Goal: Task Accomplishment & Management: Manage account settings

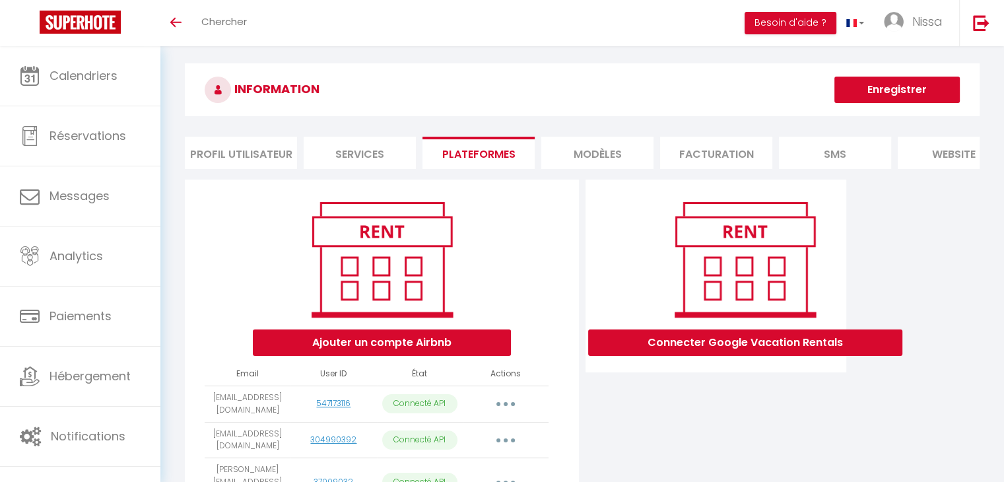
scroll to position [5, 0]
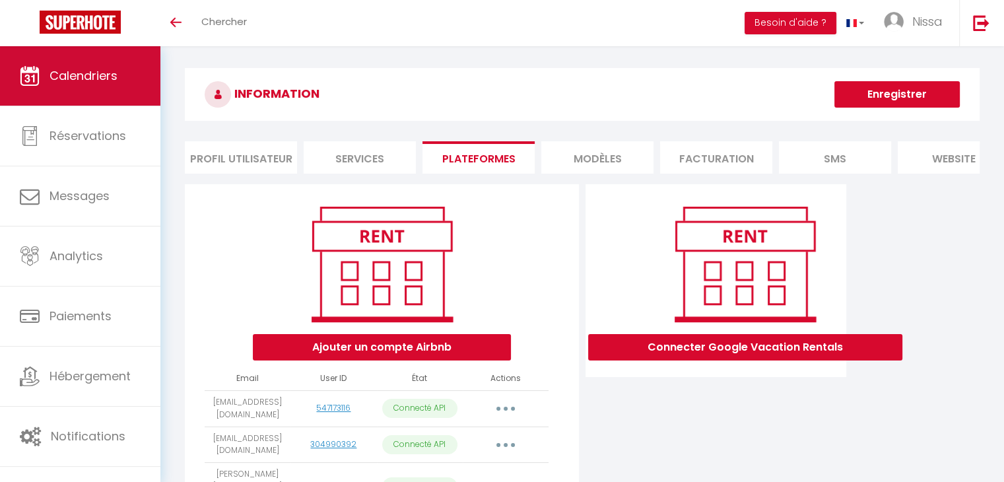
click at [79, 99] on link "Calendriers" at bounding box center [80, 75] width 160 height 59
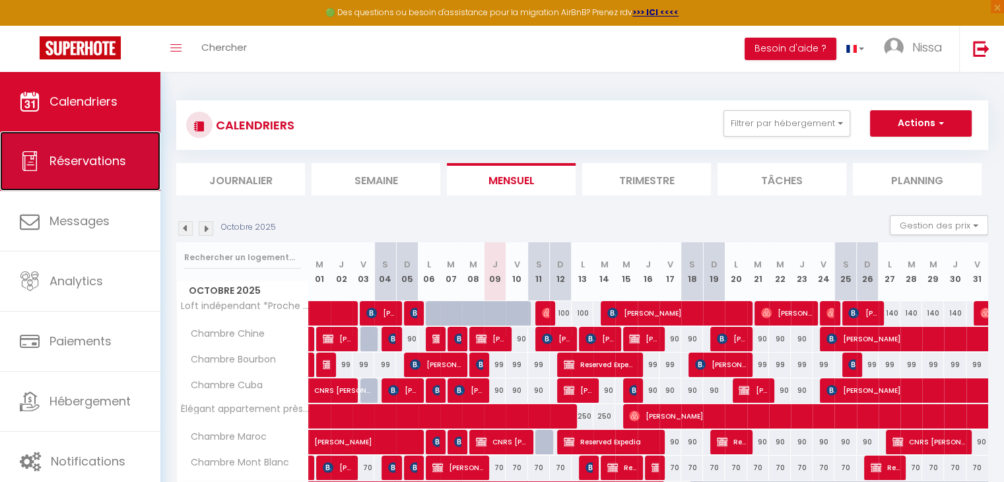
click at [82, 157] on span "Réservations" at bounding box center [87, 160] width 77 height 16
select select "not_cancelled"
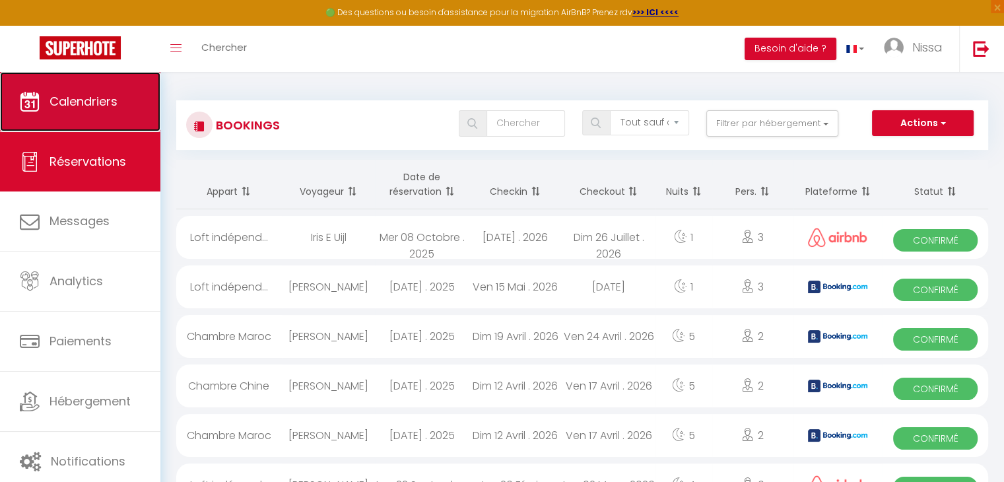
click at [110, 96] on span "Calendriers" at bounding box center [83, 101] width 68 height 16
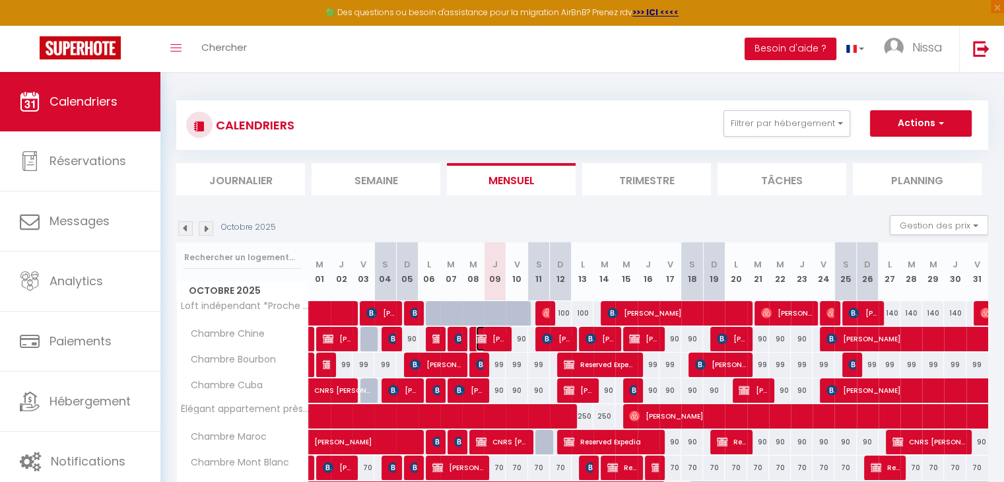
click at [499, 339] on span "Rémy Albert" at bounding box center [490, 338] width 29 height 25
select select "OK"
select select "KO"
select select "0"
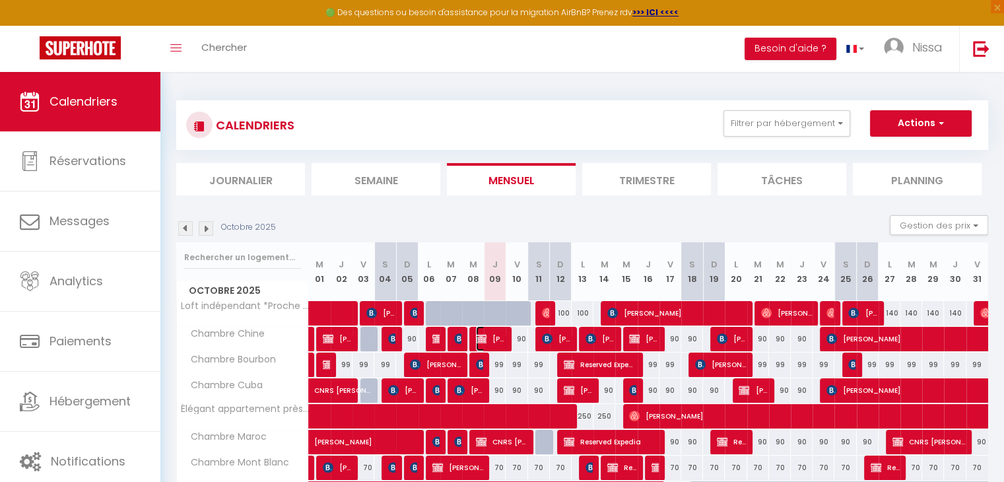
select select "1"
select select
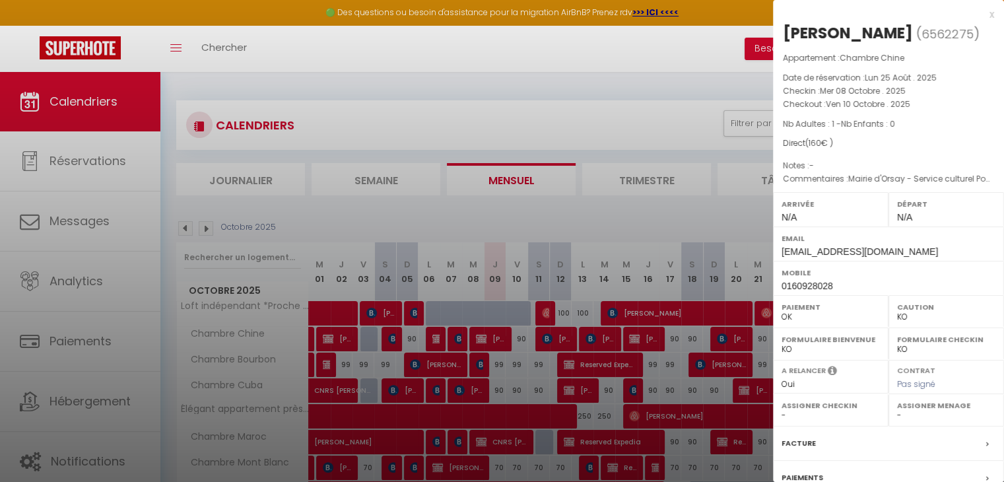
click at [623, 104] on div at bounding box center [502, 241] width 1004 height 482
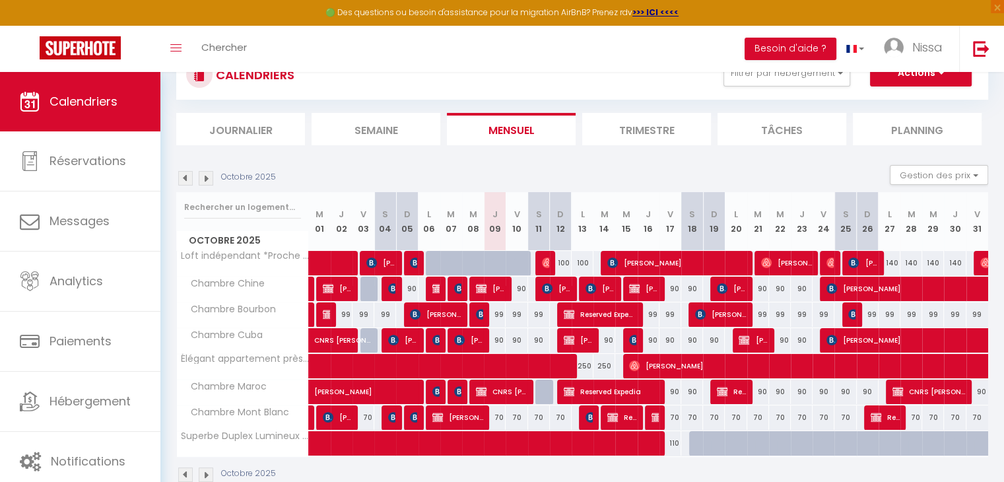
scroll to position [78, 0]
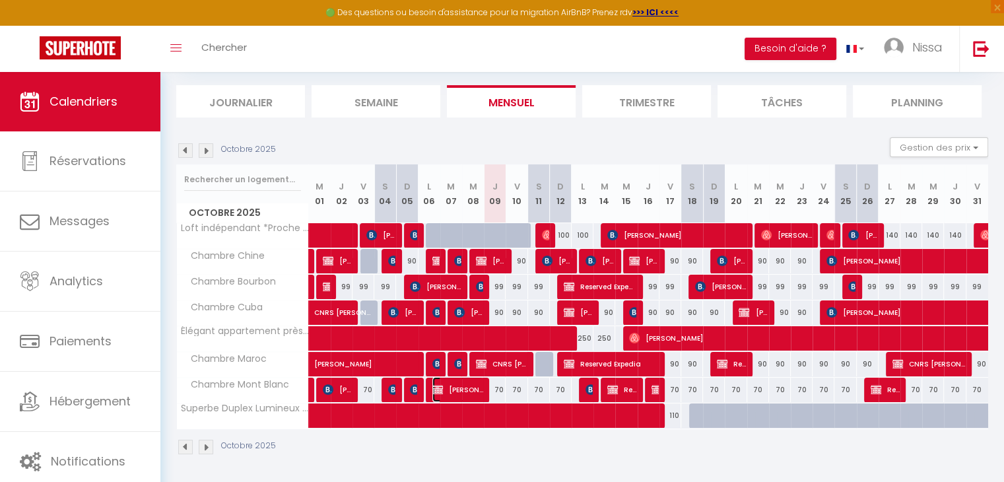
click at [462, 389] on span "Audrey Echertier" at bounding box center [457, 389] width 51 height 25
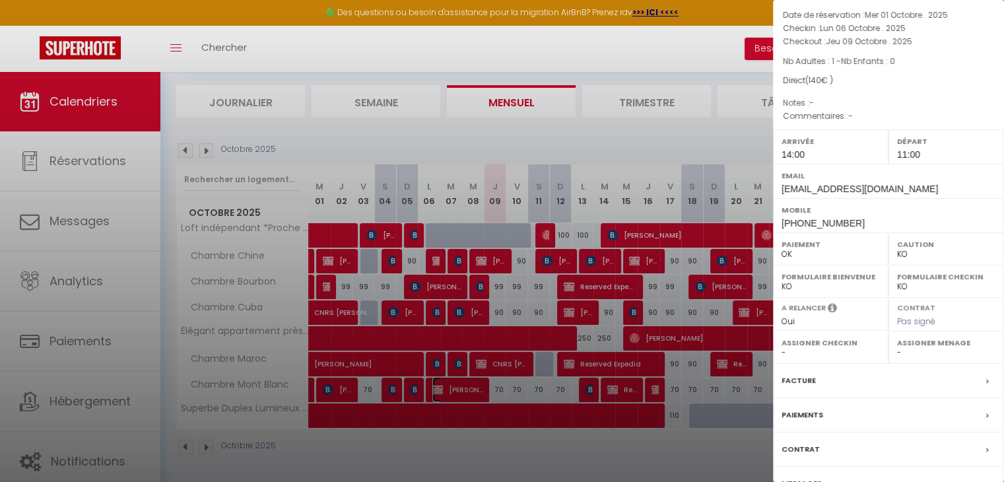
scroll to position [69, 0]
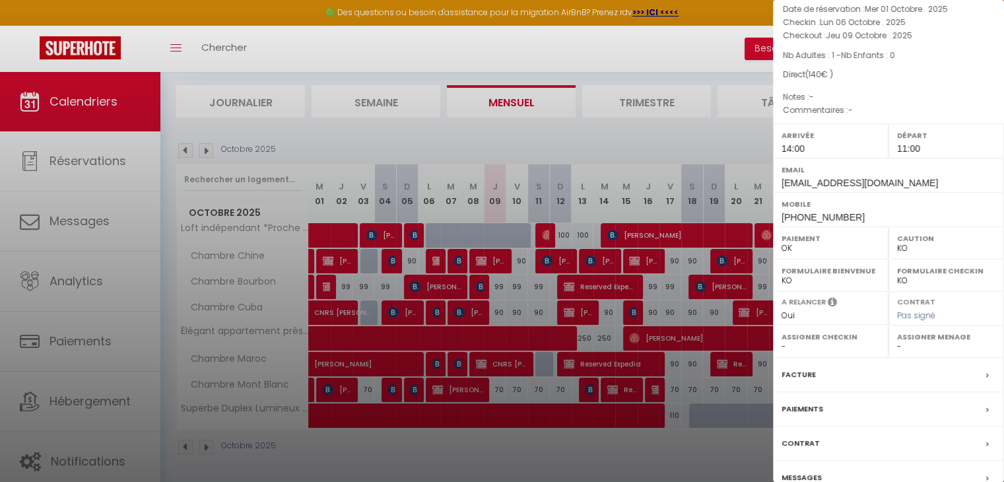
click at [926, 383] on div "Facture" at bounding box center [888, 375] width 231 height 34
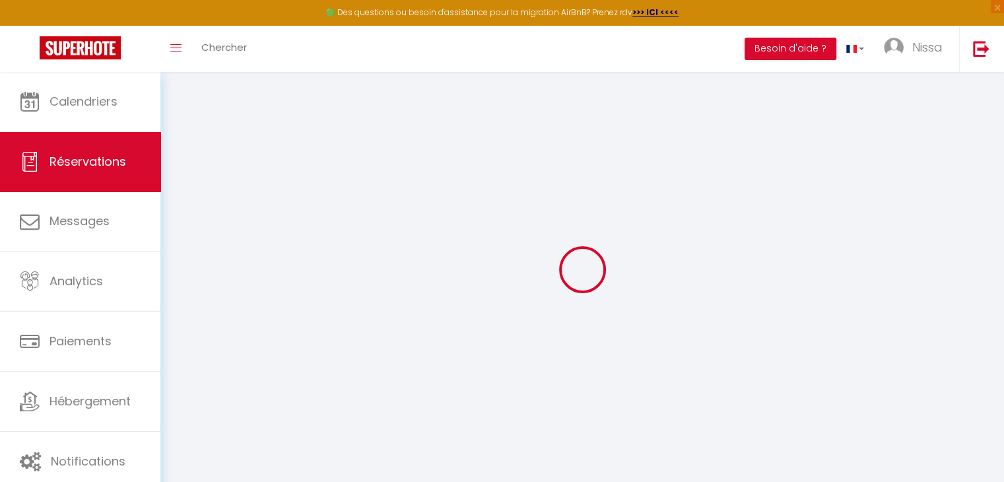
select select
checkbox input "false"
select select
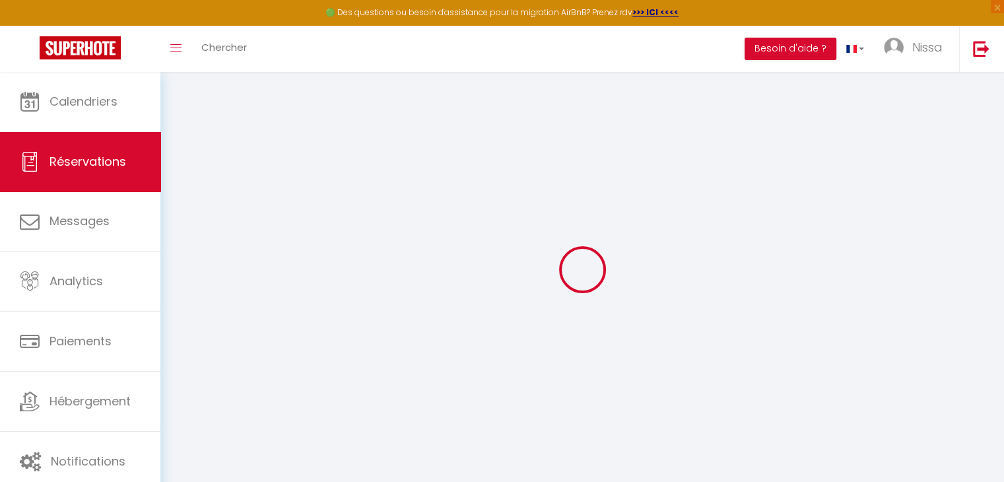
select select
checkbox input "false"
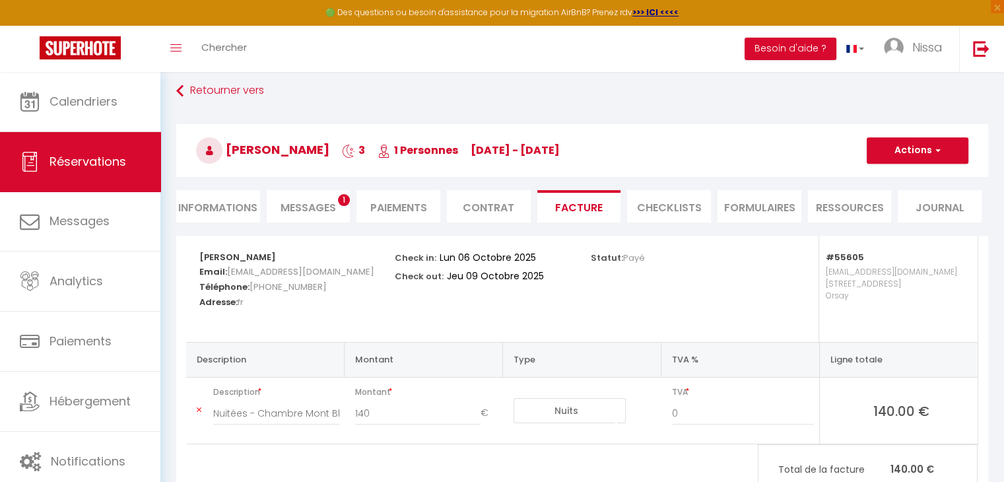
scroll to position [11, 0]
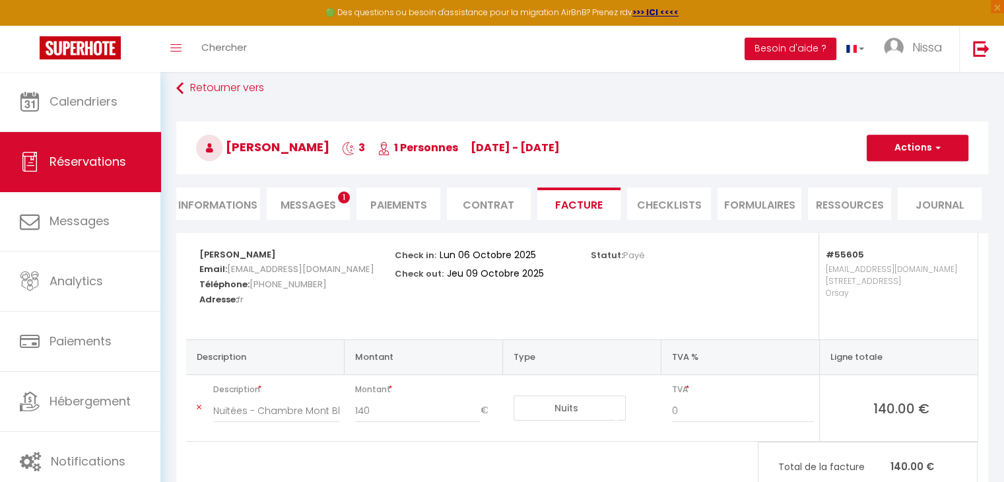
click at [319, 205] on span "Messages" at bounding box center [307, 204] width 55 height 15
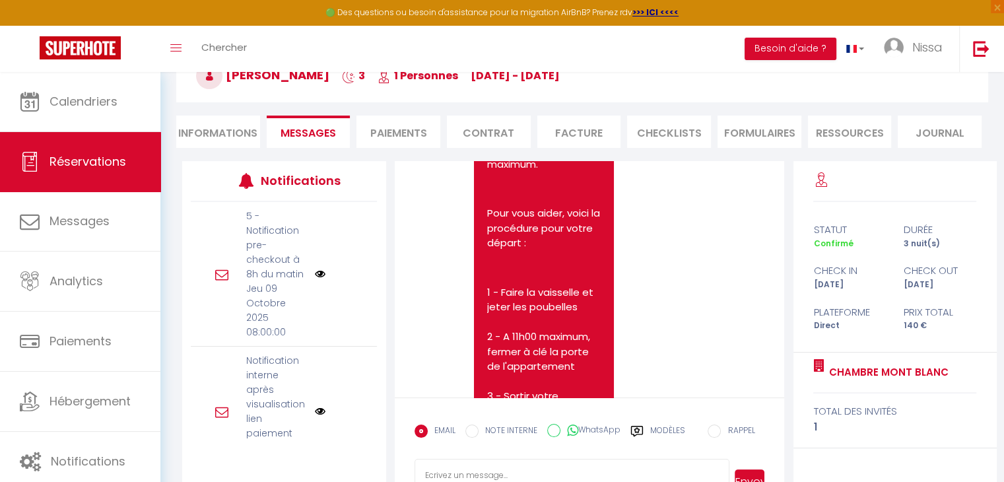
scroll to position [4004, 0]
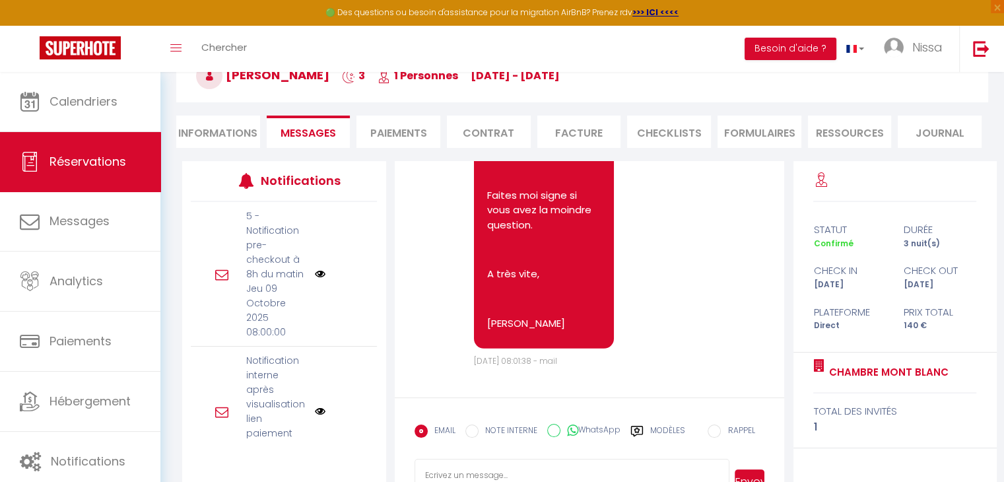
click at [408, 137] on li "Paiements" at bounding box center [398, 131] width 84 height 32
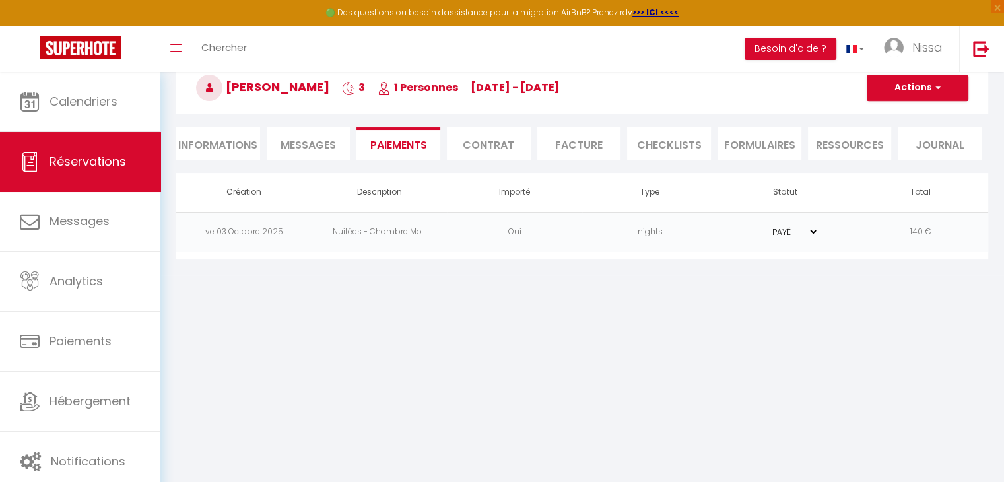
click at [247, 139] on li "Informations" at bounding box center [218, 143] width 84 height 32
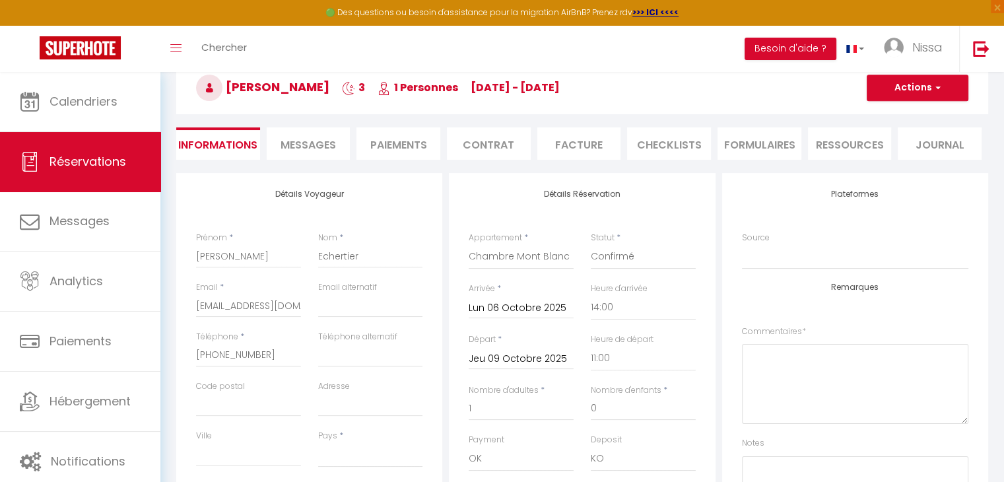
scroll to position [83, 0]
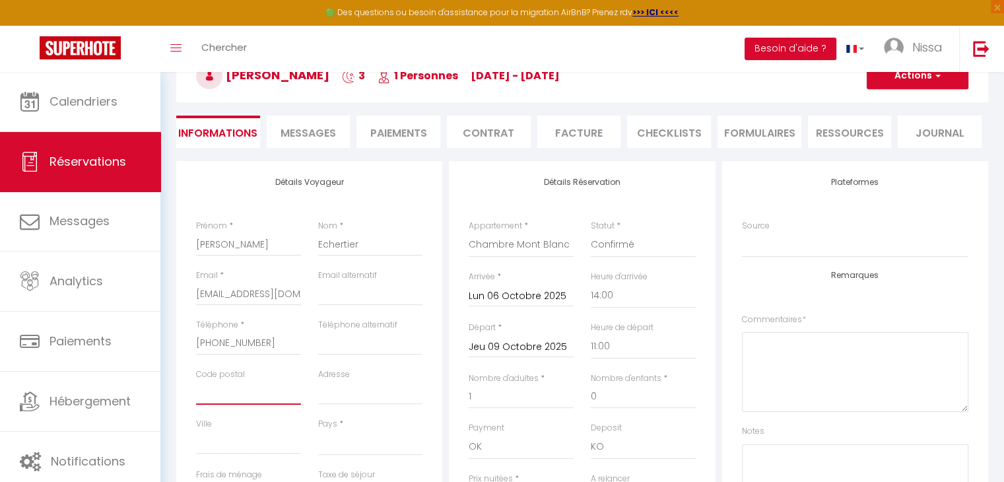
click at [268, 389] on input "Code postal" at bounding box center [248, 393] width 105 height 24
select select
checkbox input "false"
select select
checkbox input "false"
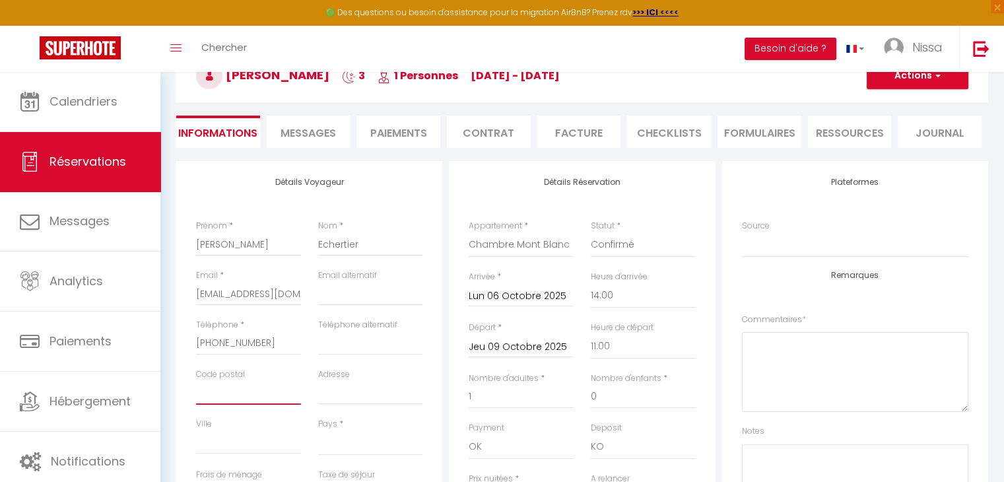
type input "3"
select select
checkbox input "false"
type input "31"
select select
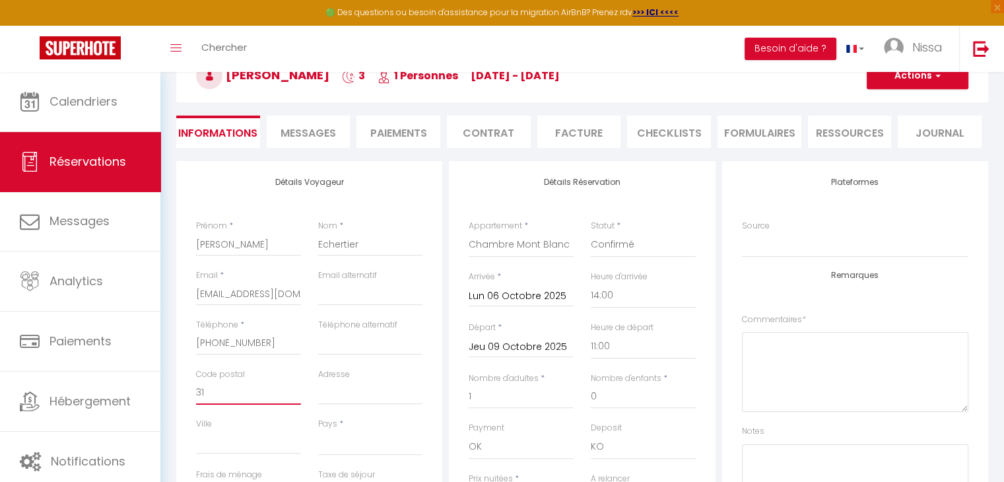
checkbox input "false"
type input "317"
select select
checkbox input "false"
type input "3177"
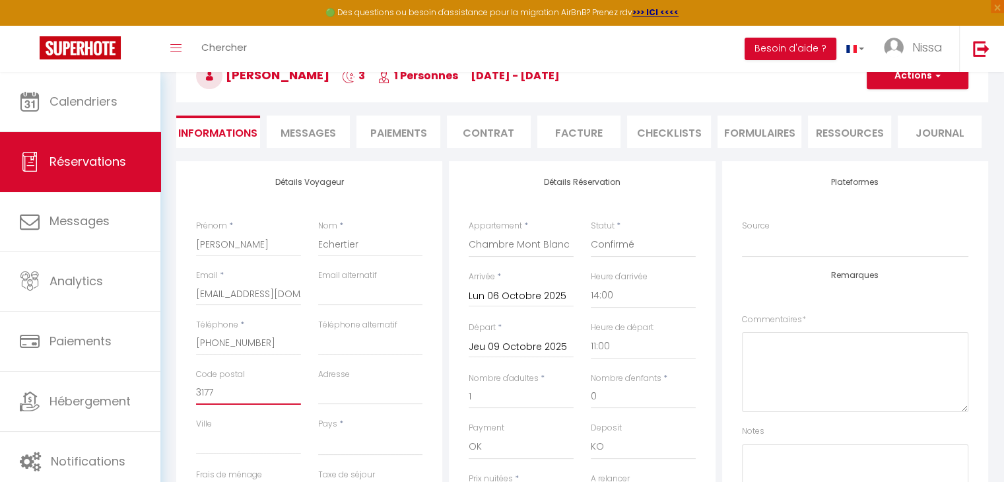
select select
checkbox input "false"
type input "31770"
select select
checkbox input "false"
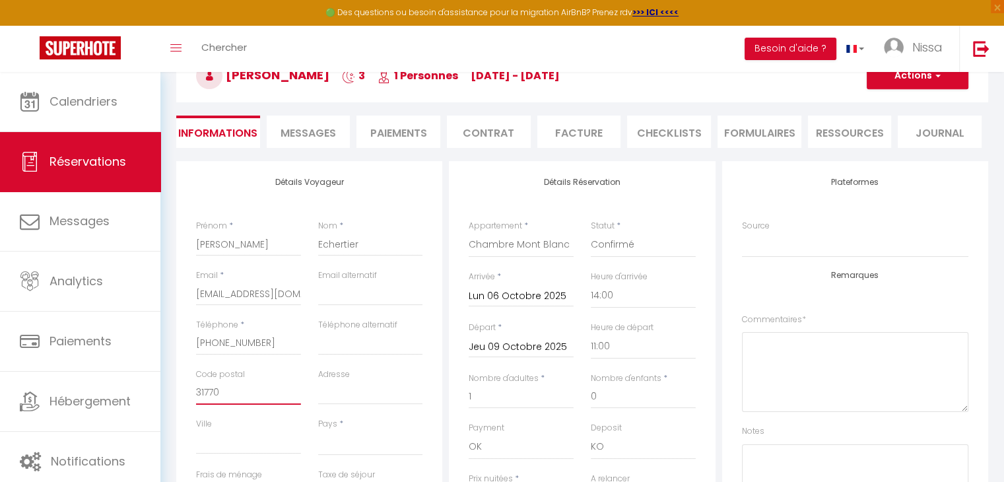
type input "31770"
click at [343, 391] on input "Adresse" at bounding box center [370, 393] width 105 height 24
type input "L"
select select
checkbox input "false"
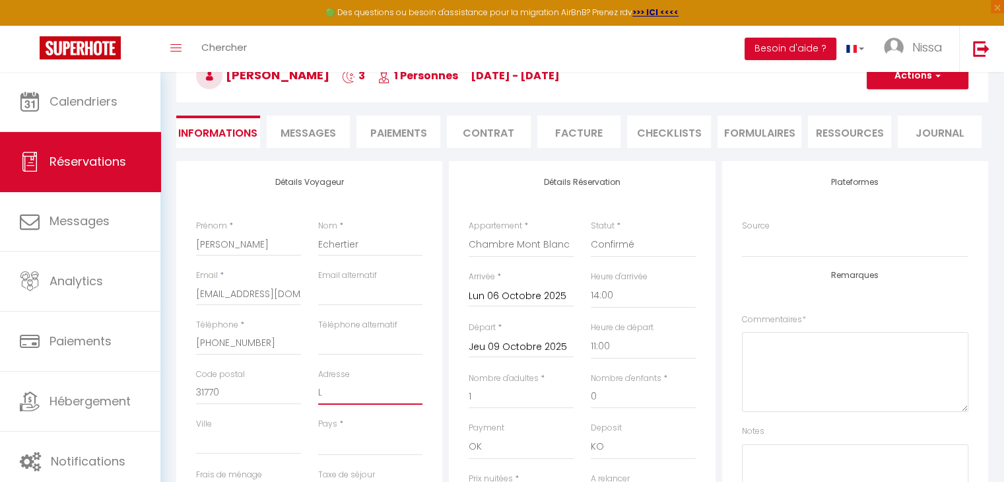
type input "La"
select select
checkbox input "false"
type input "Las"
select select
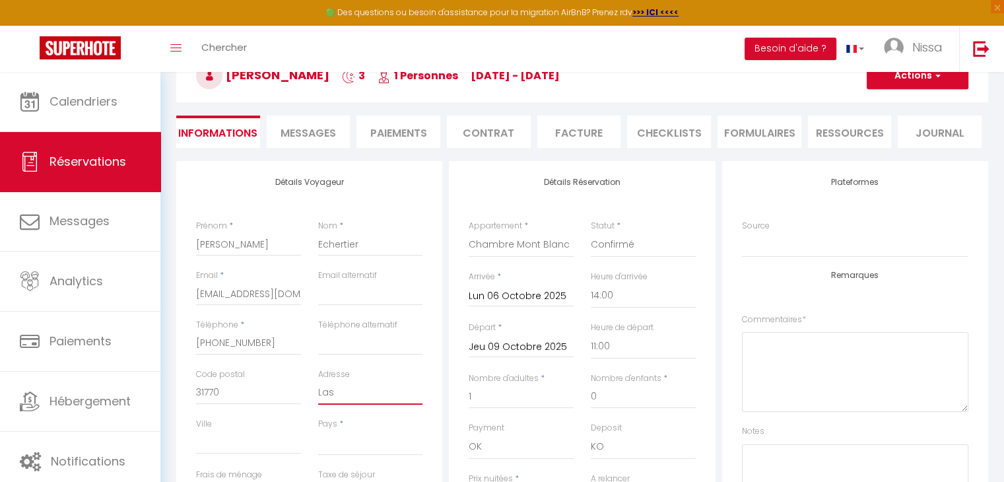
checkbox input "false"
type input "Lasp"
select select
checkbox input "false"
type input "Laspl"
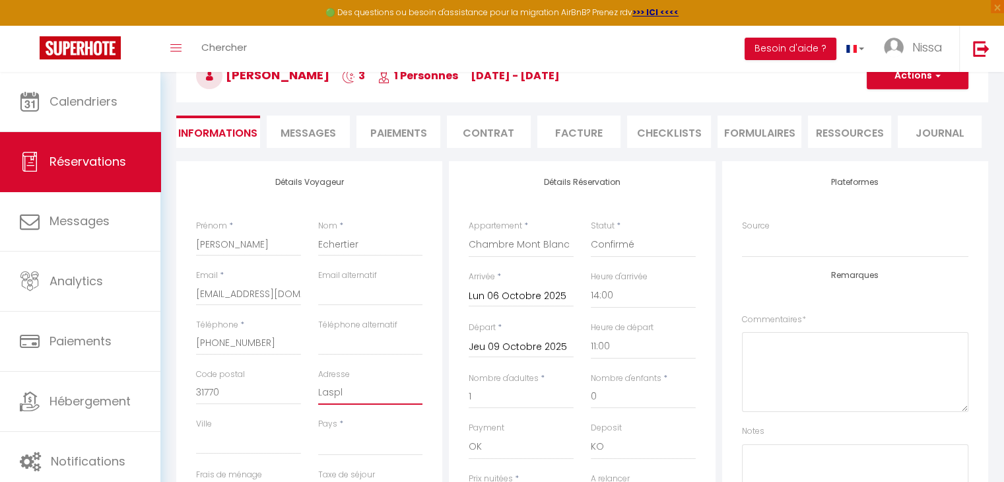
select select
checkbox input "false"
type input "Laspla"
select select
checkbox input "false"
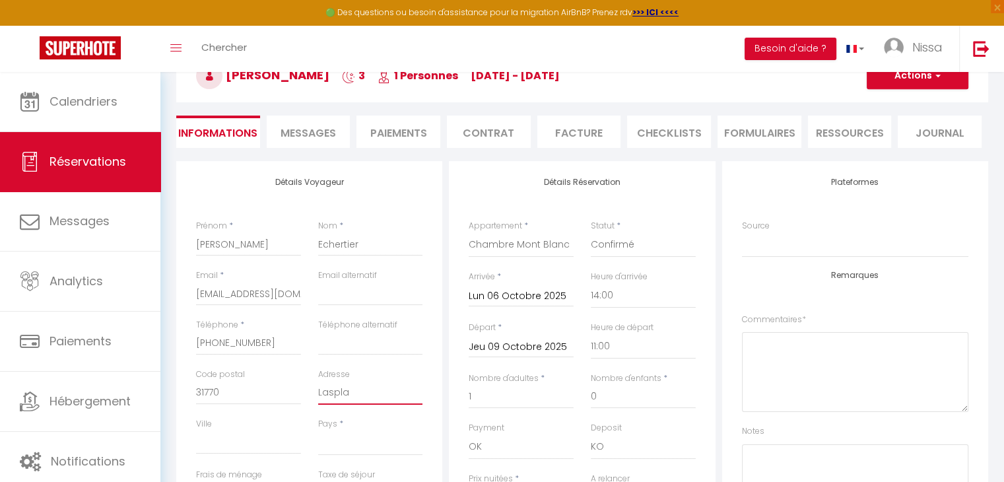
type input "Lasplan"
select select
checkbox input "false"
type input "Lasplane"
select select
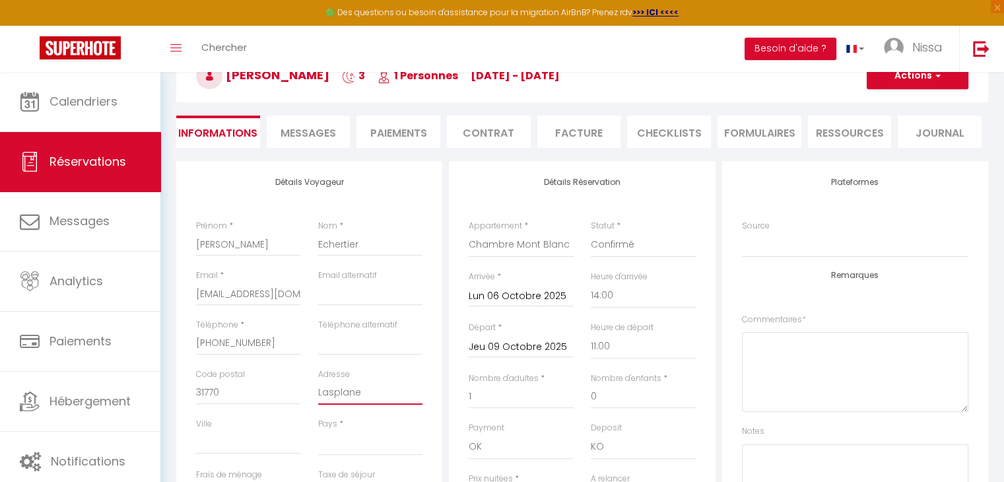
checkbox input "false"
select select
checkbox input "false"
select select
checkbox input "false"
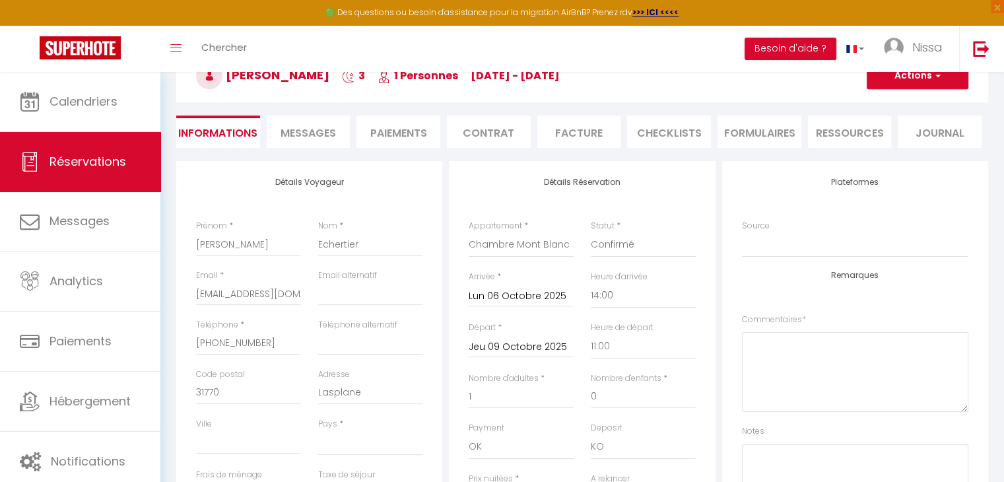
click at [366, 409] on div "Adresse Lasplane" at bounding box center [370, 392] width 122 height 49
click at [365, 390] on input "Lasplane" at bounding box center [370, 393] width 105 height 24
type input "Lasplan"
select select
checkbox input "false"
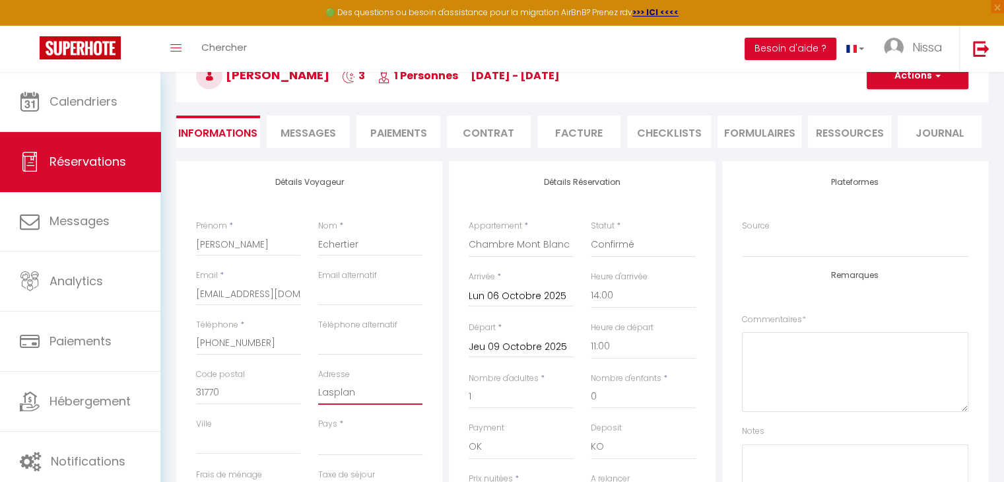
type input "Laspla"
select select
checkbox input "false"
type input "Laspl"
select select
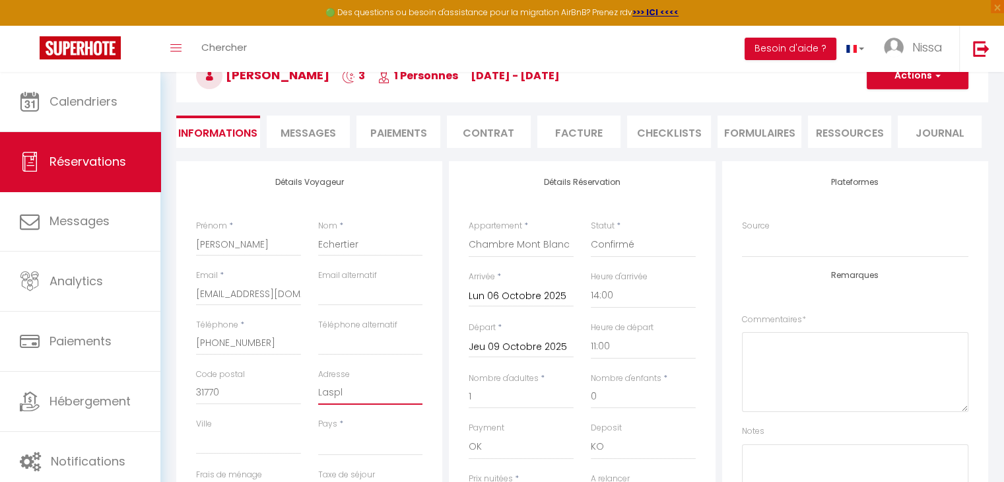
checkbox input "false"
type input "Lasp"
select select
checkbox input "false"
type input "Las"
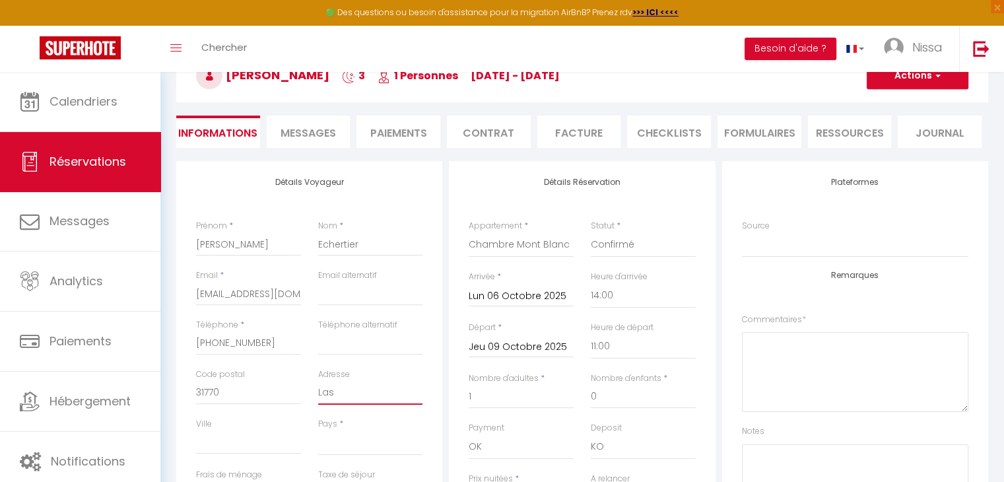
select select
checkbox input "false"
type input "La"
select select
checkbox input "false"
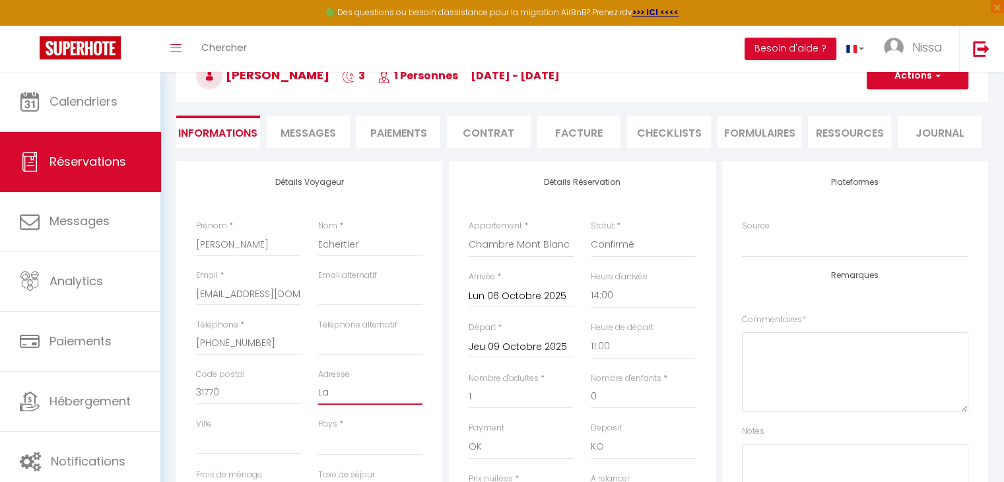
type input "L"
select select
checkbox input "false"
select select
checkbox input "false"
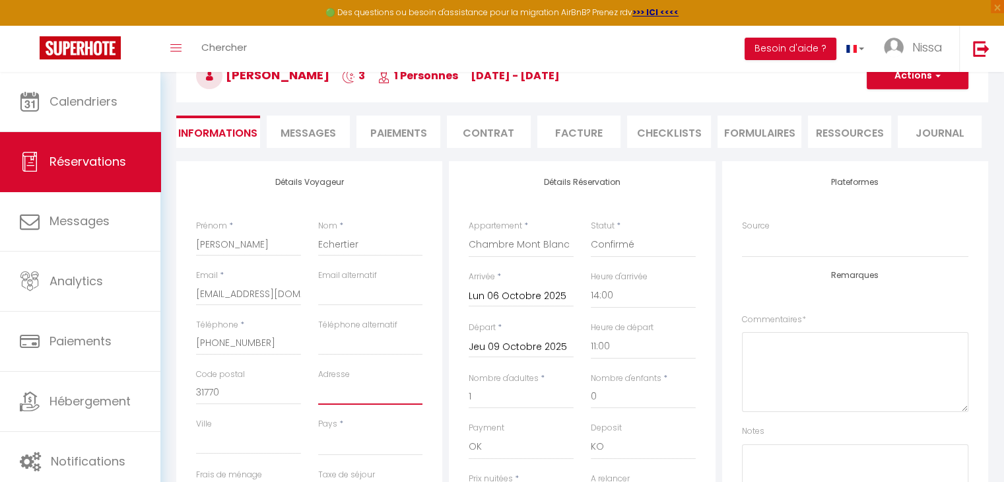
type input "1"
select select
checkbox input "false"
type input "14"
select select
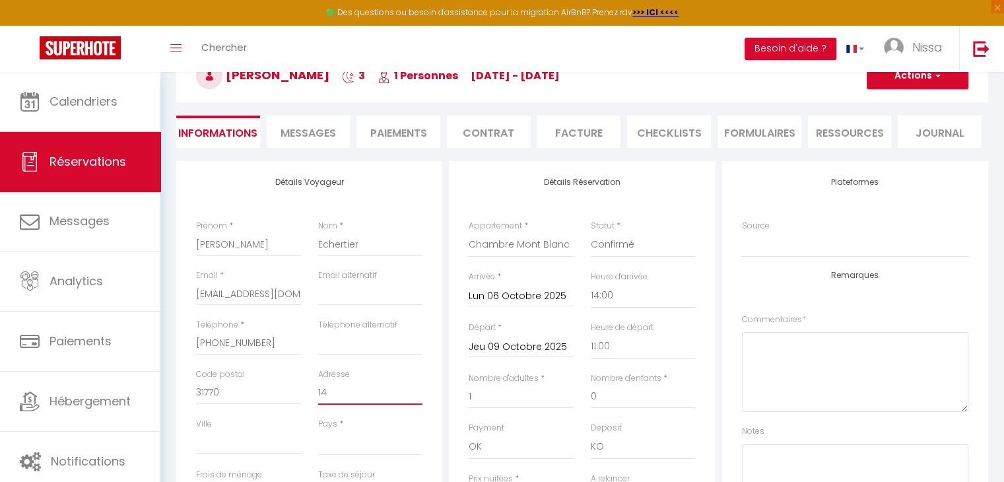
checkbox input "false"
type input "14"
select select
checkbox input "false"
type input "14 a"
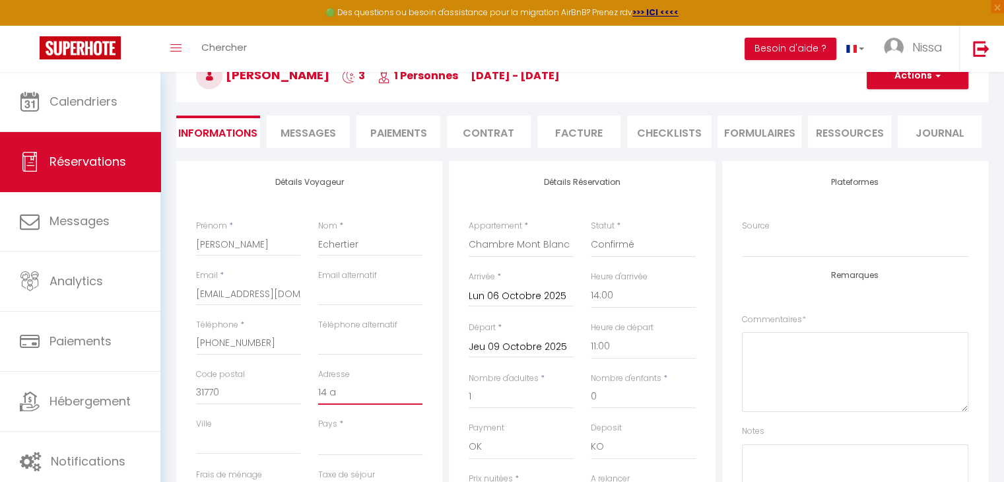
select select
checkbox input "false"
type input "14 al"
select select
checkbox input "false"
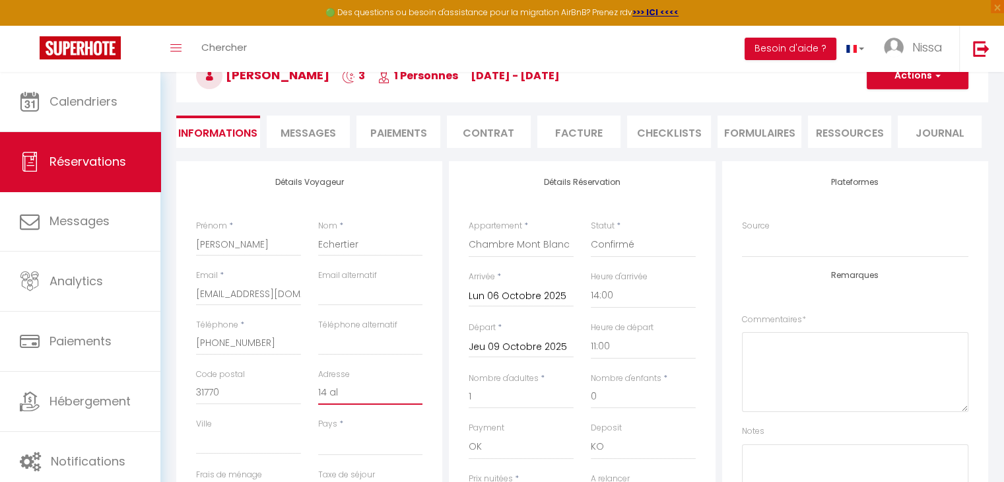
type input "14 all"
select select
checkbox input "false"
type input "14 allé"
select select
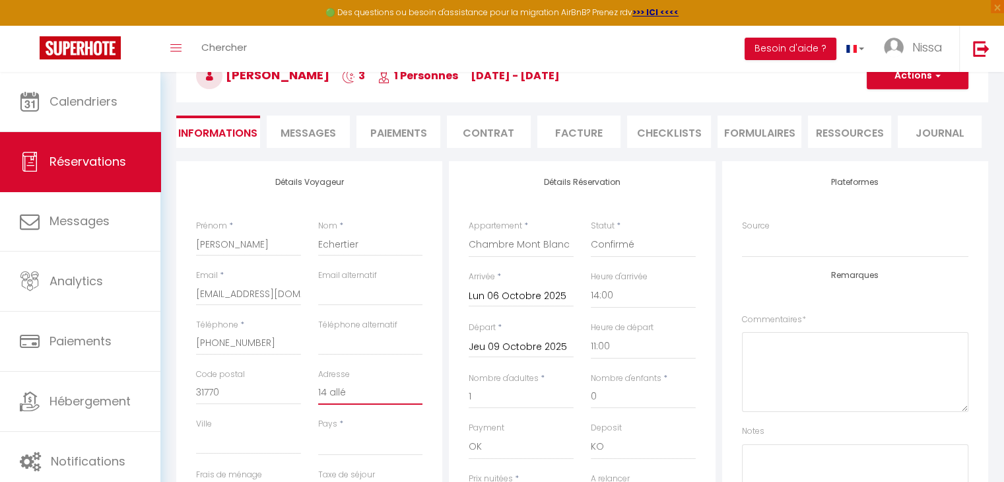
checkbox input "false"
type input "14 allée"
select select
checkbox input "false"
type input "14 allée"
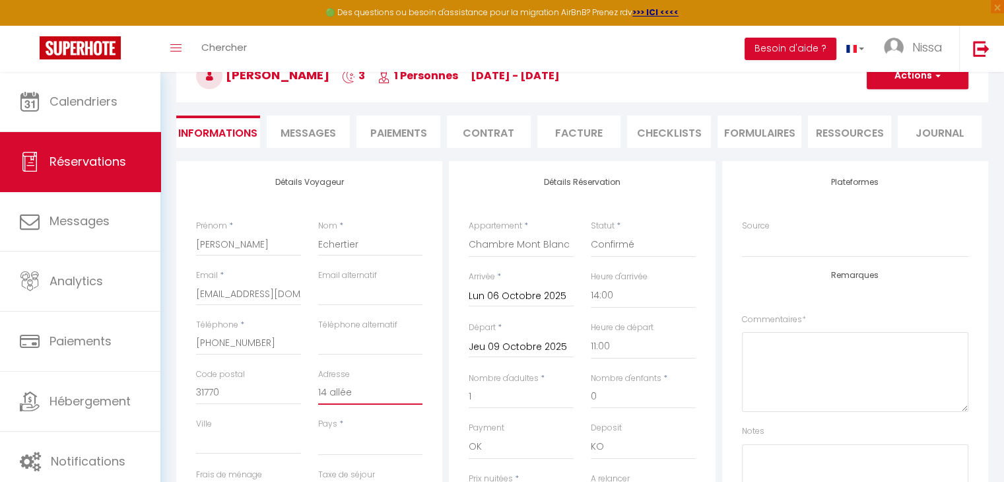
select select
checkbox input "false"
type input "14 allée B"
select select
checkbox input "false"
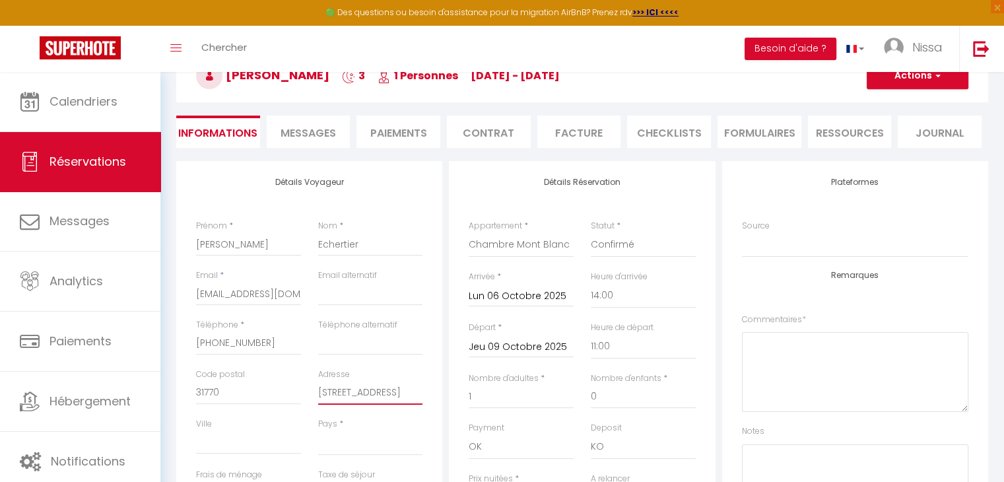
type input "14 allée Bo"
select select
checkbox input "false"
type input "14 allée Bon"
select select
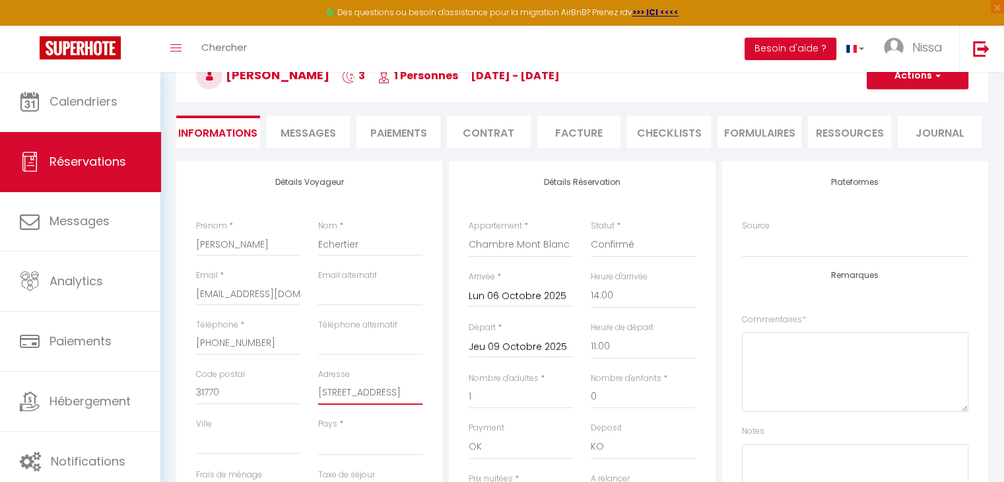
checkbox input "false"
type input "14 allée Bonn"
select select
checkbox input "false"
type input "14 allée Bonna"
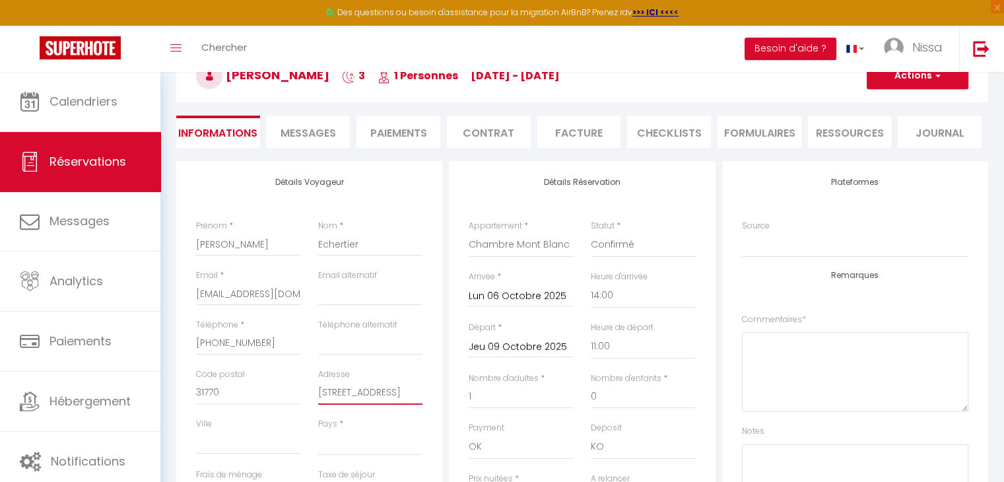
select select
checkbox input "false"
type input "14 allée Bonnar"
select select
checkbox input "false"
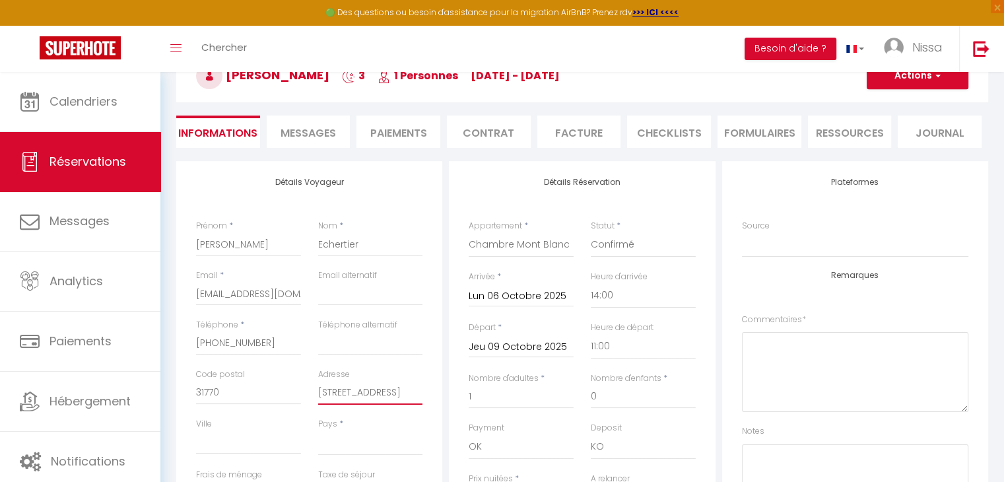
type input "14 allée Bonnard"
select select
checkbox input "false"
select select
checkbox input "false"
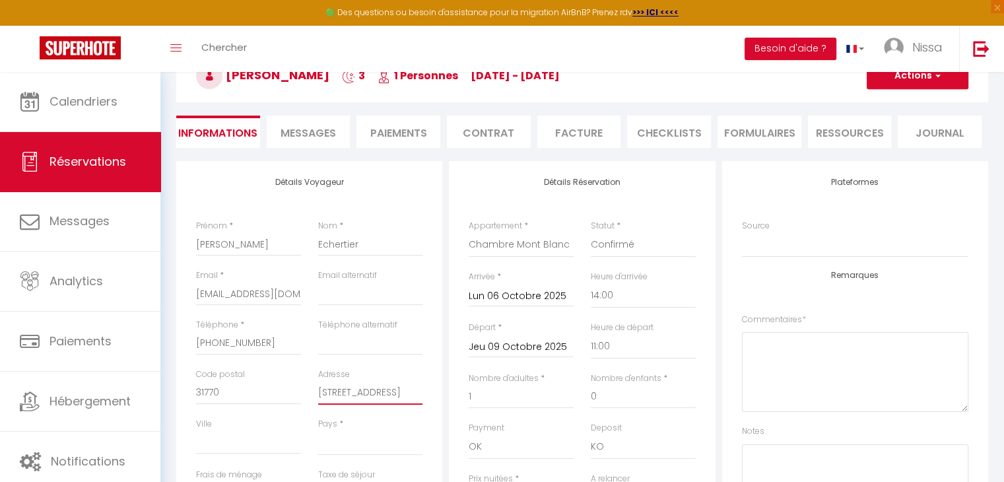
select select
checkbox input "false"
type input "14 allée Bonnard"
select select
checkbox input "false"
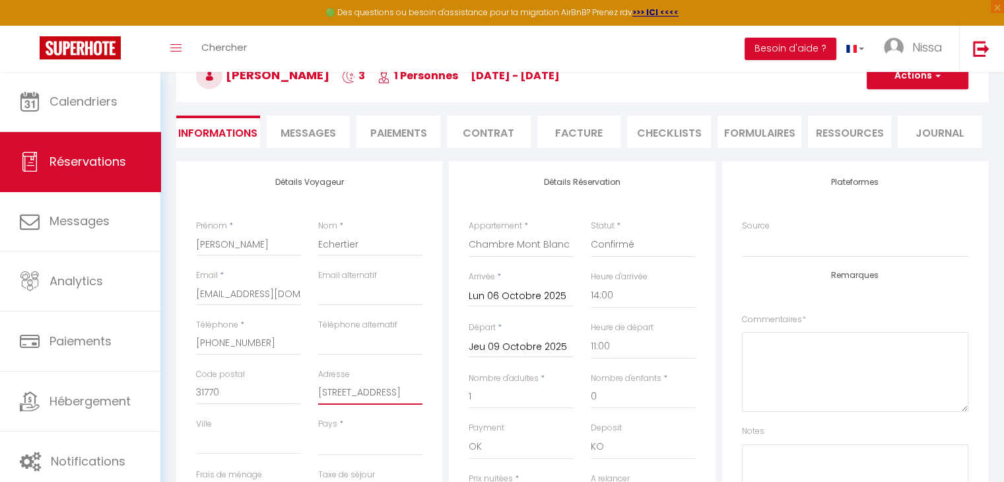
type input "14 allée Bonnard d"
select select
checkbox input "false"
type input "14 allée Bonnard de"
select select
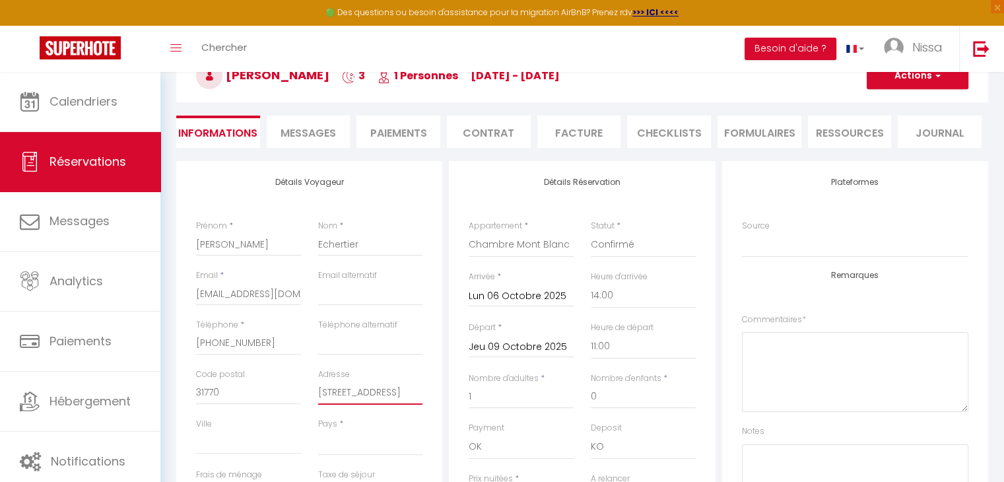
checkbox input "false"
type input "14 allée Bonnard de"
select select
checkbox input "false"
type input "14 allée Bonnard de L"
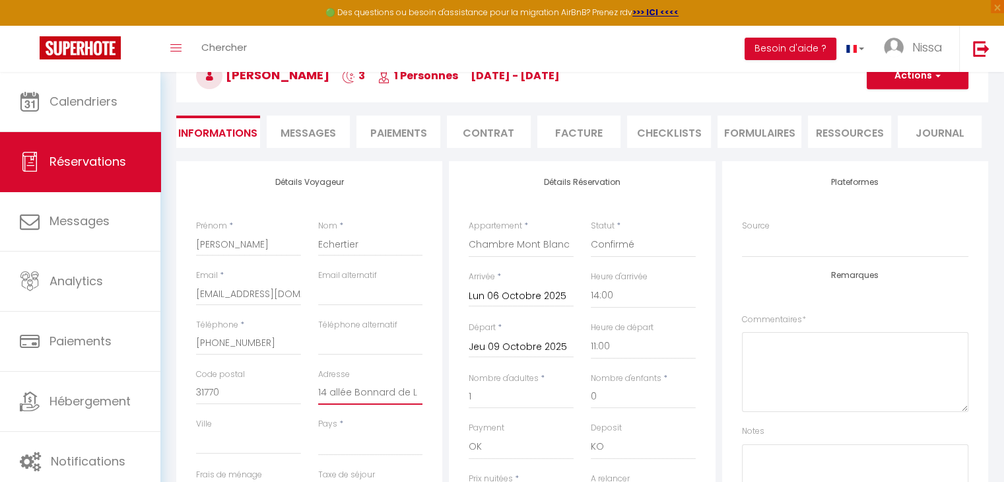
select select
checkbox input "false"
type input "14 allée Bonnard de Ls"
select select
checkbox input "false"
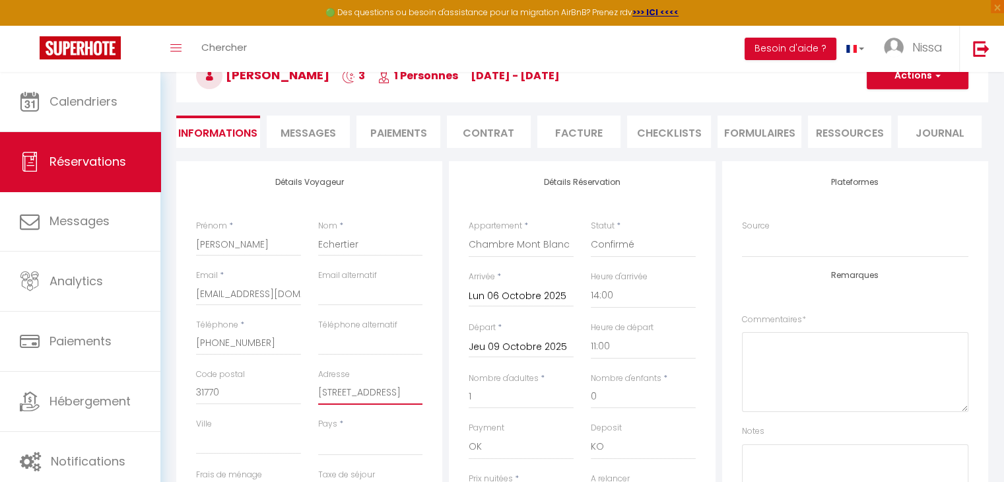
type input "14 allée Bonnard de L"
select select
checkbox input "false"
type input "14 allée Bonnard de La"
select select
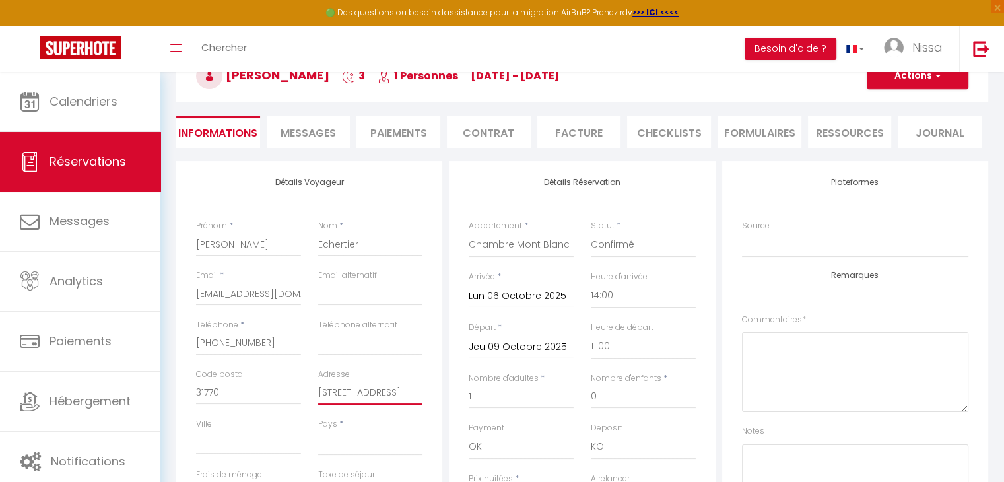
checkbox input "false"
type input "14 allée Bonnard de Las"
select select
checkbox input "false"
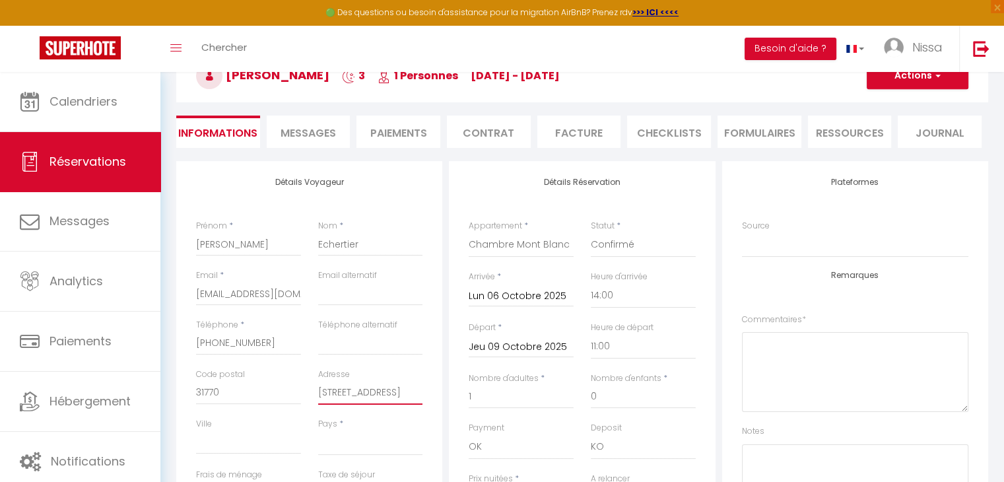
type input "14 allée Bonnard de Lasp"
select select
checkbox input "false"
type input "14 allée Bonnard de Laspl"
select select
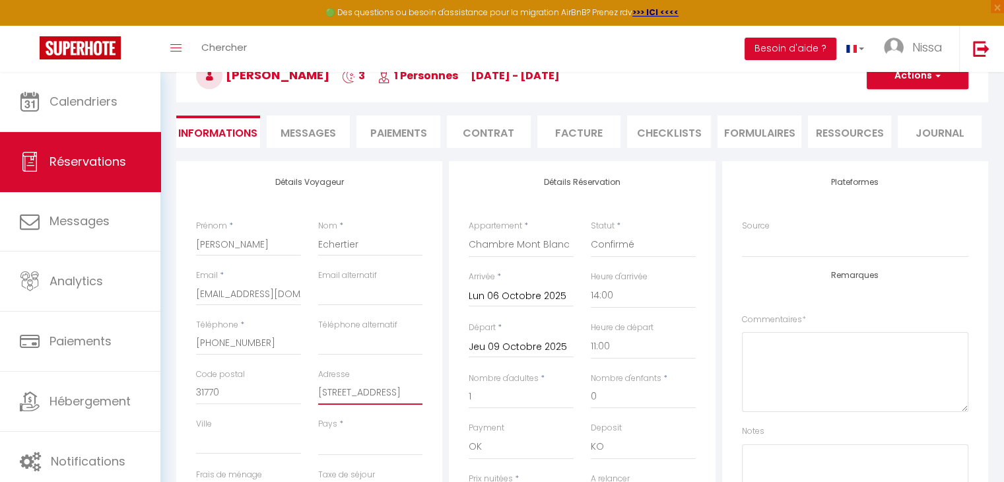
checkbox input "false"
type input "14 allée Bonnard de Laspla"
select select
checkbox input "false"
type input "14 allée Bonnard de Lasplan"
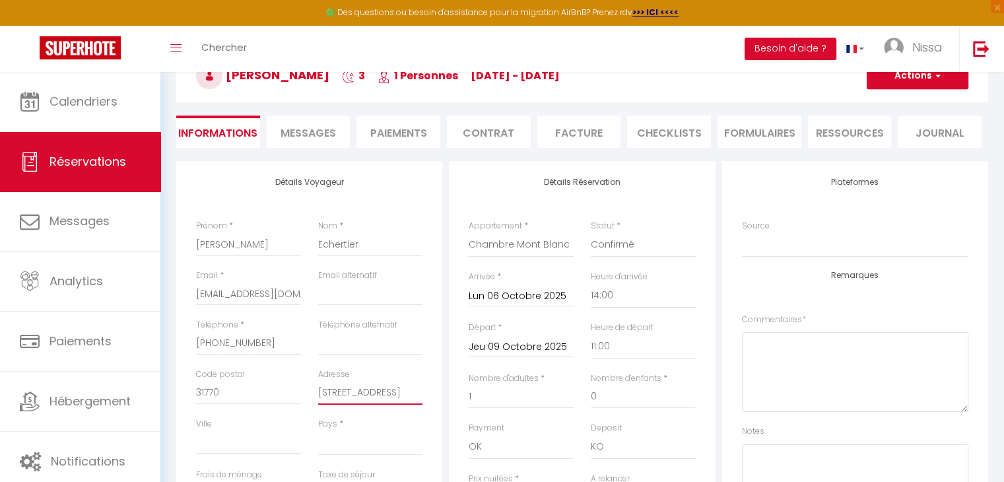
select select
checkbox input "false"
type input "14 allée Bonnard de Lasplane"
select select
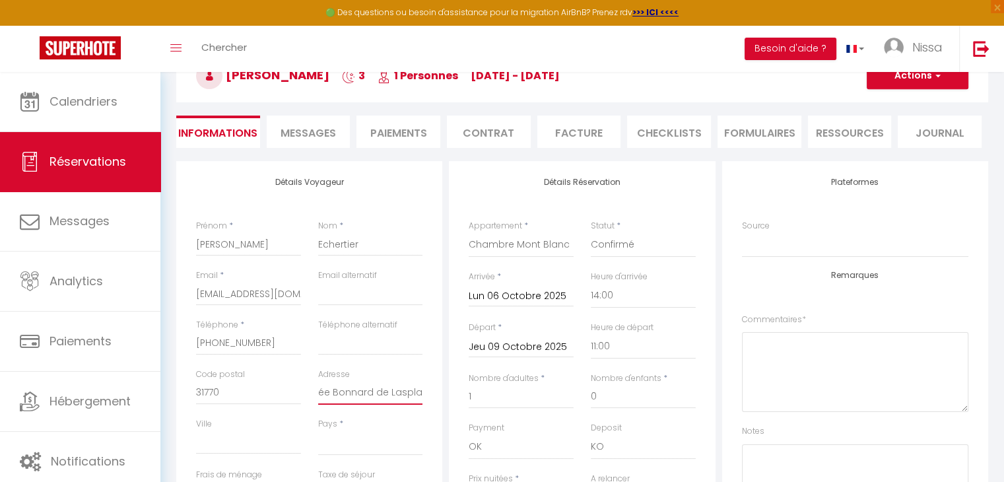
checkbox input "false"
type input "14 allée Bonnard de Lasplanes"
select select
checkbox input "false"
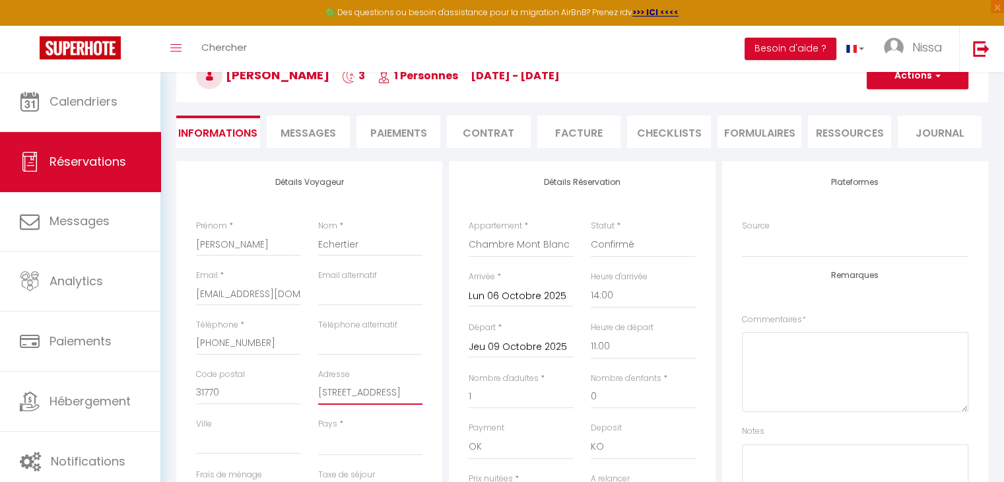
type input "14 allée Bonnard de Lasplanes"
click at [258, 445] on input "Ville" at bounding box center [248, 442] width 105 height 24
select select
checkbox input "false"
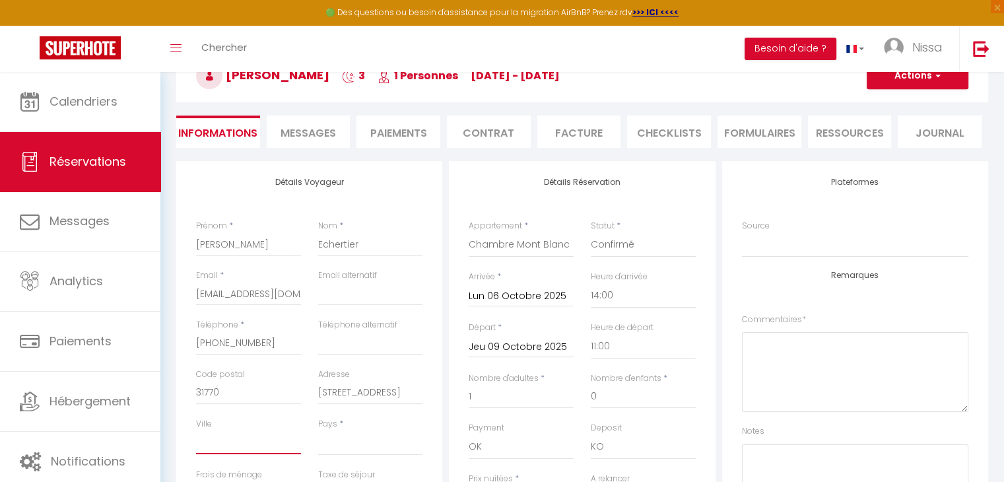
type input "3"
select select
checkbox input "false"
type input "31"
select select
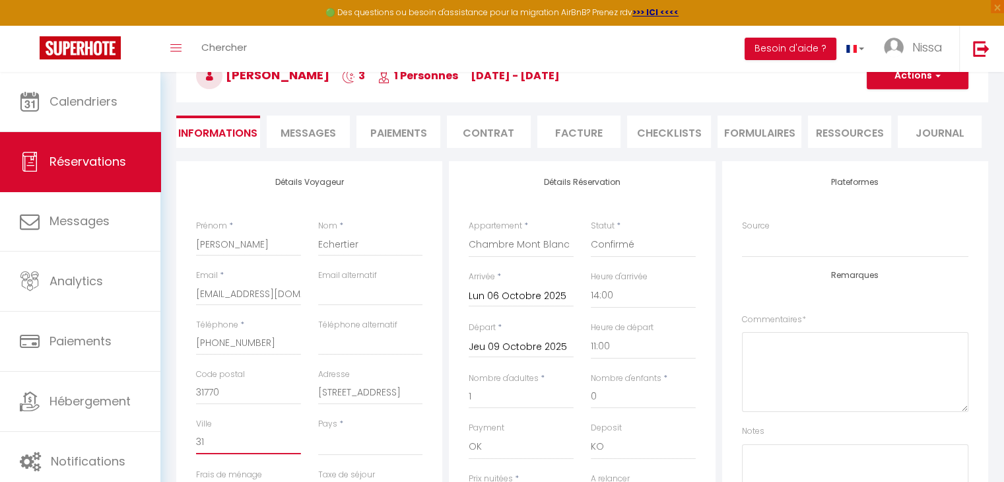
checkbox input "false"
select select
checkbox input "false"
type input "317"
select select
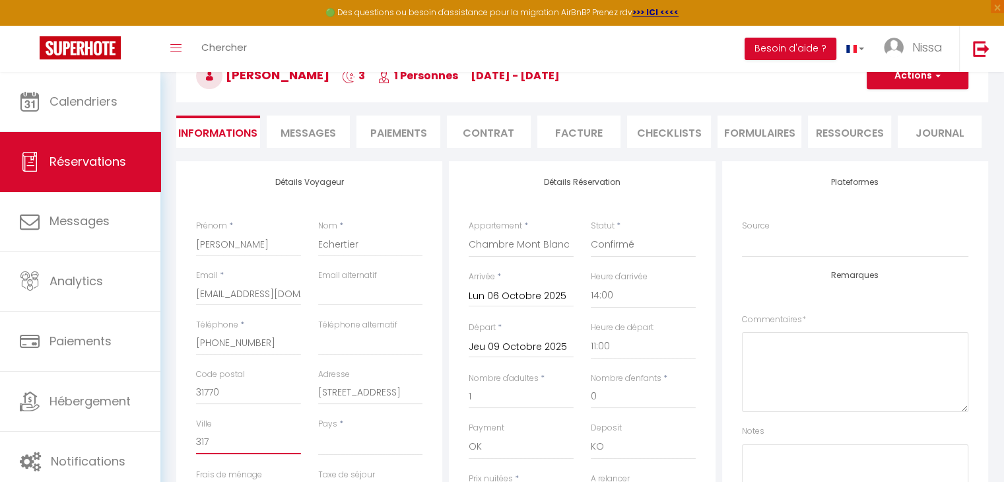
checkbox input "false"
type input "3177"
click at [324, 439] on select "France Portugal Afghanistan Albania Algeria American Samoa Andorra Angola Angui…" at bounding box center [370, 442] width 105 height 25
click at [318, 430] on select "France Portugal Afghanistan Albania Algeria American Samoa Andorra Angola Angui…" at bounding box center [370, 442] width 105 height 25
click at [373, 439] on select "France Portugal Afghanistan Albania Algeria American Samoa Andorra Angola Angui…" at bounding box center [370, 442] width 105 height 25
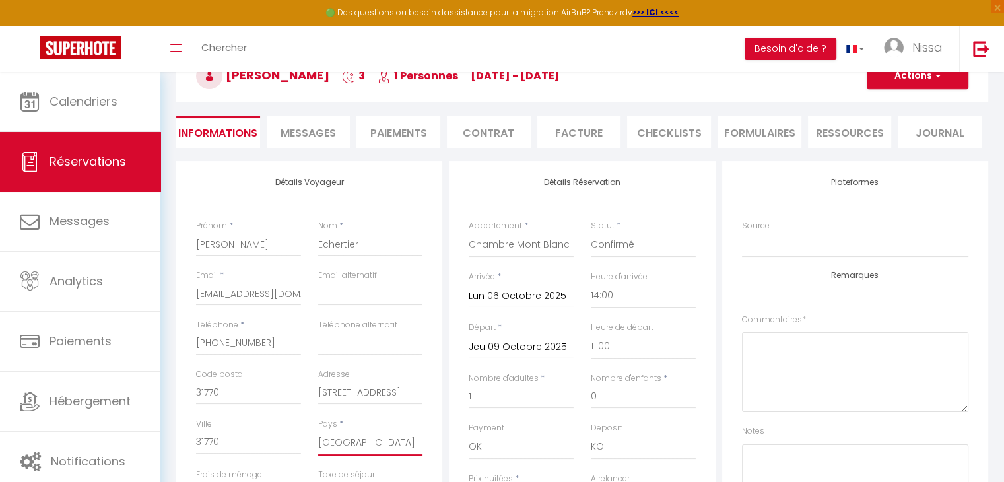
click at [318, 430] on select "France Portugal Afghanistan Albania Algeria American Samoa Andorra Angola Angui…" at bounding box center [370, 442] width 105 height 25
click at [268, 441] on input "31770" at bounding box center [248, 442] width 105 height 24
click at [923, 72] on button "Actions" at bounding box center [917, 76] width 102 height 26
click at [899, 102] on link "Enregistrer" at bounding box center [904, 104] width 104 height 17
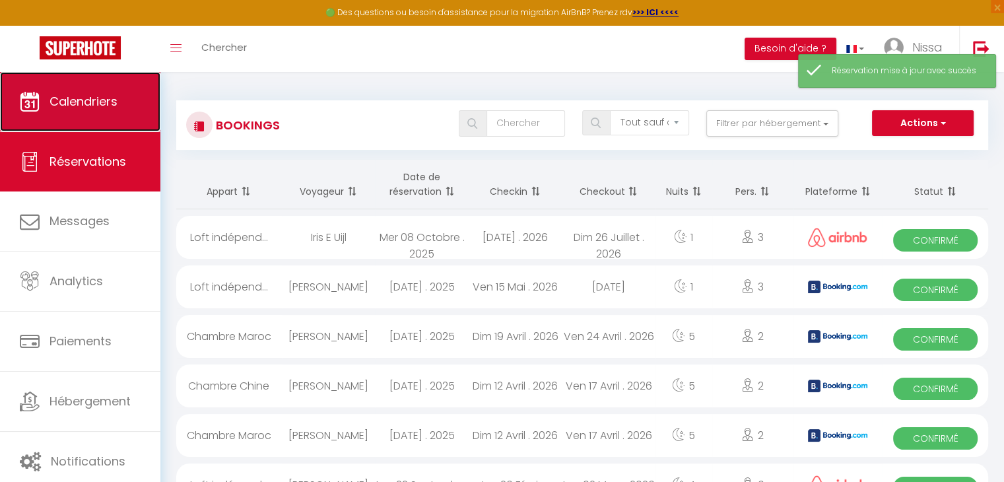
click at [117, 106] on span "Calendriers" at bounding box center [83, 101] width 68 height 16
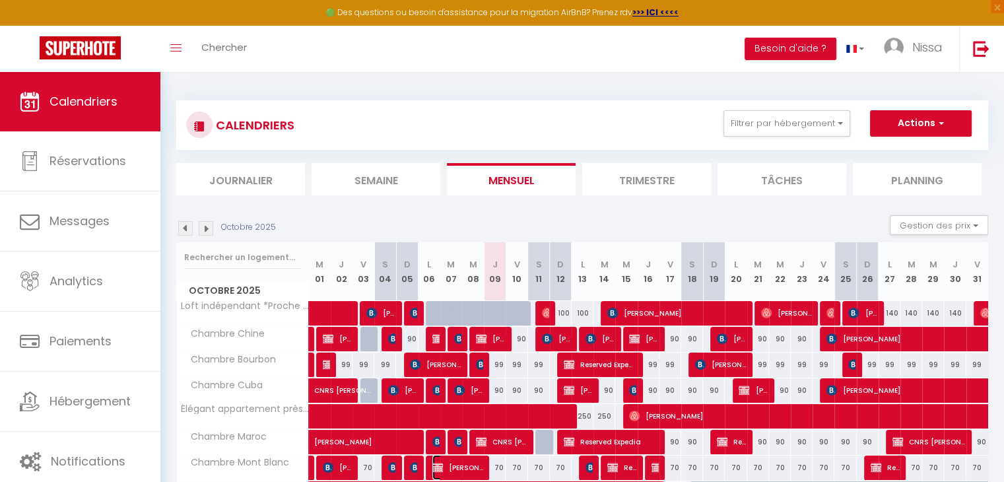
click at [455, 468] on span "Audrey Echertier" at bounding box center [457, 467] width 51 height 25
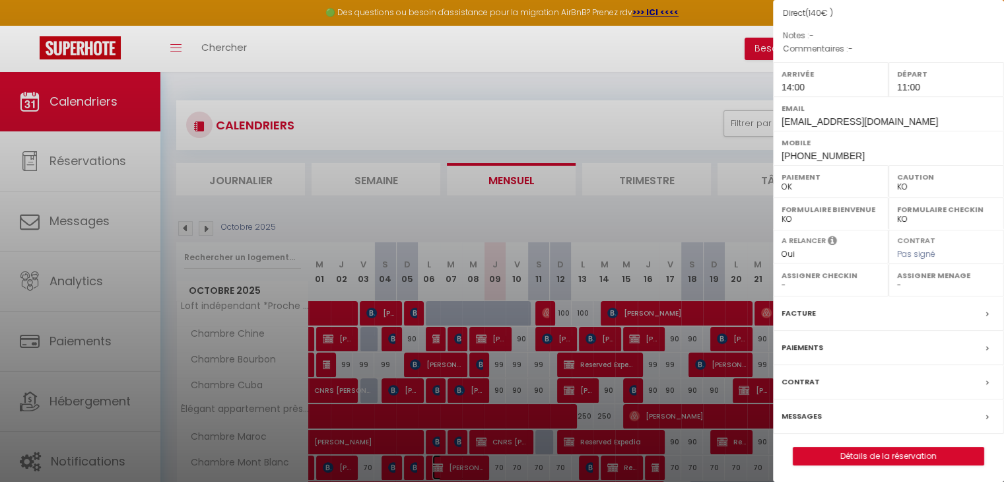
scroll to position [131, 0]
click at [906, 447] on link "Détails de la réservation" at bounding box center [888, 454] width 190 height 17
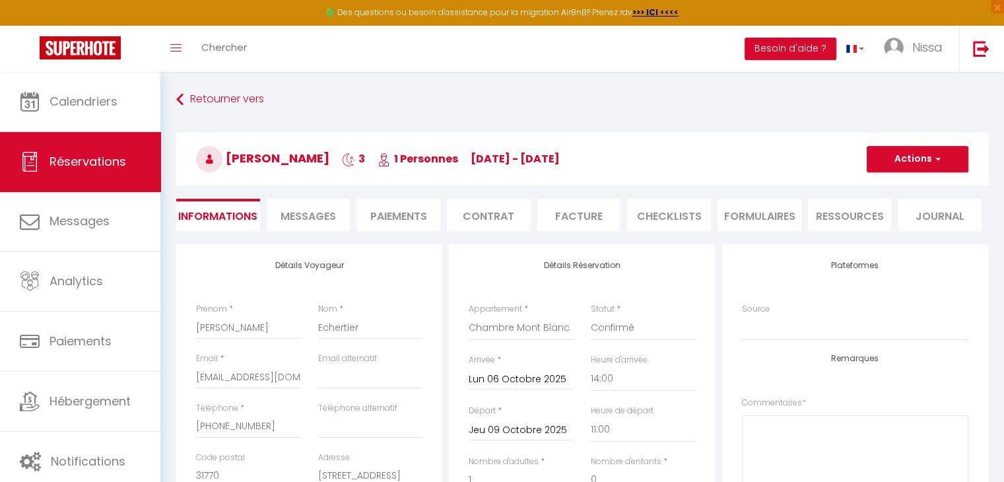
click at [578, 217] on li "Facture" at bounding box center [579, 215] width 84 height 32
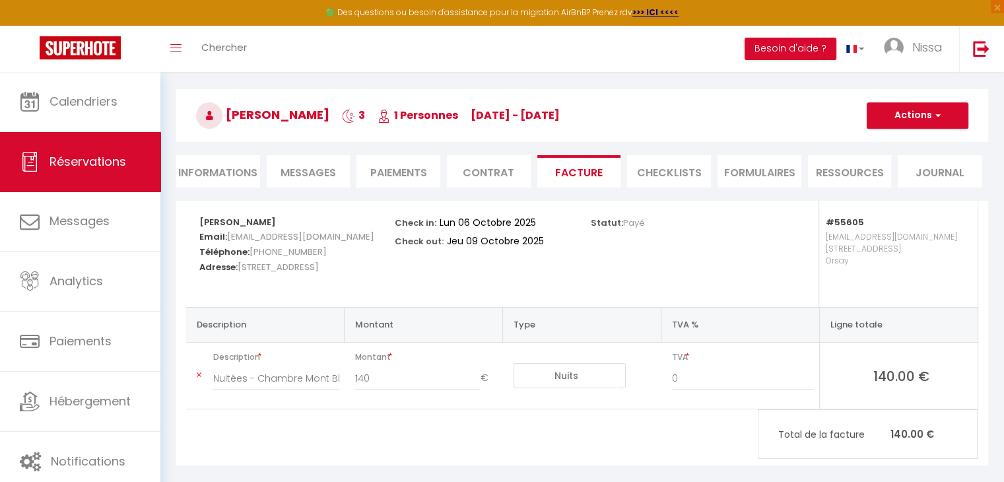
scroll to position [71, 0]
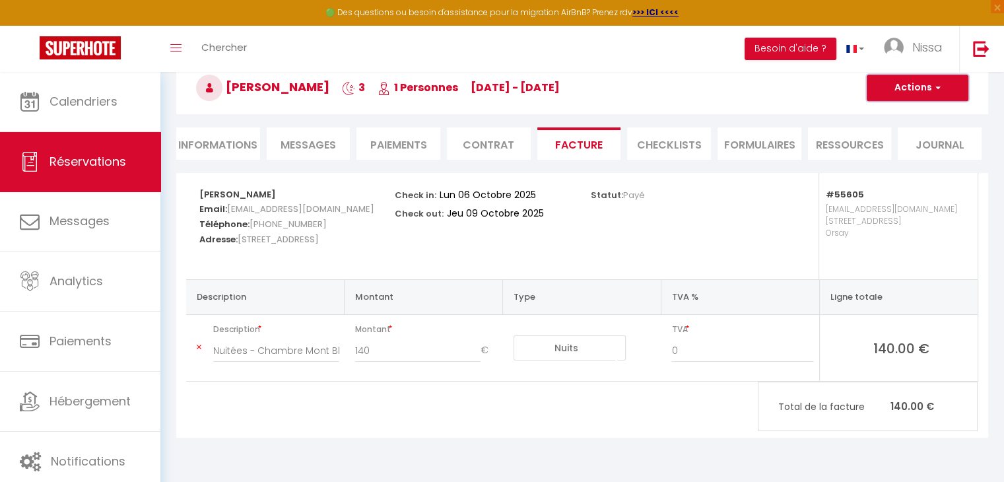
click at [891, 88] on button "Actions" at bounding box center [917, 88] width 102 height 26
click at [880, 145] on link "Envoyer la facture" at bounding box center [907, 151] width 111 height 17
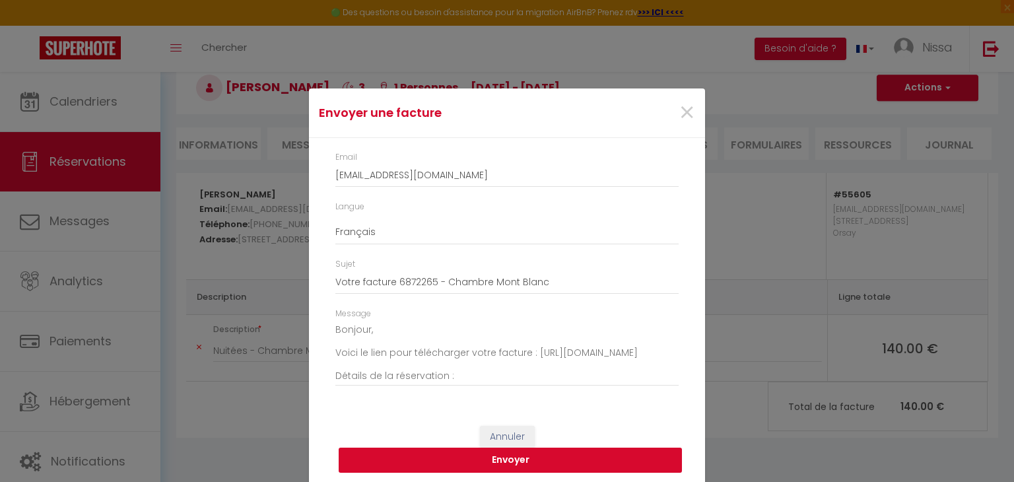
click at [495, 456] on button "Envoyer" at bounding box center [510, 459] width 343 height 25
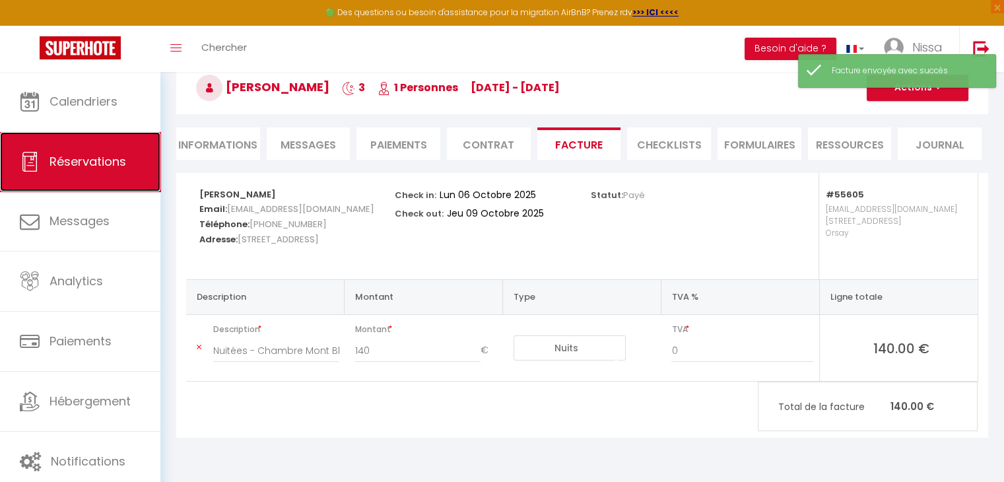
click at [71, 154] on span "Réservations" at bounding box center [87, 161] width 77 height 16
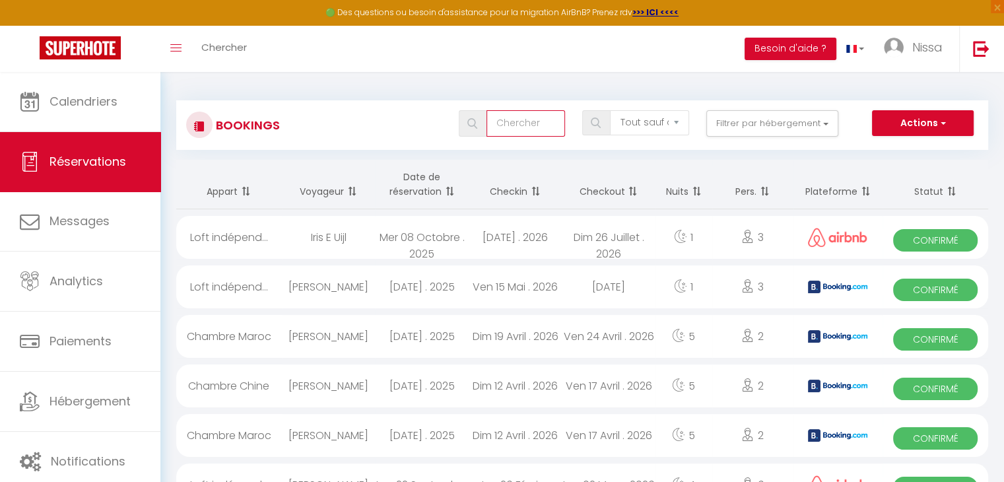
click at [545, 130] on input "text" at bounding box center [525, 123] width 79 height 26
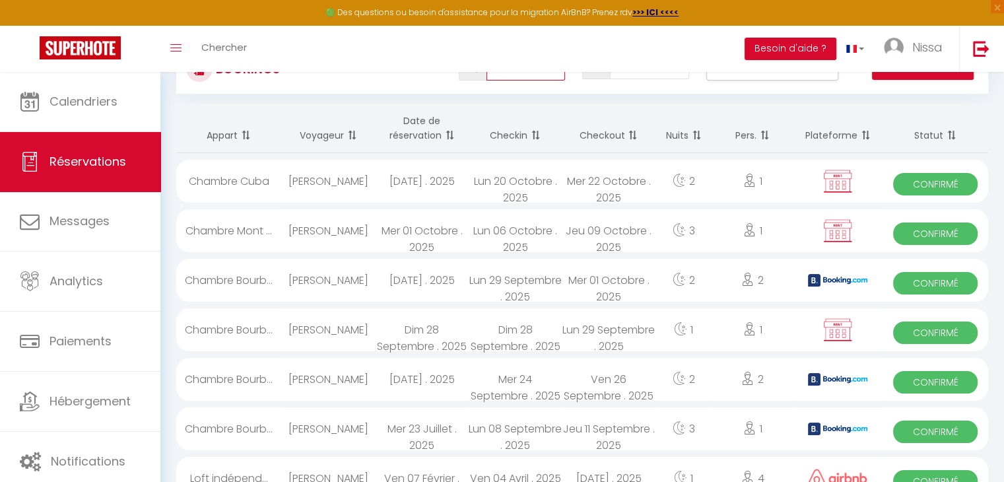
scroll to position [59, 0]
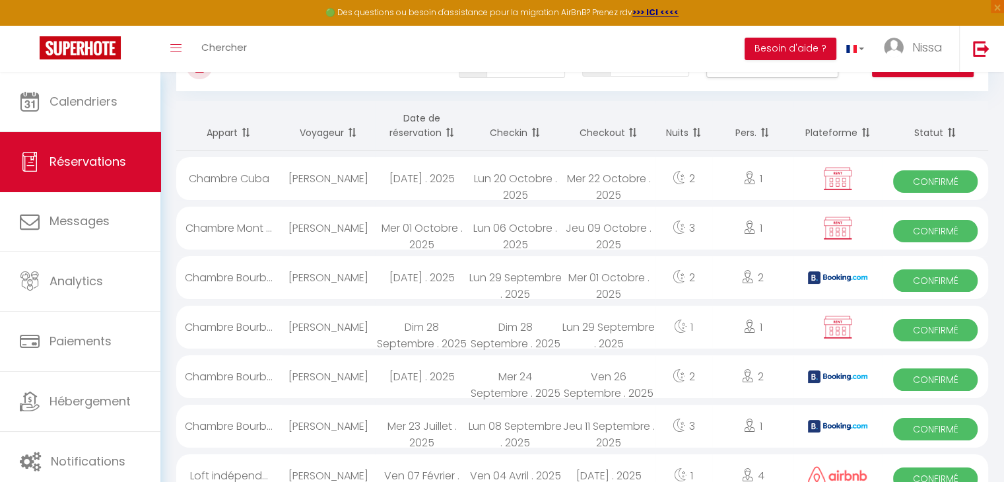
click at [515, 383] on div "Mer 24 Septembre . 2025" at bounding box center [515, 376] width 93 height 43
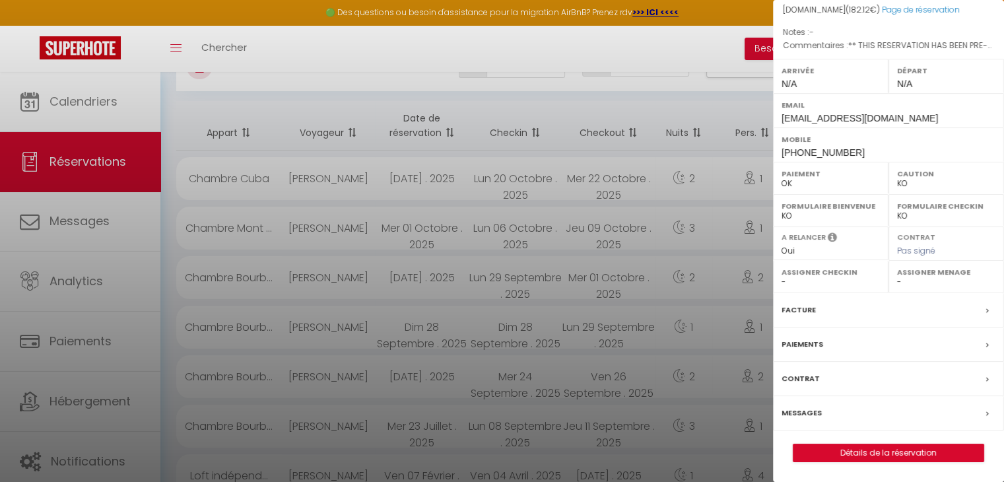
scroll to position [179, 0]
click at [892, 461] on link "Détails de la réservation" at bounding box center [888, 452] width 190 height 17
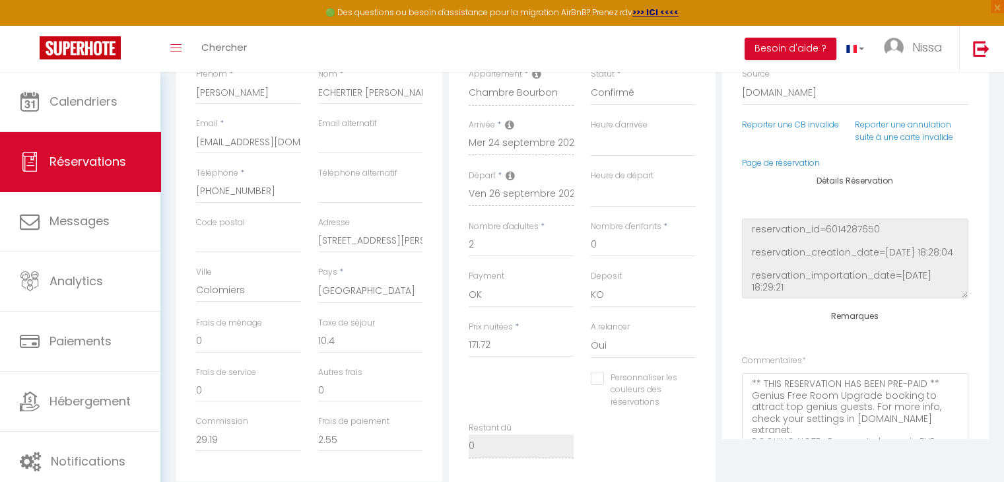
scroll to position [246, 0]
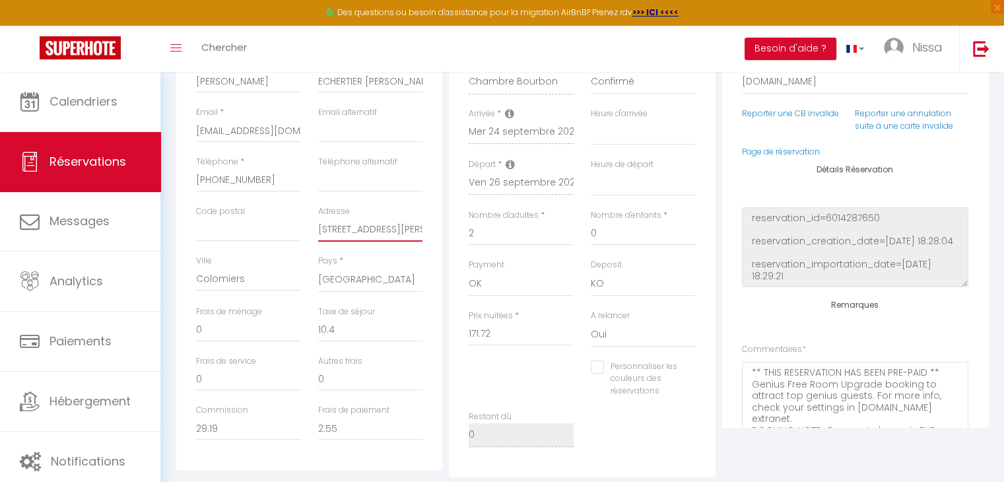
click at [409, 232] on input "12 Allée Henri Bosco" at bounding box center [370, 230] width 105 height 24
click at [409, 232] on input "Adresse" at bounding box center [370, 230] width 105 height 24
click at [256, 272] on input "Colomiers" at bounding box center [248, 279] width 105 height 24
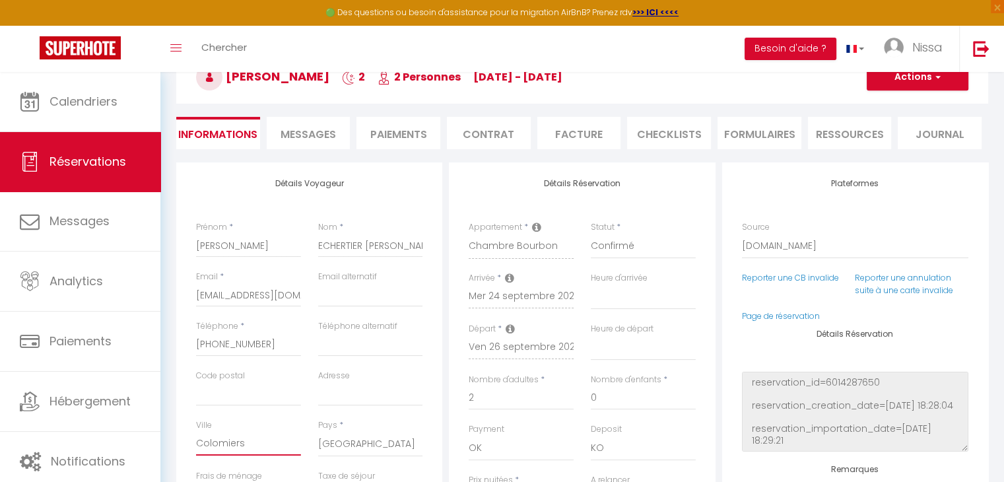
scroll to position [0, 0]
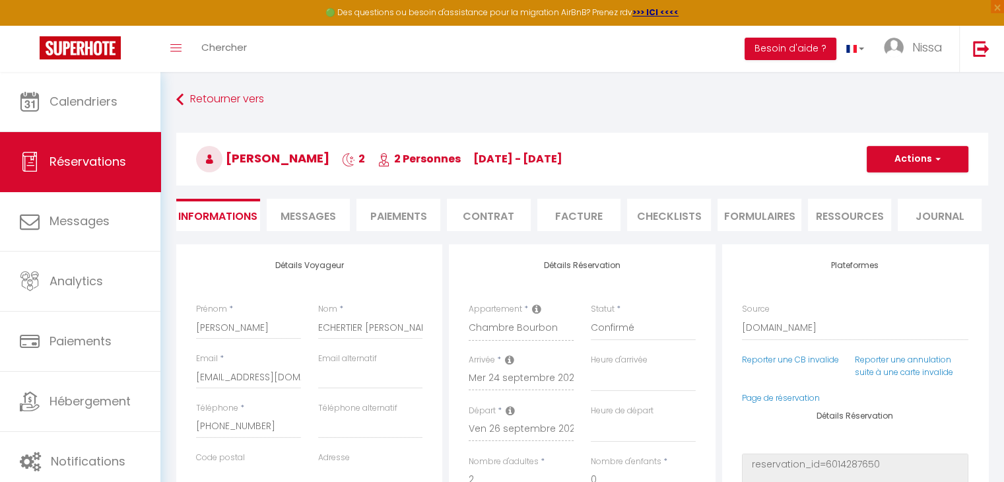
click at [570, 220] on li "Facture" at bounding box center [579, 215] width 84 height 32
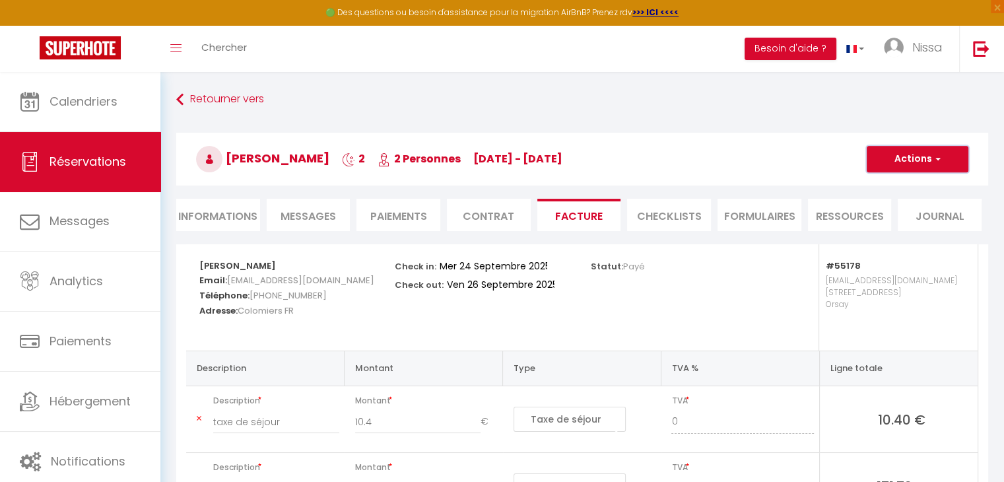
click at [895, 162] on button "Actions" at bounding box center [917, 159] width 102 height 26
click at [879, 222] on link "Envoyer la facture" at bounding box center [907, 222] width 111 height 17
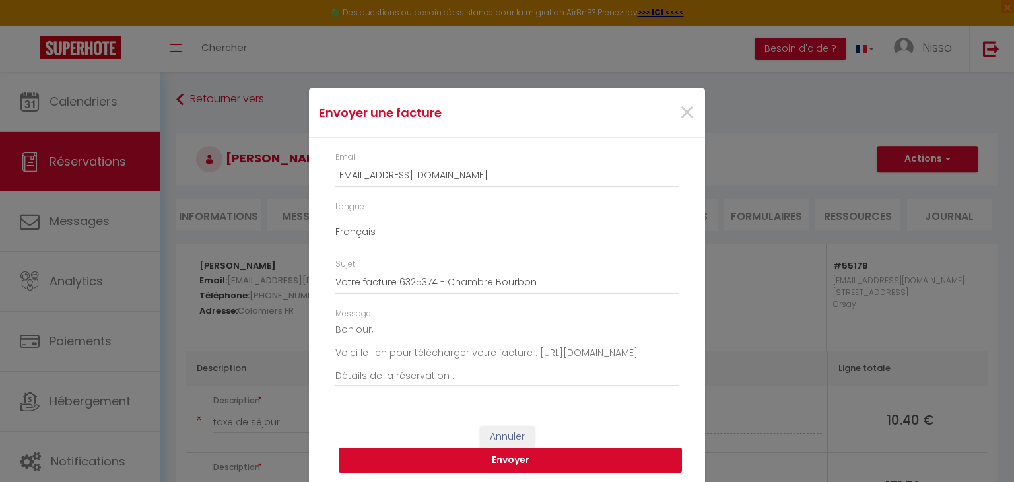
click at [509, 463] on button "Envoyer" at bounding box center [510, 459] width 343 height 25
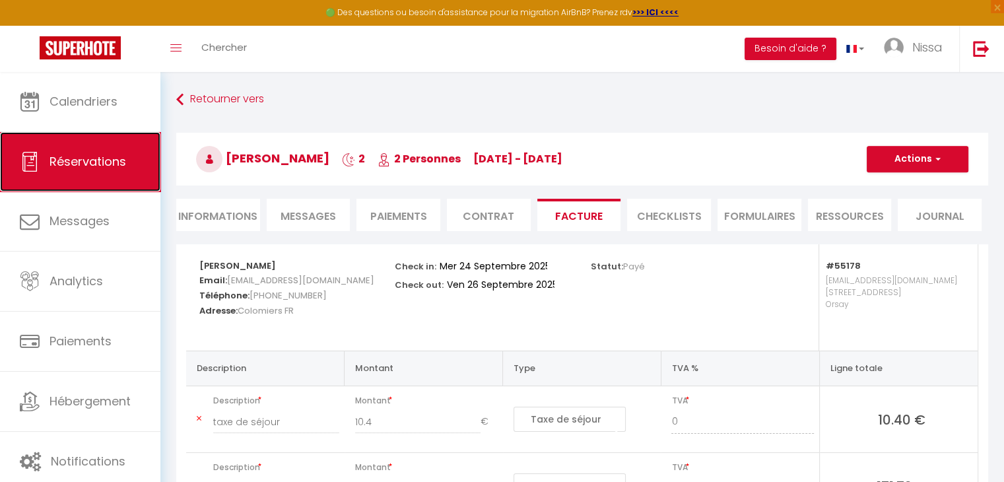
click at [72, 166] on span "Réservations" at bounding box center [87, 161] width 77 height 16
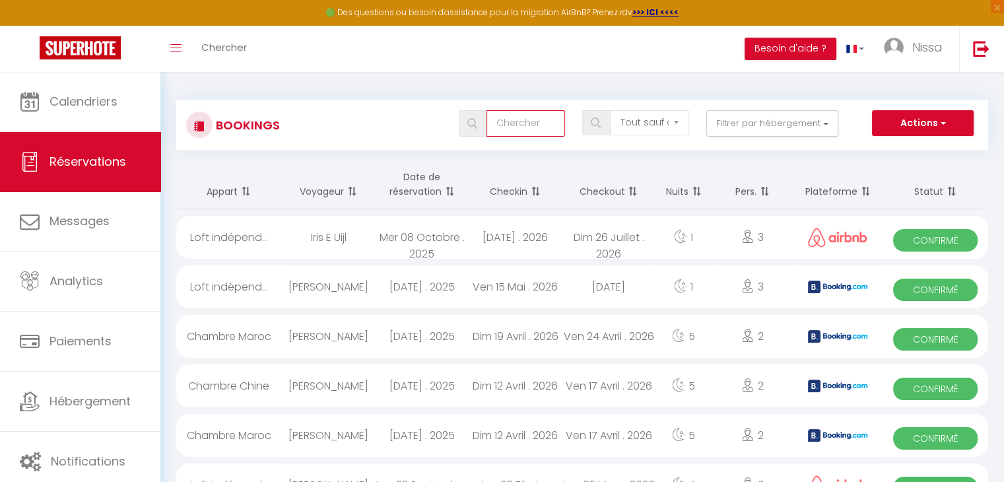
click at [500, 121] on input "text" at bounding box center [525, 123] width 79 height 26
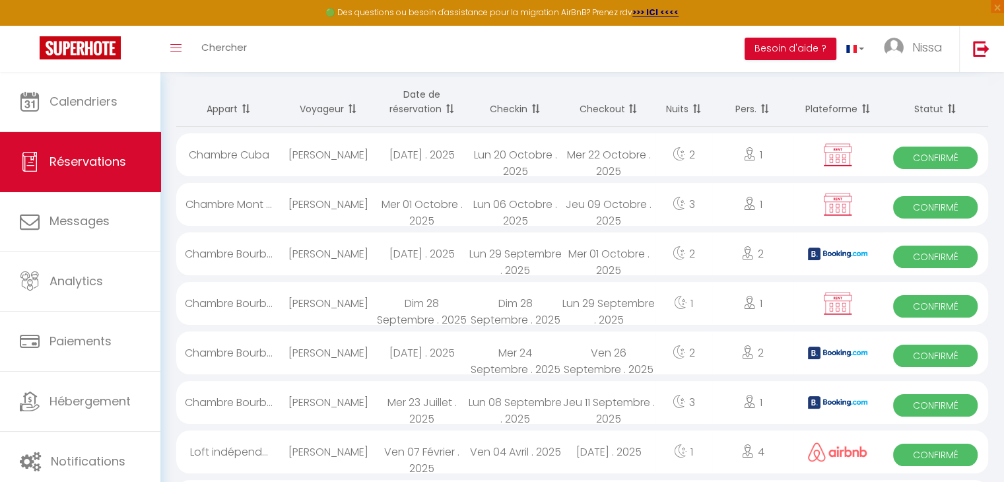
scroll to position [94, 0]
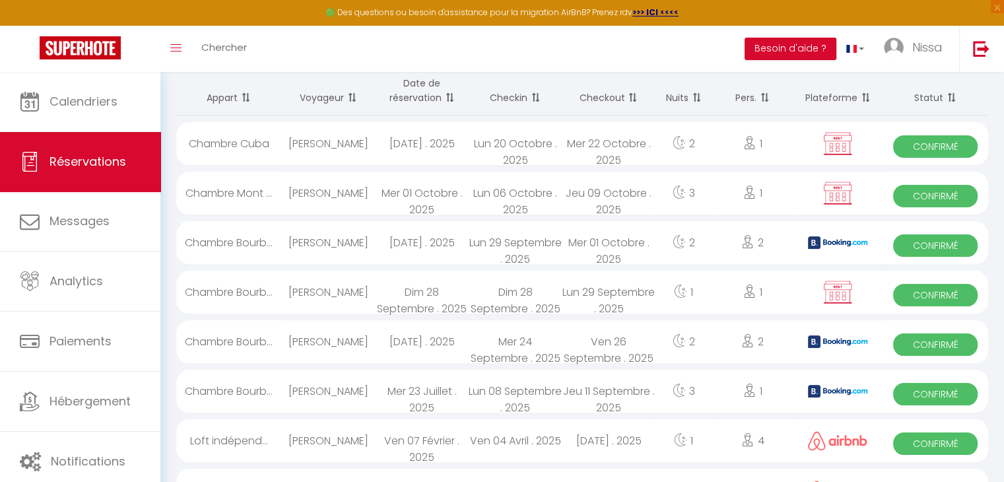
click at [396, 285] on div "Dim 28 Septembre . 2025" at bounding box center [421, 292] width 93 height 43
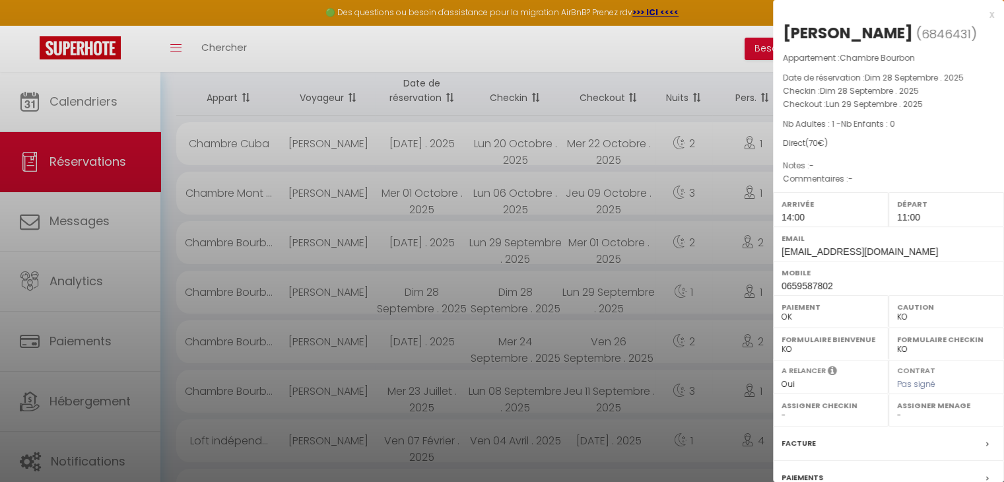
drag, startPoint x: 632, startPoint y: 299, endPoint x: 529, endPoint y: 295, distance: 103.0
click at [529, 295] on div at bounding box center [502, 241] width 1004 height 482
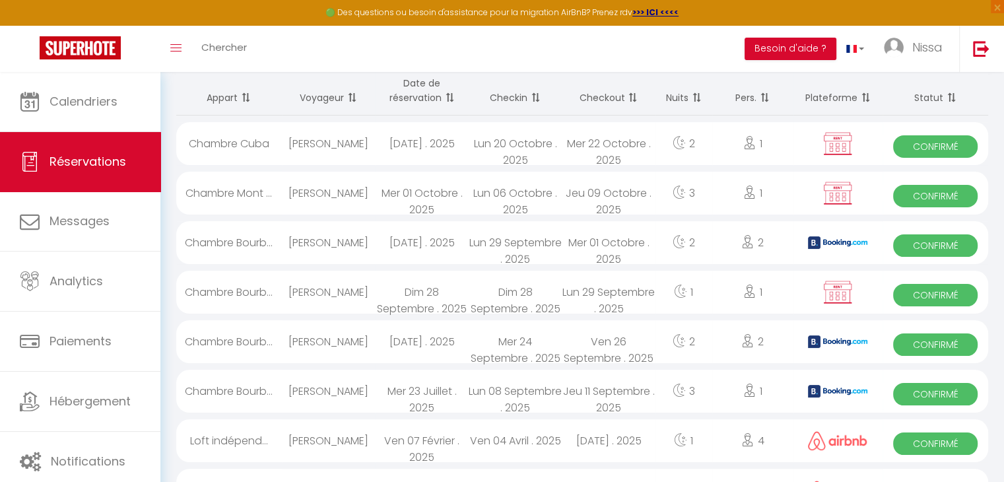
click at [599, 241] on div "Mer 01 Octobre . 2025" at bounding box center [608, 242] width 93 height 43
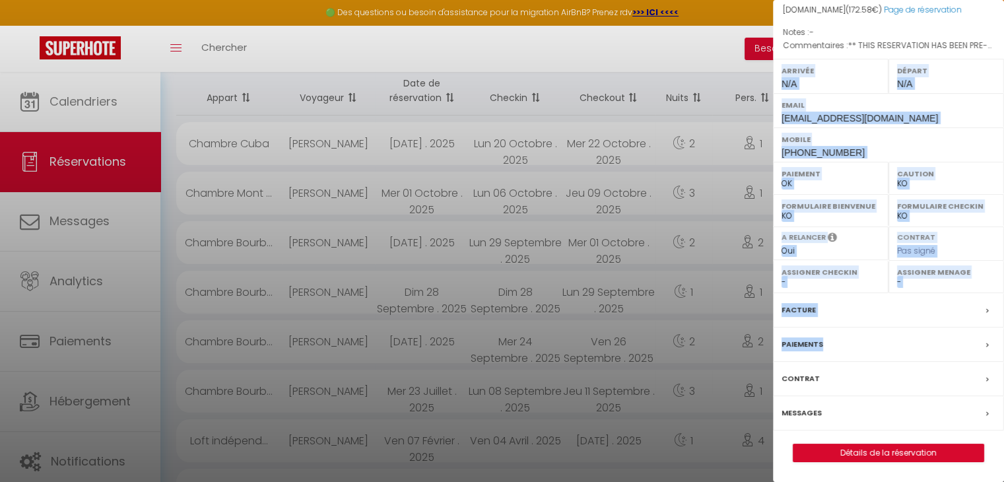
drag, startPoint x: 1003, startPoint y: 240, endPoint x: 997, endPoint y: 364, distance: 124.2
click at [997, 364] on div "x audrey ECHERTIER BONNARD ( 6325389 ) Appartement : Chambre Bourbon Date de ré…" at bounding box center [888, 241] width 231 height 482
click at [857, 319] on div "Facture" at bounding box center [888, 310] width 231 height 34
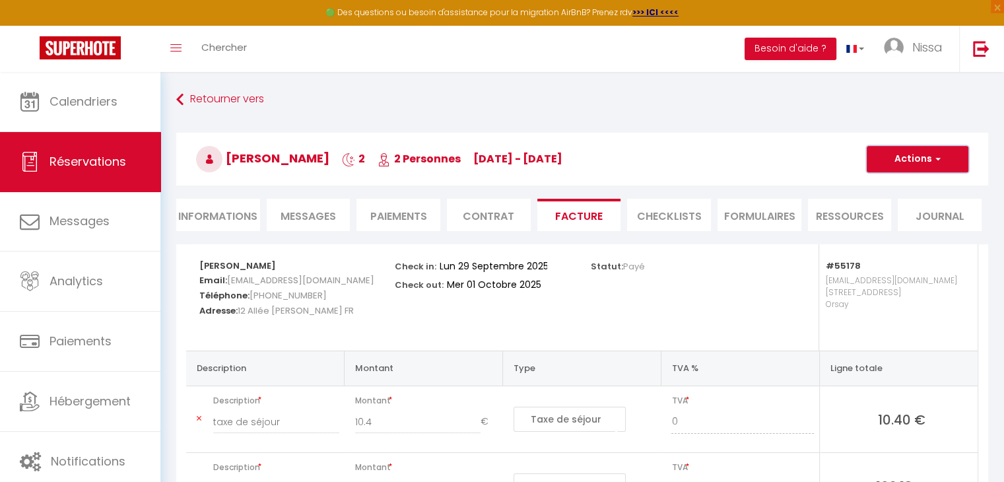
click at [926, 162] on button "Actions" at bounding box center [917, 159] width 102 height 26
click at [892, 222] on link "Envoyer la facture" at bounding box center [907, 222] width 111 height 17
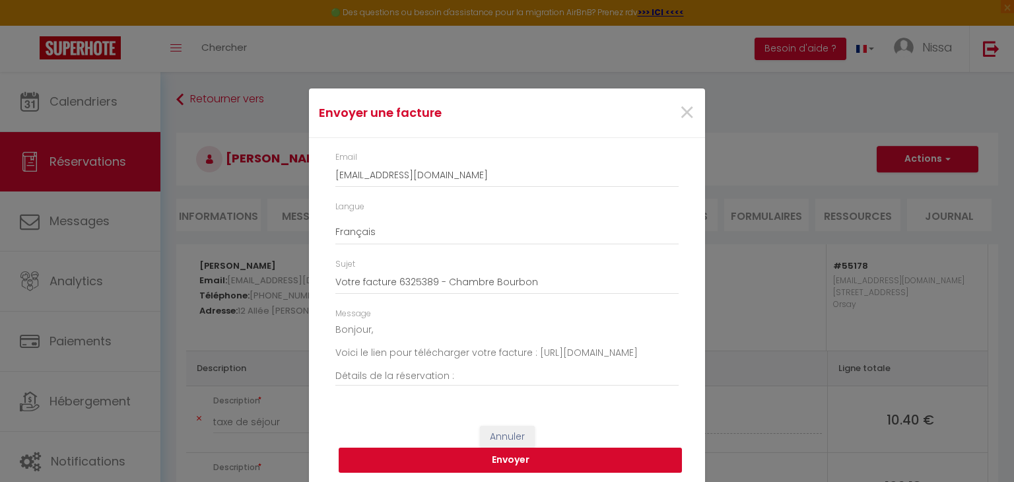
click at [560, 461] on button "Envoyer" at bounding box center [510, 459] width 343 height 25
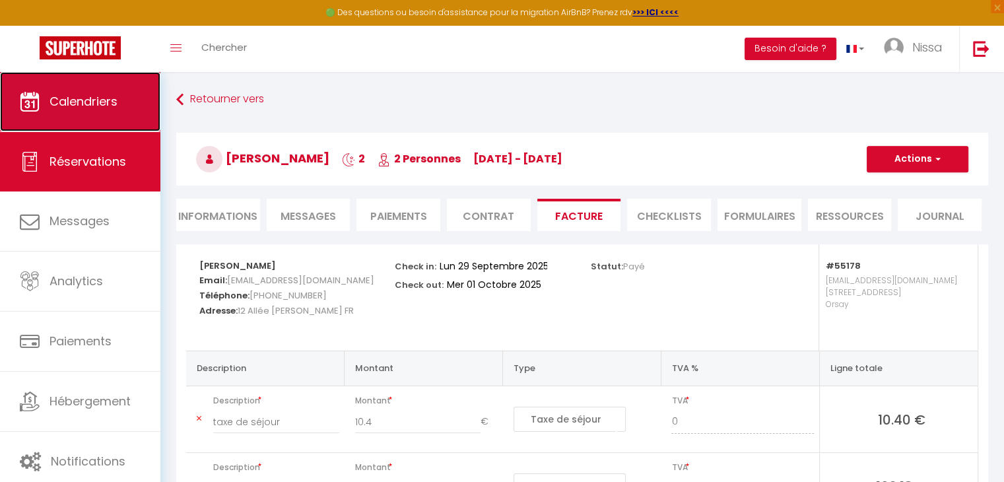
click at [124, 91] on link "Calendriers" at bounding box center [80, 101] width 160 height 59
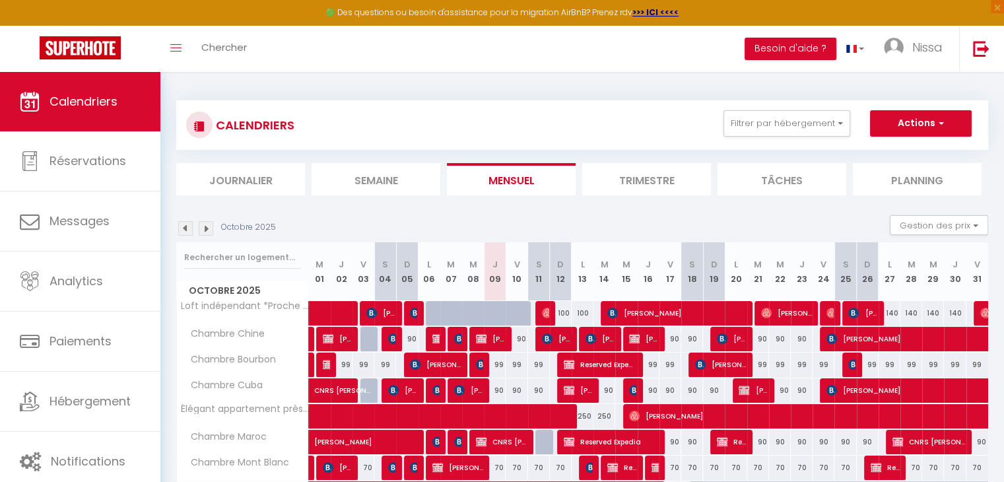
drag, startPoint x: 496, startPoint y: 391, endPoint x: 560, endPoint y: 381, distance: 64.1
click at [560, 381] on tr "Chambre Cuba CNRS Stefano Ettori 90 90 Andra Engi 90 Elena Iureva 90 Alexis Dah…" at bounding box center [583, 390] width 812 height 26
click at [969, 48] on link at bounding box center [981, 49] width 44 height 46
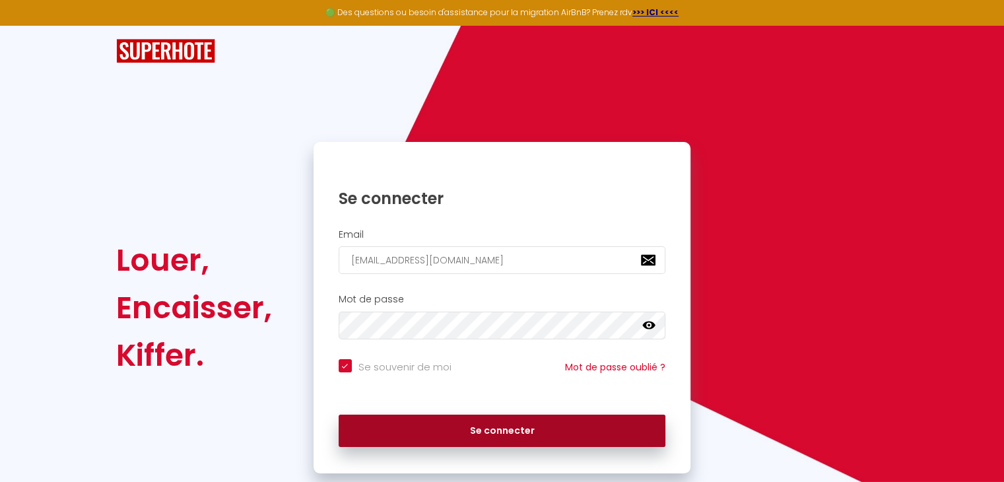
click at [462, 429] on button "Se connecter" at bounding box center [502, 430] width 327 height 33
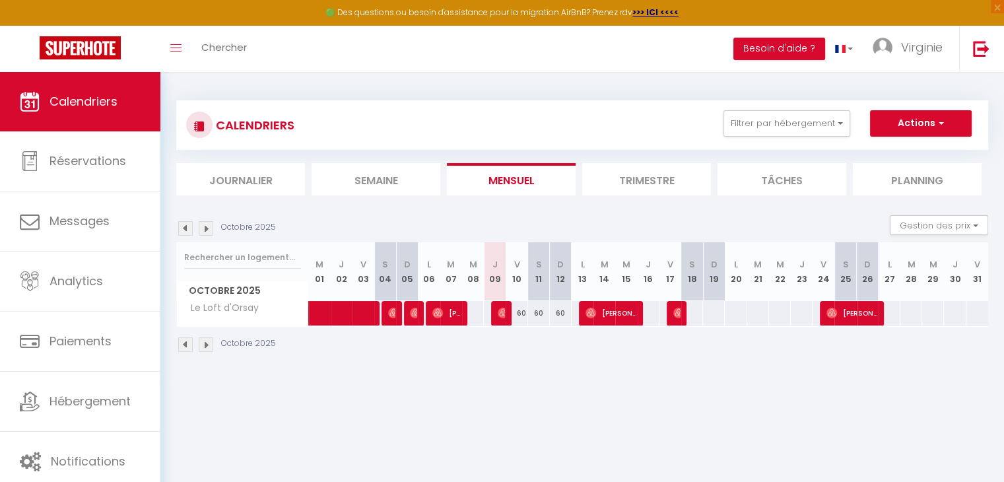
click at [183, 230] on img at bounding box center [185, 228] width 15 height 15
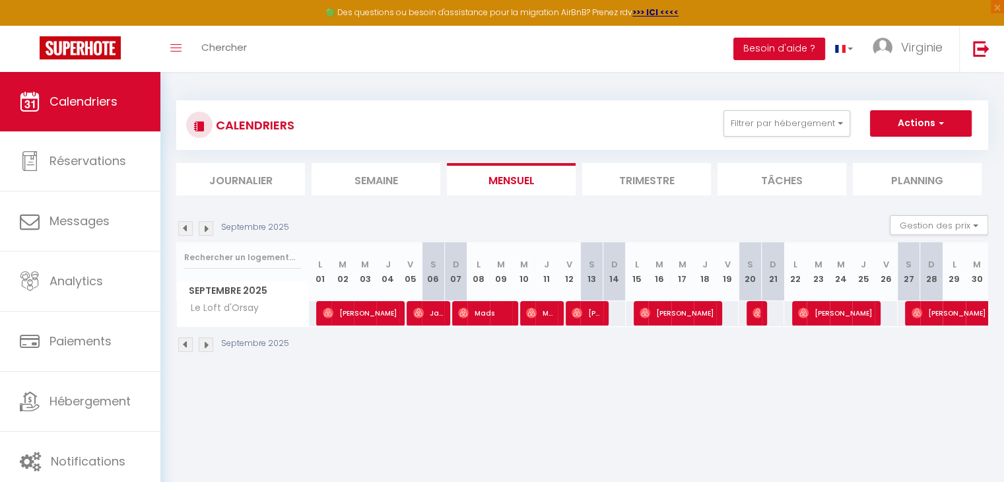
click at [183, 230] on img at bounding box center [185, 228] width 15 height 15
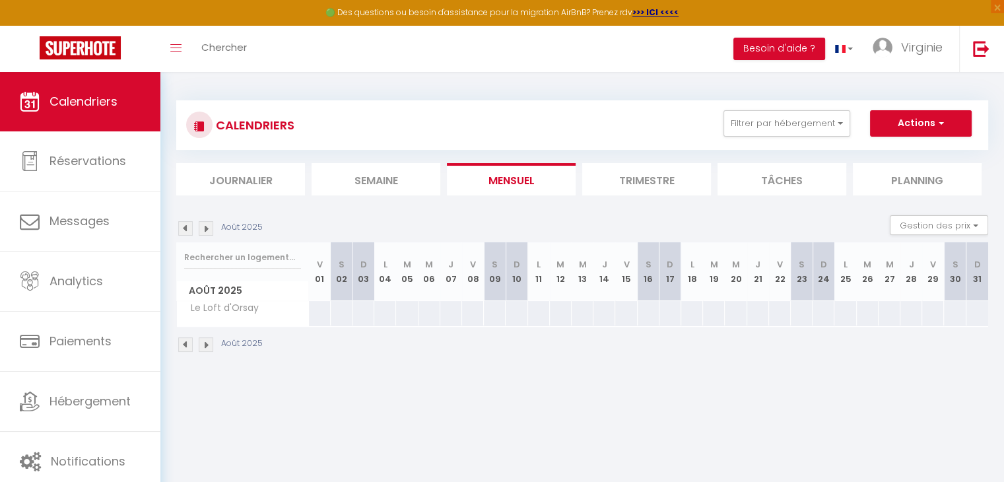
click at [209, 230] on img at bounding box center [206, 228] width 15 height 15
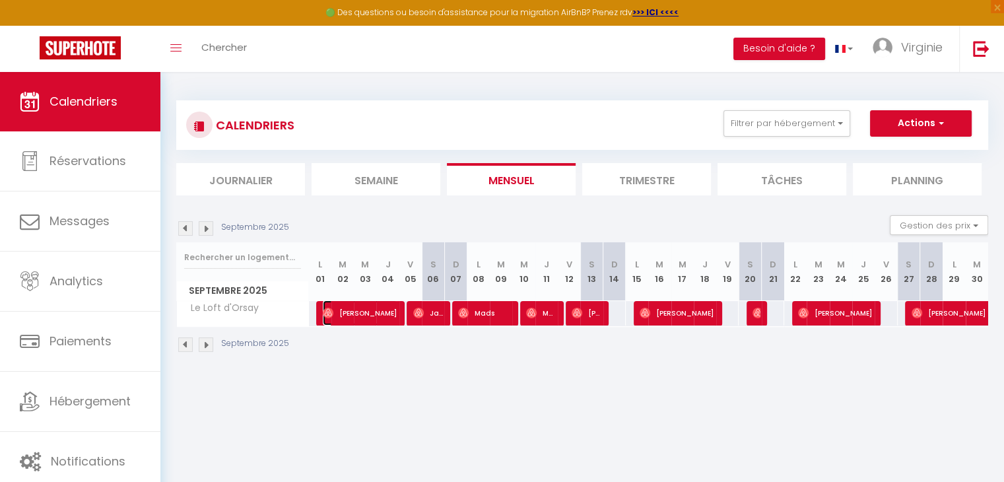
click at [364, 309] on span "Alexandre" at bounding box center [360, 312] width 75 height 25
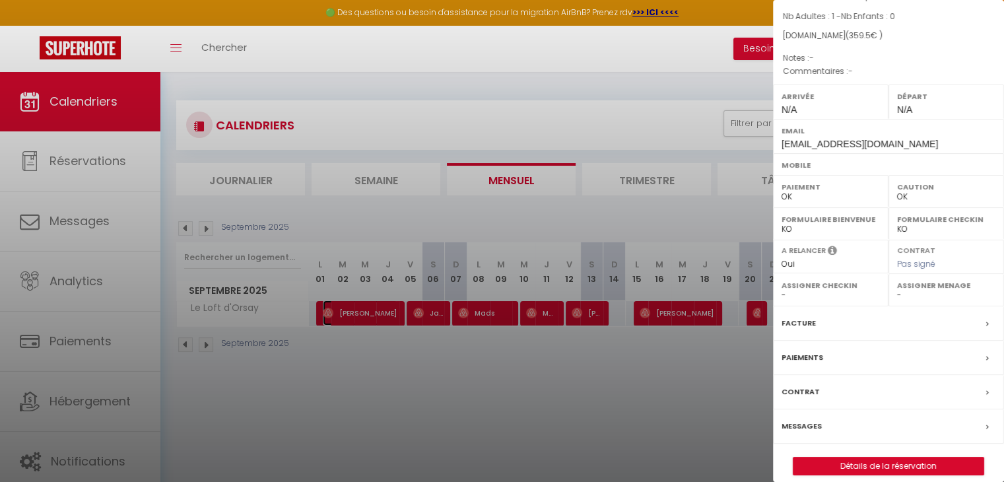
scroll to position [119, 0]
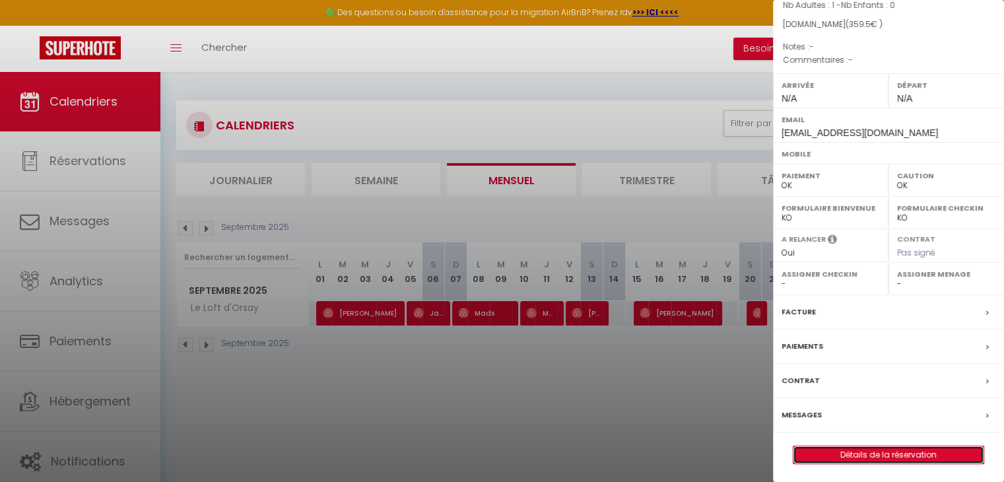
click at [895, 449] on link "Détails de la réservation" at bounding box center [888, 454] width 190 height 17
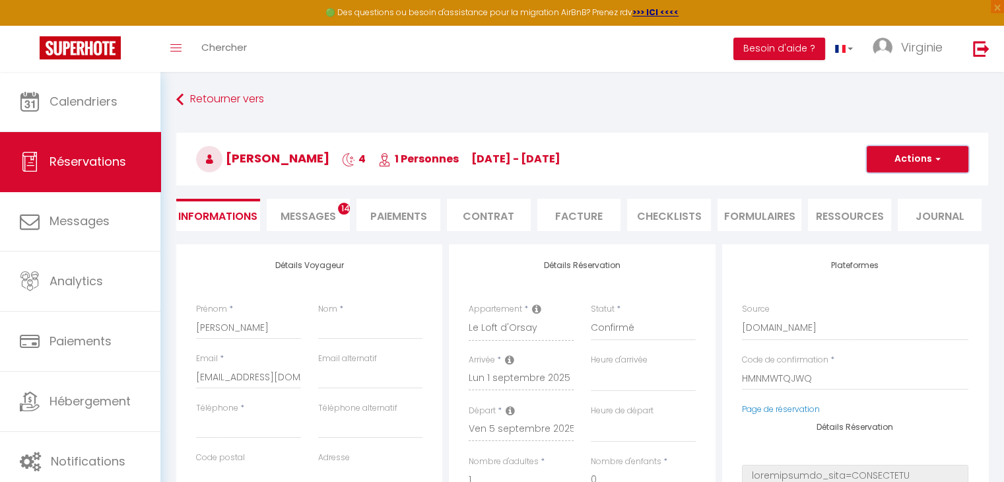
click at [928, 157] on button "Actions" at bounding box center [917, 159] width 102 height 26
click at [755, 129] on div "Alexandre 4 1 Personnes lu 01 Sep - ve 05 Sep Actions Enregistrer Dupliquer Sup…" at bounding box center [582, 156] width 829 height 71
click at [294, 211] on span "Messages" at bounding box center [307, 216] width 55 height 15
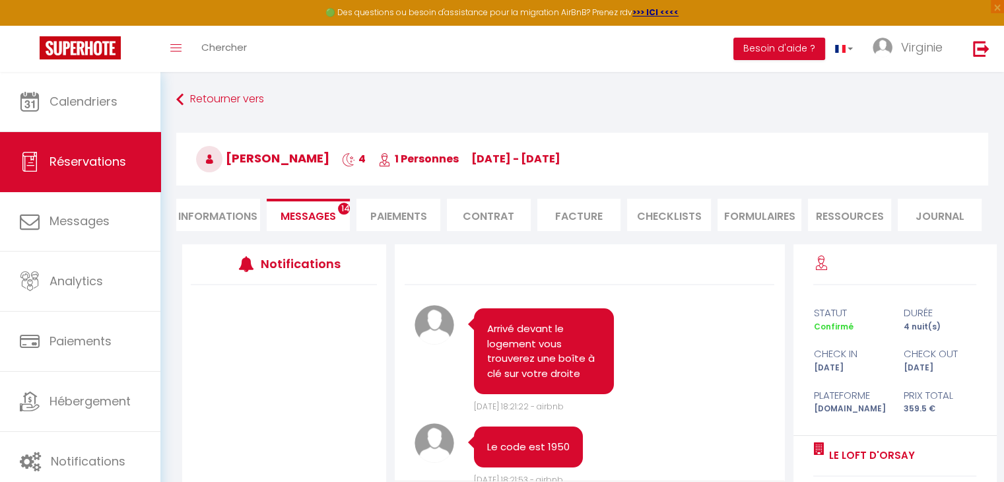
click at [777, 222] on li "FORMULAIRES" at bounding box center [759, 215] width 84 height 32
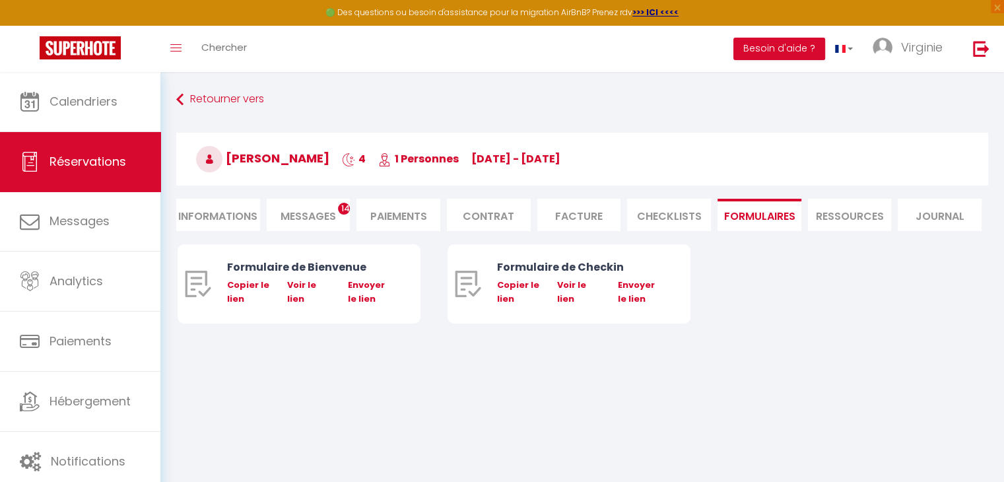
click at [849, 220] on li "Ressources" at bounding box center [850, 215] width 84 height 32
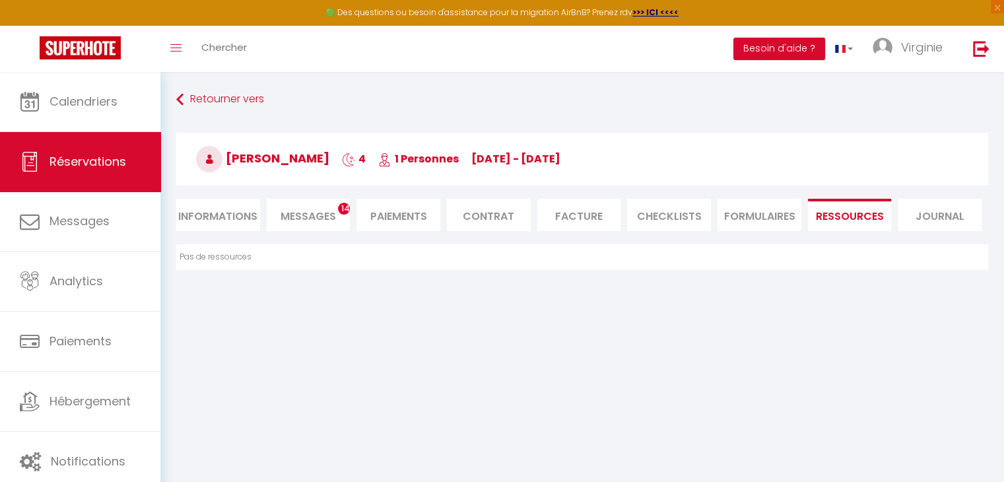
click at [948, 228] on li "Journal" at bounding box center [939, 215] width 84 height 32
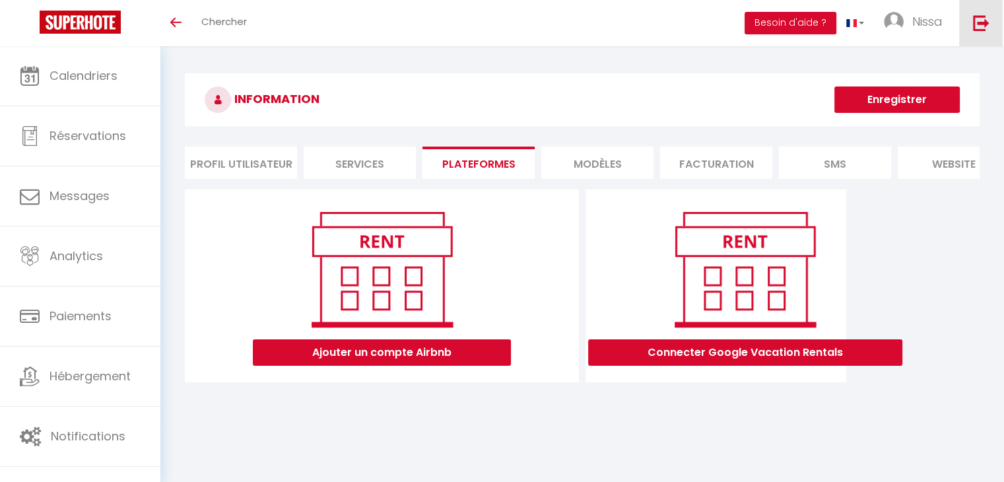
click at [974, 40] on link at bounding box center [981, 23] width 44 height 46
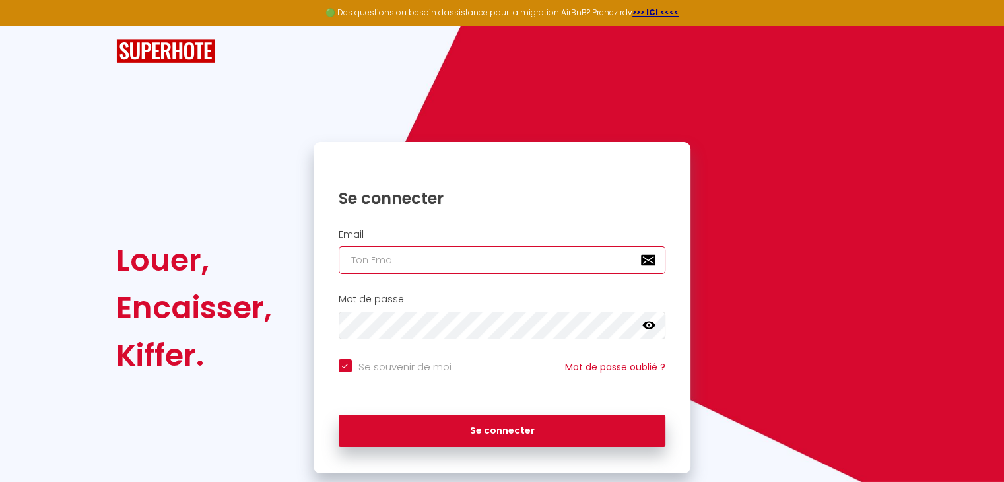
type input "[EMAIL_ADDRESS][DOMAIN_NAME]"
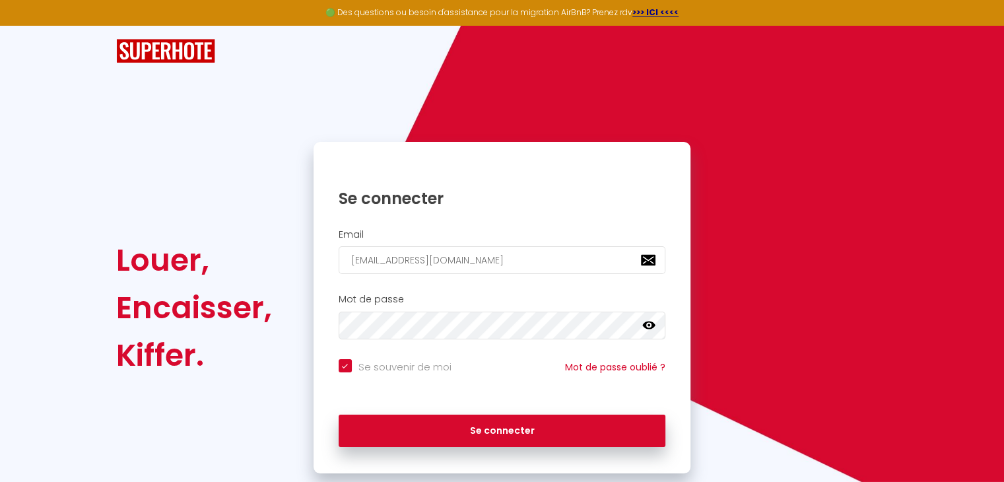
checkbox input "true"
click at [596, 261] on input "[EMAIL_ADDRESS][DOMAIN_NAME]" at bounding box center [502, 260] width 327 height 28
type input "nissa.nr89@gmail.com"
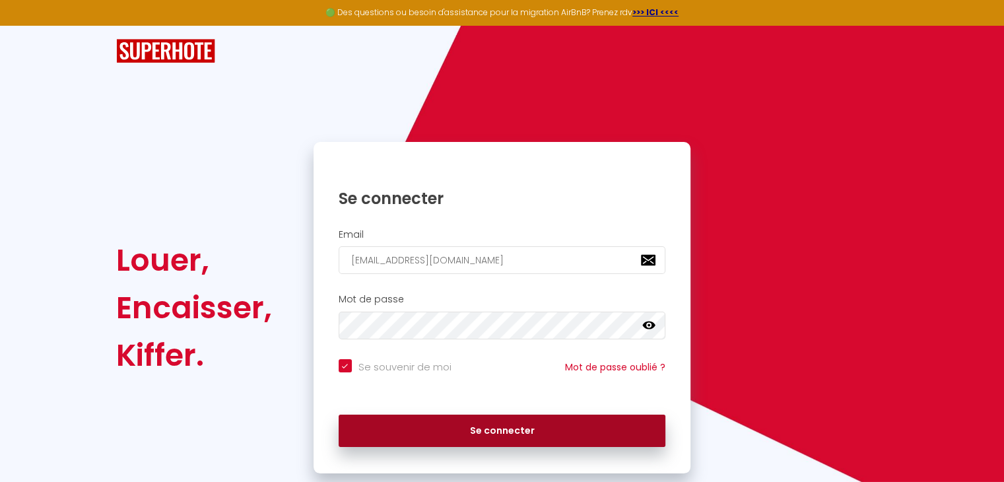
click at [441, 428] on button "Se connecter" at bounding box center [502, 430] width 327 height 33
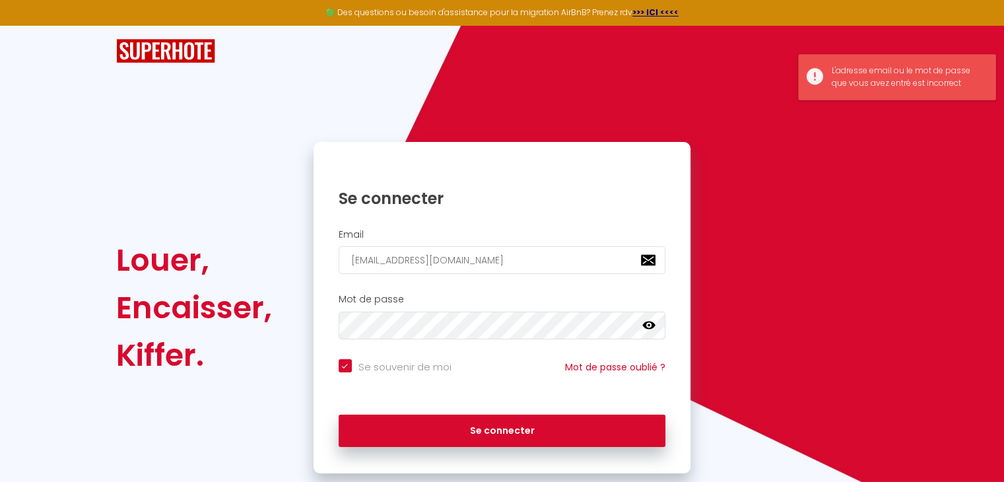
click at [645, 325] on icon at bounding box center [648, 325] width 13 height 8
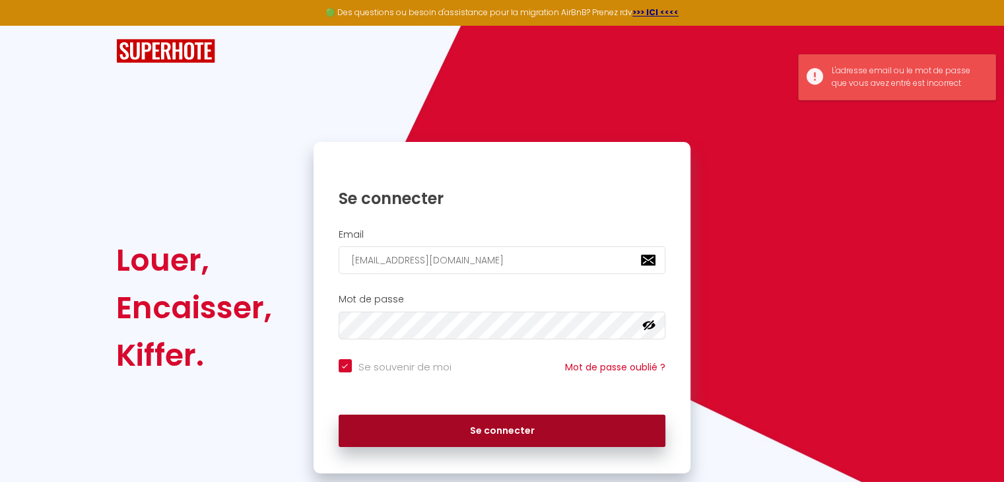
click at [446, 432] on button "Se connecter" at bounding box center [502, 430] width 327 height 33
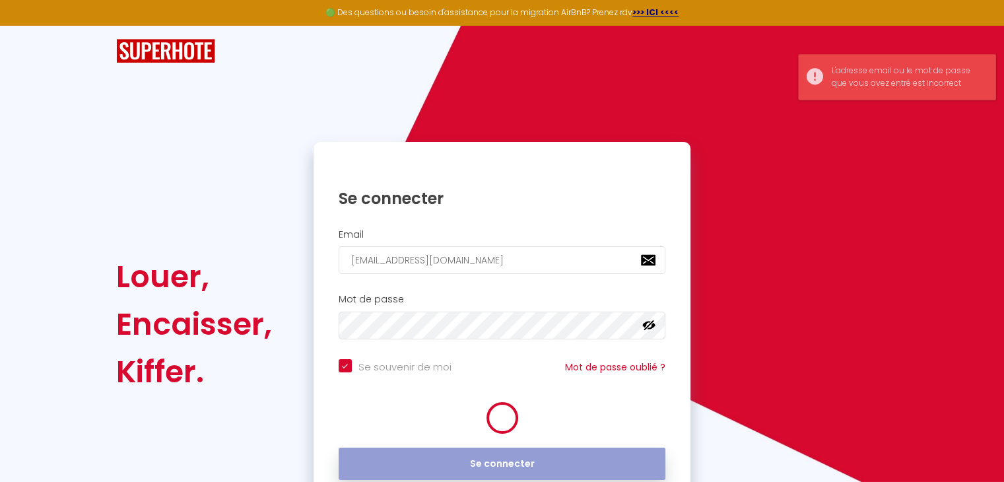
checkbox input "true"
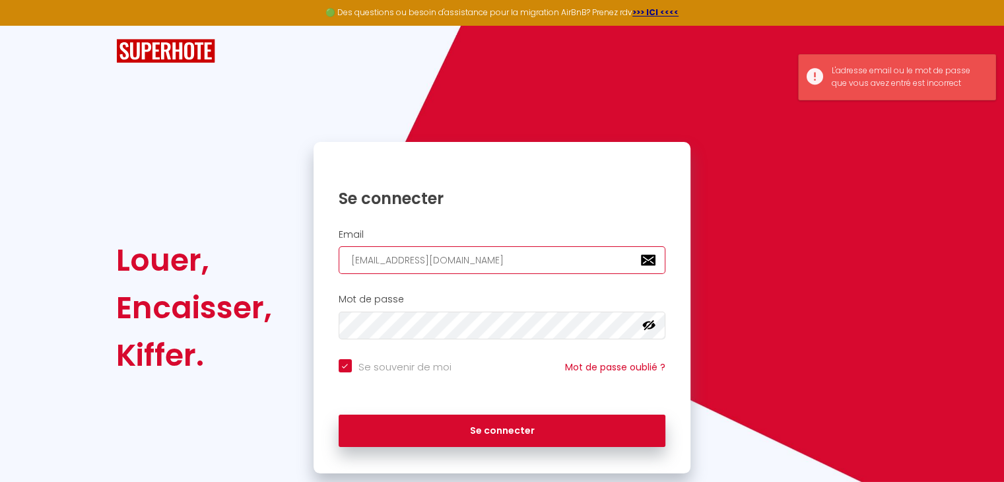
click at [490, 263] on input "nissa.nr89@gmail.com" at bounding box center [502, 260] width 327 height 28
type input "[EMAIL_ADDRESS][DOMAIN_NAME]"
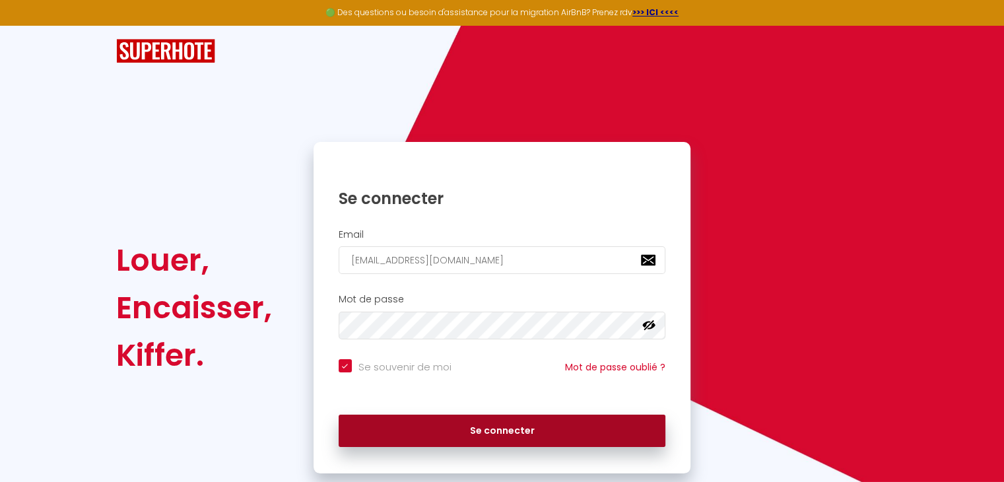
click at [432, 432] on button "Se connecter" at bounding box center [502, 430] width 327 height 33
checkbox input "true"
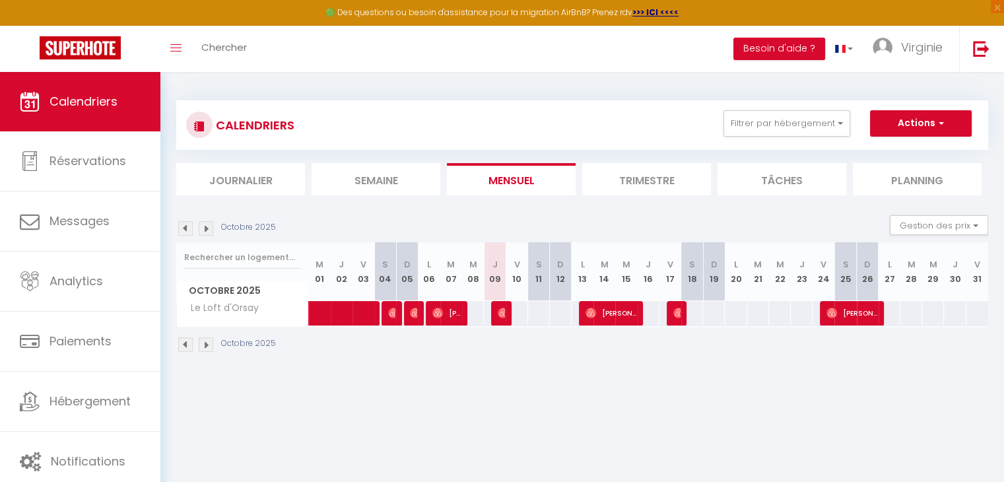
drag, startPoint x: 517, startPoint y: 317, endPoint x: 552, endPoint y: 317, distance: 35.6
click at [552, 317] on tr "Le Loft d'Orsay Evan Telliet Jordy Bokama Marie-Emilie Pina" at bounding box center [583, 313] width 812 height 26
click at [552, 317] on div at bounding box center [560, 313] width 22 height 24
type input "Dim 12 Octobre 2025"
type input "Lun 13 Octobre 2025"
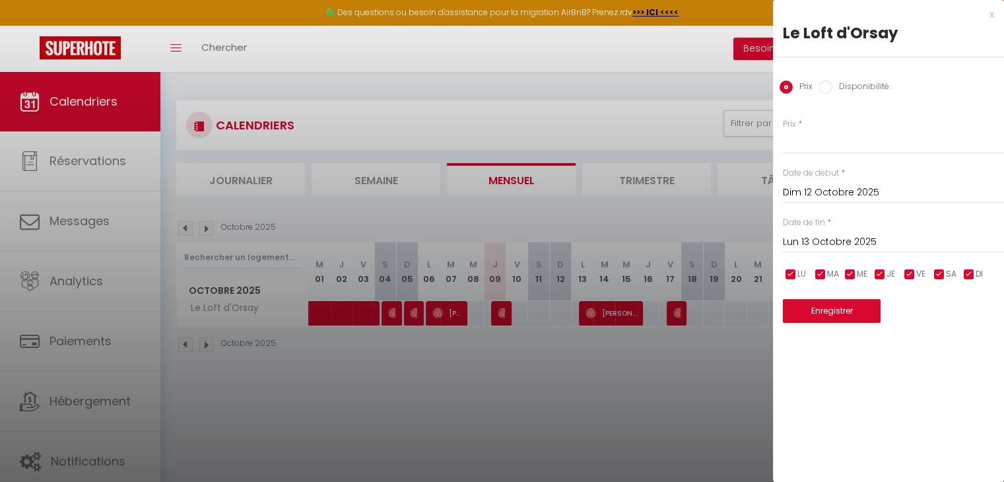
click at [524, 317] on div at bounding box center [502, 241] width 1004 height 482
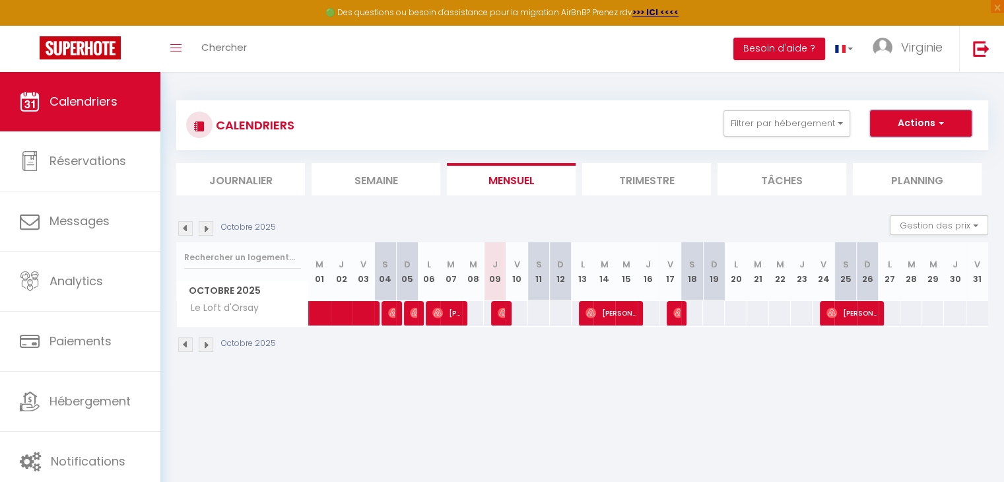
click at [886, 126] on button "Actions" at bounding box center [921, 123] width 102 height 26
click at [890, 77] on div "CALENDRIERS Filtrer par hébergement Tous Le Loft d'Orsay Effacer Sauvegarder Ac…" at bounding box center [581, 226] width 843 height 309
click at [912, 43] on span "Virginie" at bounding box center [922, 47] width 42 height 16
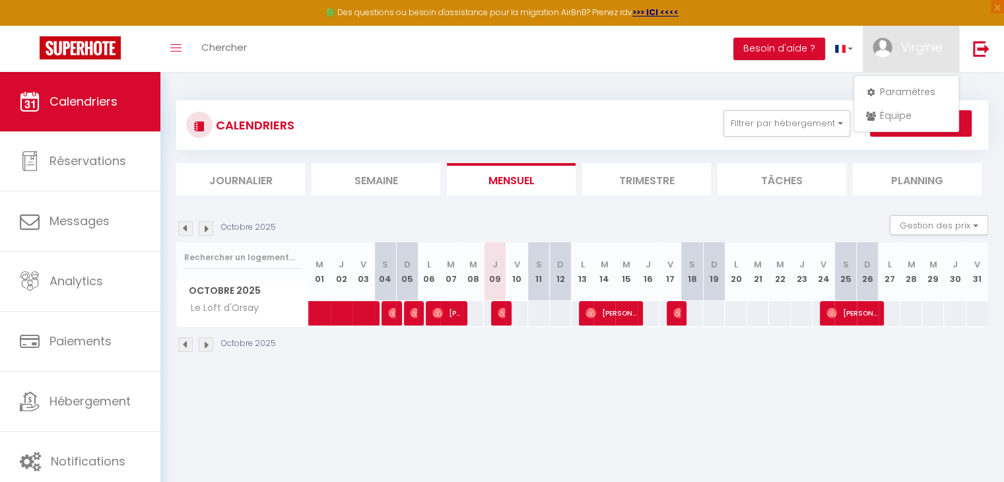
click at [802, 90] on div "CALENDRIERS Filtrer par hébergement Tous Le Loft d'Orsay Effacer Sauvegarder Ac…" at bounding box center [582, 227] width 812 height 278
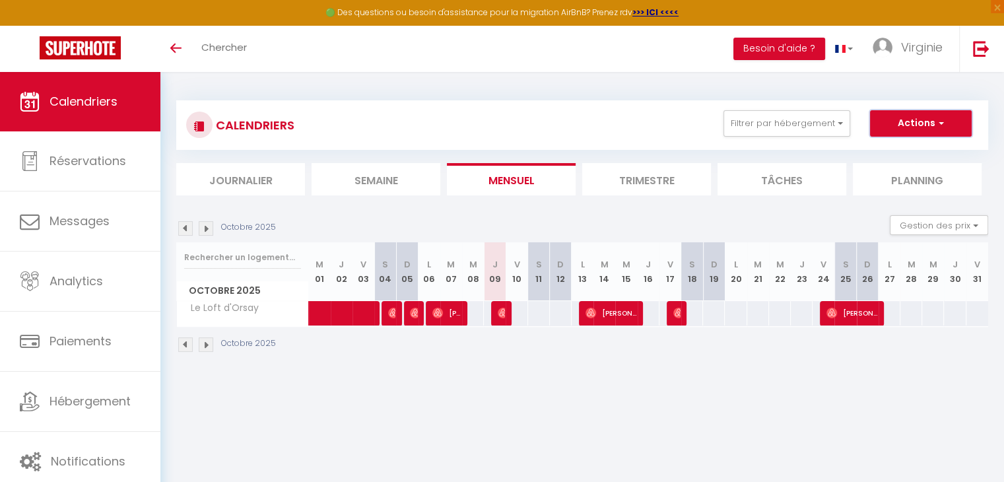
click at [897, 119] on button "Actions" at bounding box center [921, 123] width 102 height 26
click at [863, 89] on div "CALENDRIERS Filtrer par hébergement Tous Le Loft d'Orsay Effacer Sauvegarder Ac…" at bounding box center [582, 227] width 812 height 278
click at [519, 314] on div at bounding box center [516, 313] width 22 height 24
type input "Ven 10 Octobre 2025"
type input "Sam 11 Octobre 2025"
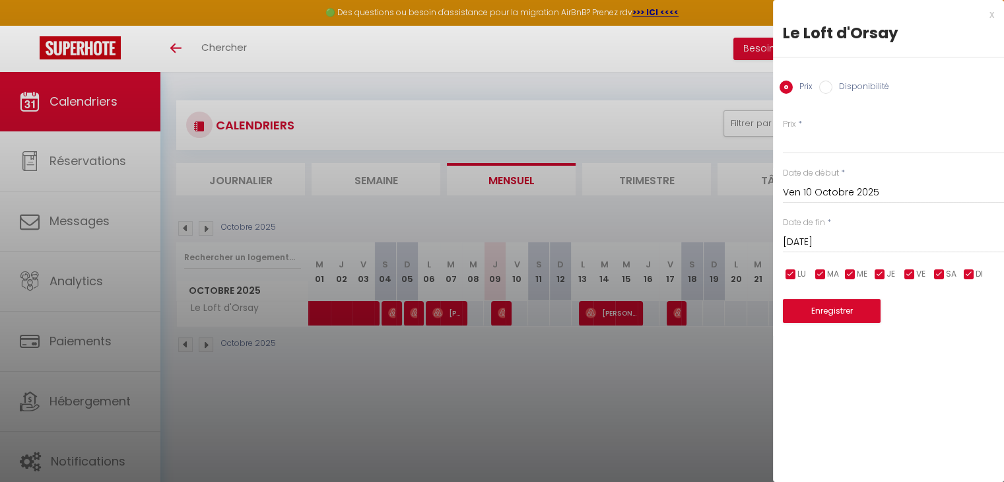
click at [521, 314] on div at bounding box center [502, 241] width 1004 height 482
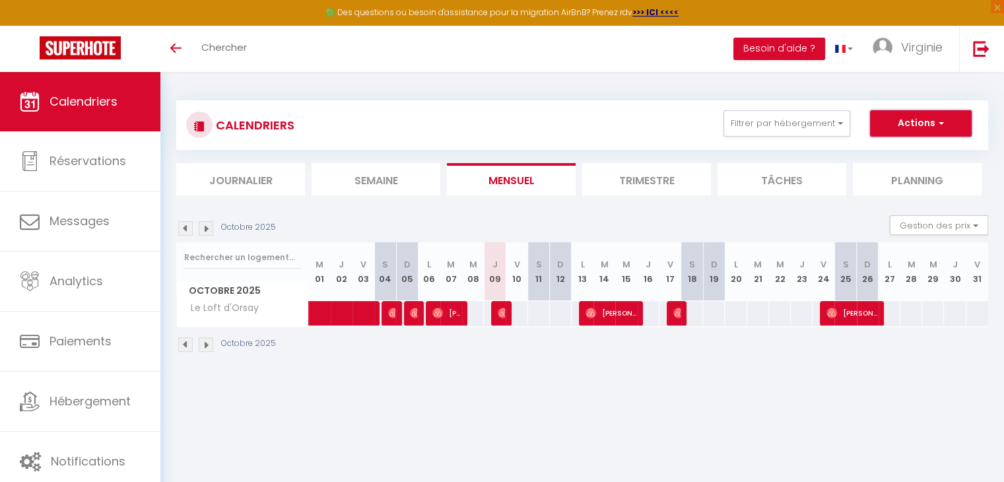
click at [944, 127] on button "Actions" at bounding box center [921, 123] width 102 height 26
click at [921, 80] on div "CALENDRIERS Filtrer par hébergement Tous Le Loft d'Orsay Effacer Sauvegarder Ac…" at bounding box center [581, 226] width 843 height 309
click at [912, 44] on span "Virginie" at bounding box center [922, 47] width 42 height 16
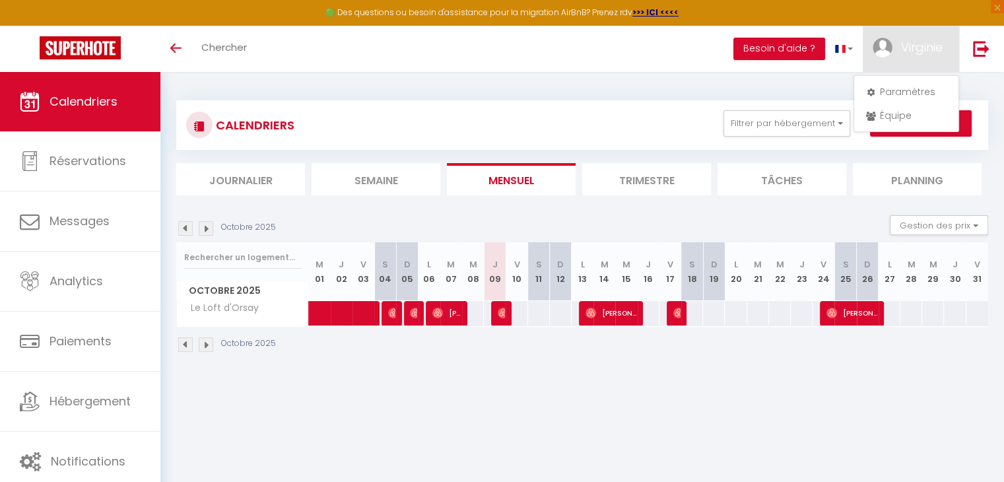
click at [826, 79] on div "CALENDRIERS Filtrer par hébergement Tous Le Loft d'Orsay Effacer Sauvegarder Ac…" at bounding box center [581, 226] width 843 height 309
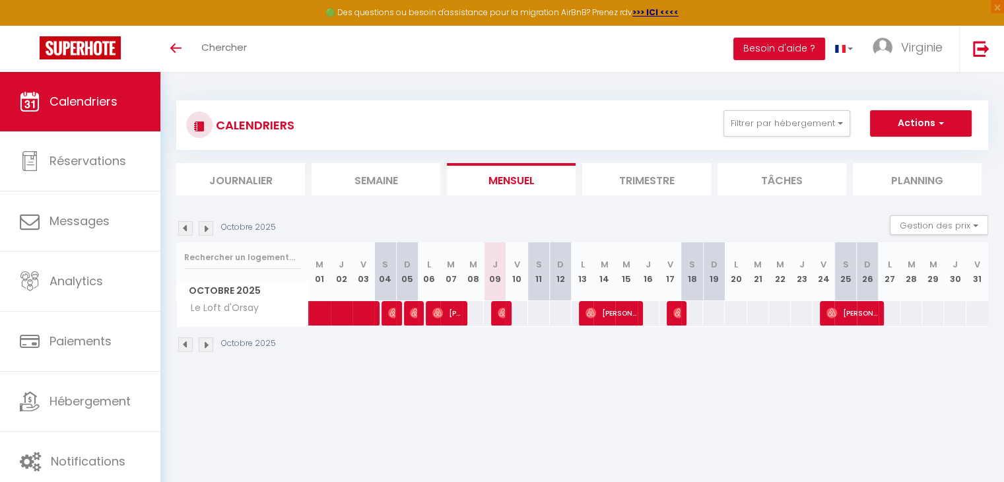
click at [230, 288] on span "Octobre 2025" at bounding box center [242, 290] width 131 height 19
click at [523, 313] on div at bounding box center [516, 313] width 22 height 24
type input "Ven 10 Octobre 2025"
type input "Sam 11 Octobre 2025"
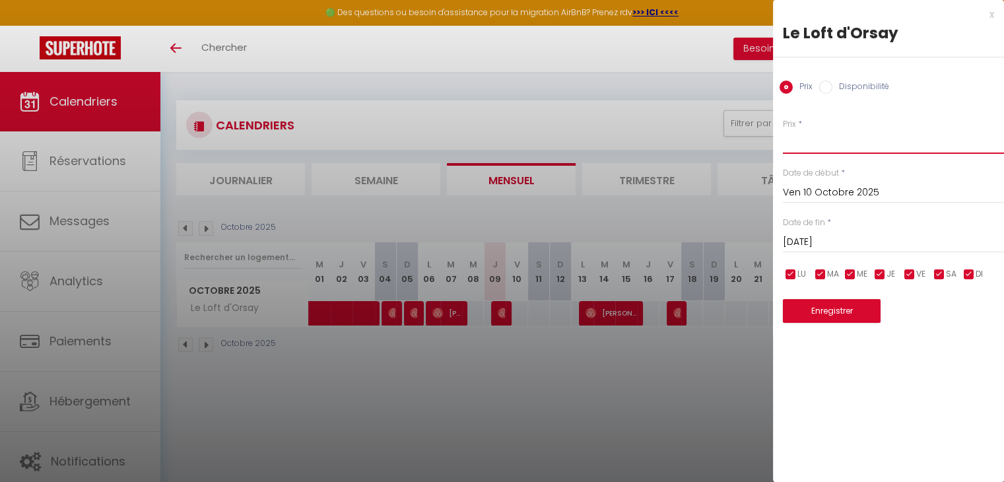
click at [821, 133] on input "Prix" at bounding box center [893, 142] width 221 height 24
type input "60"
drag, startPoint x: 827, startPoint y: 302, endPoint x: 829, endPoint y: 309, distance: 7.4
click at [829, 309] on button "Enregistrer" at bounding box center [832, 311] width 98 height 24
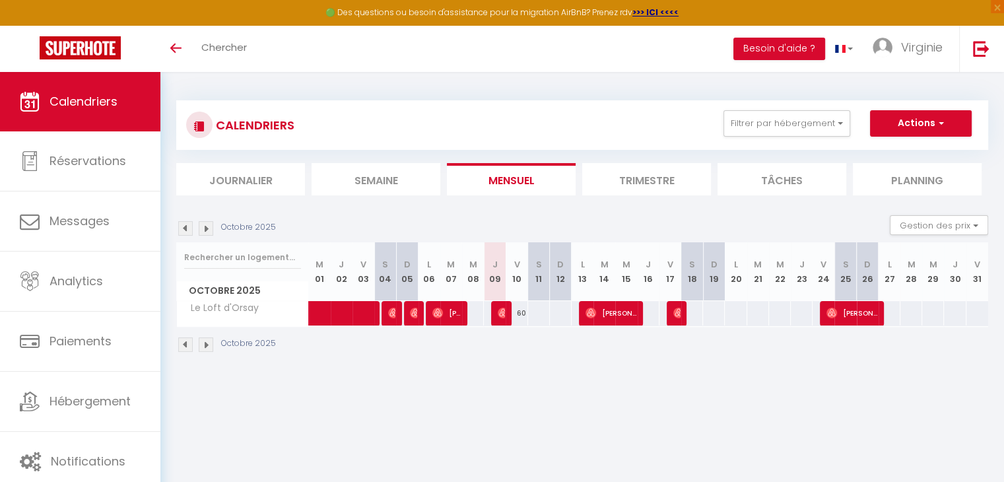
click at [536, 311] on div at bounding box center [538, 313] width 22 height 24
type input "Sam 11 Octobre 2025"
type input "Dim 12 Octobre 2025"
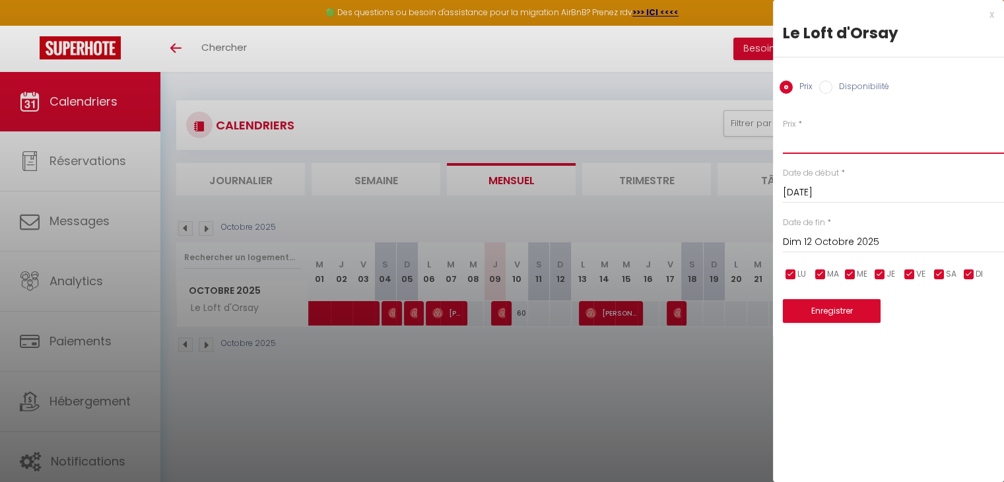
click at [831, 140] on input "Prix" at bounding box center [893, 142] width 221 height 24
type input "60"
click at [805, 304] on button "Enregistrer" at bounding box center [832, 311] width 98 height 24
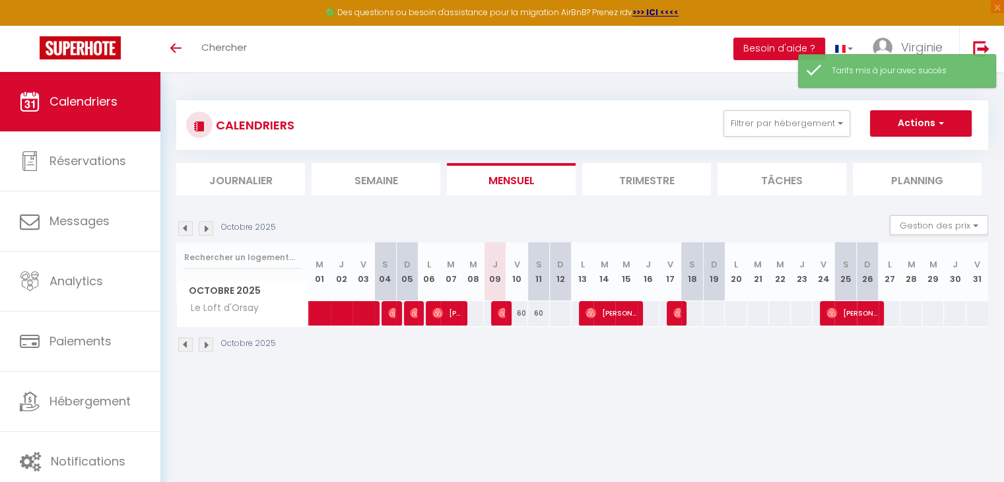
click at [560, 311] on div at bounding box center [560, 313] width 22 height 24
type input "Dim 12 Octobre 2025"
type input "Lun 13 Octobre 2025"
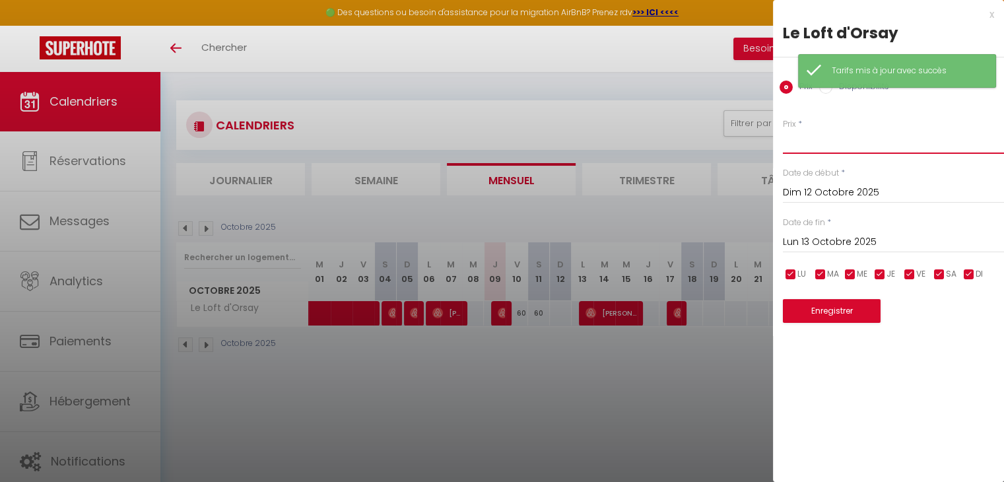
click at [855, 136] on input "Prix" at bounding box center [893, 142] width 221 height 24
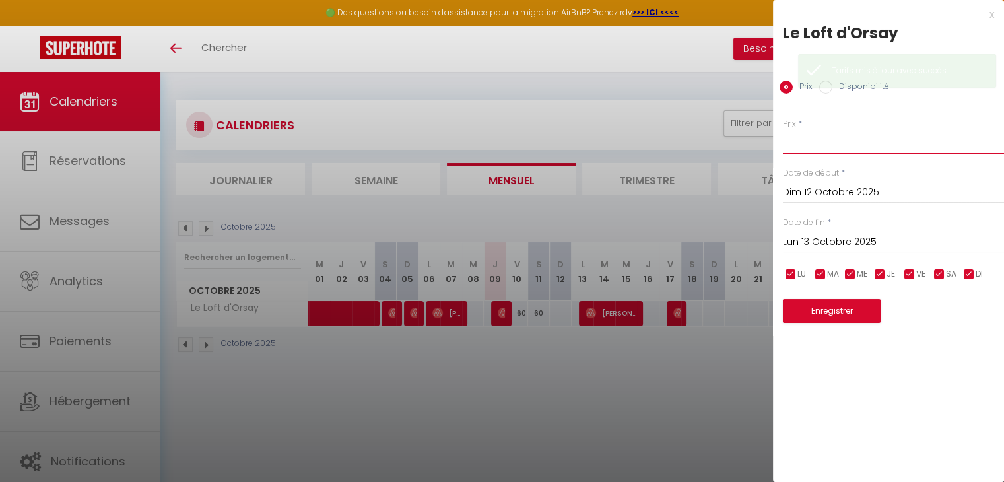
click at [820, 146] on input "Prix" at bounding box center [893, 142] width 221 height 24
type input "60"
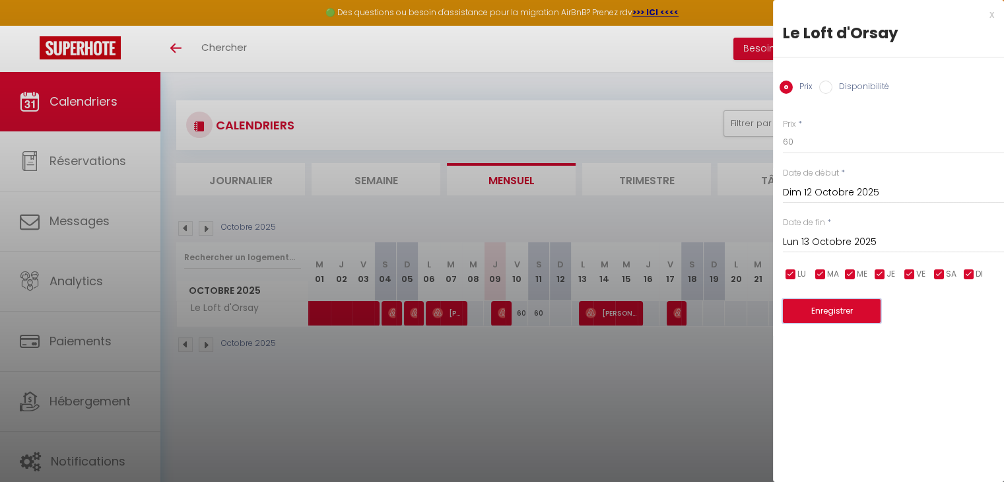
click at [810, 305] on button "Enregistrer" at bounding box center [832, 311] width 98 height 24
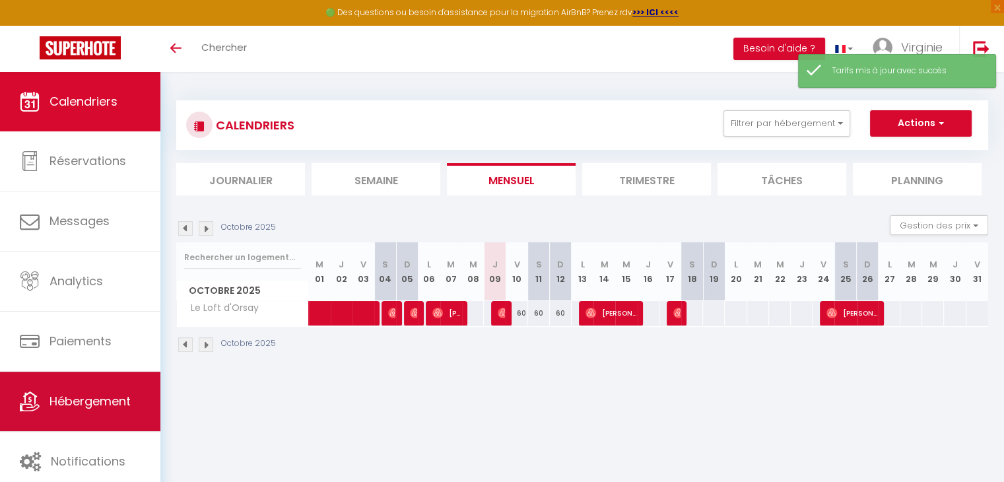
click at [117, 402] on span "Hébergement" at bounding box center [89, 401] width 81 height 16
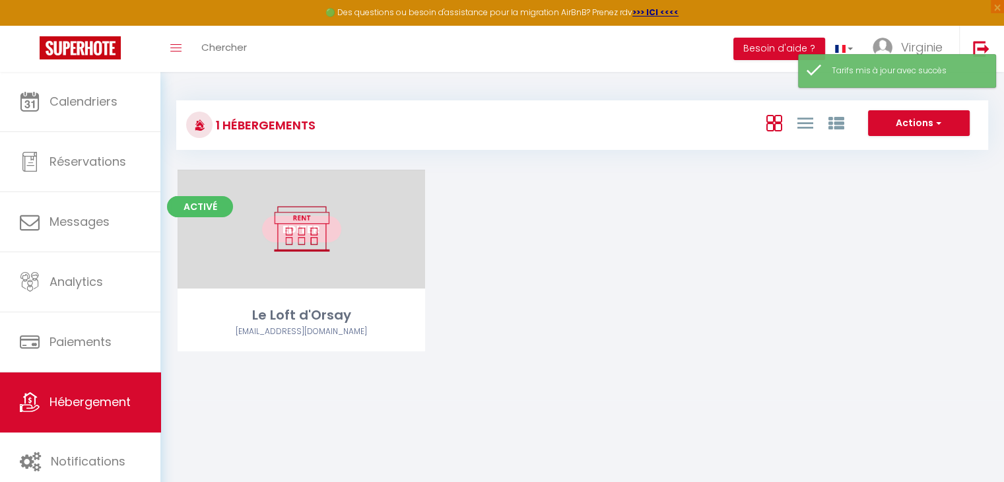
click at [283, 259] on div "Editer" at bounding box center [301, 229] width 247 height 119
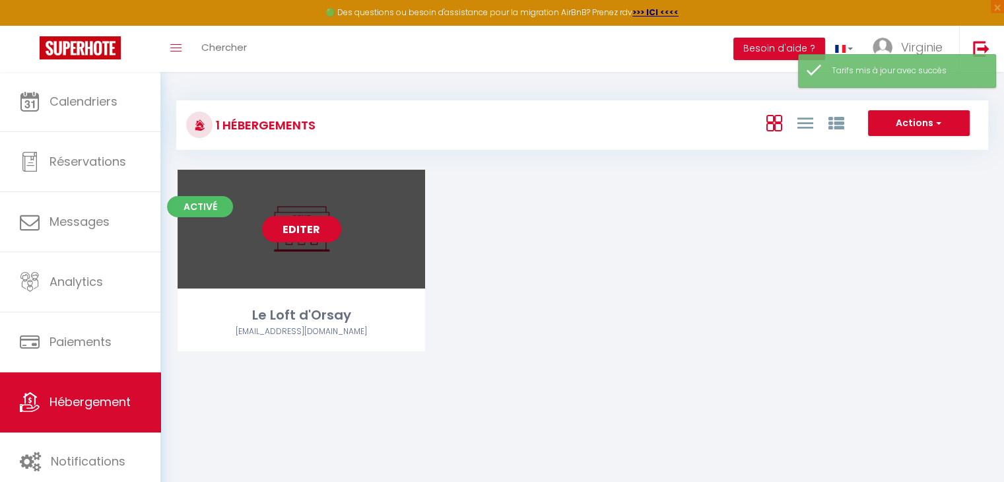
click at [307, 217] on link "Editer" at bounding box center [301, 229] width 79 height 26
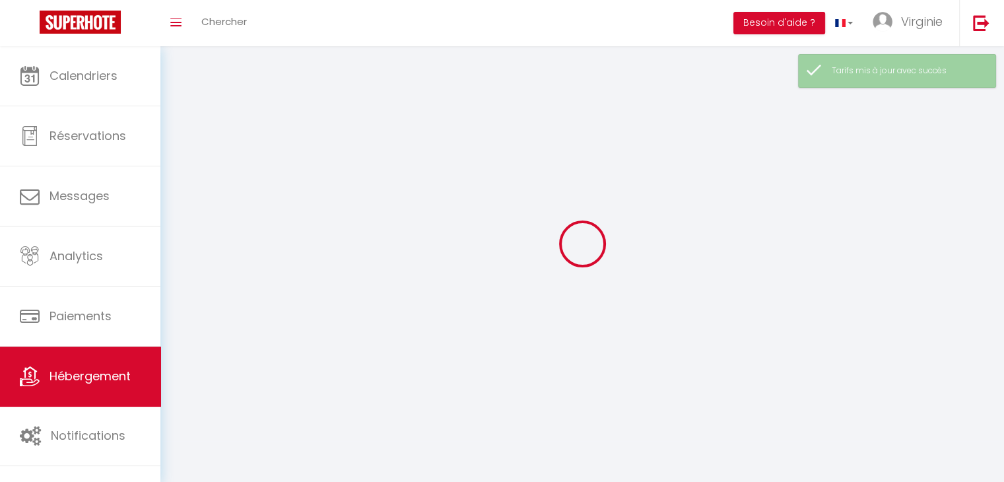
select select "28"
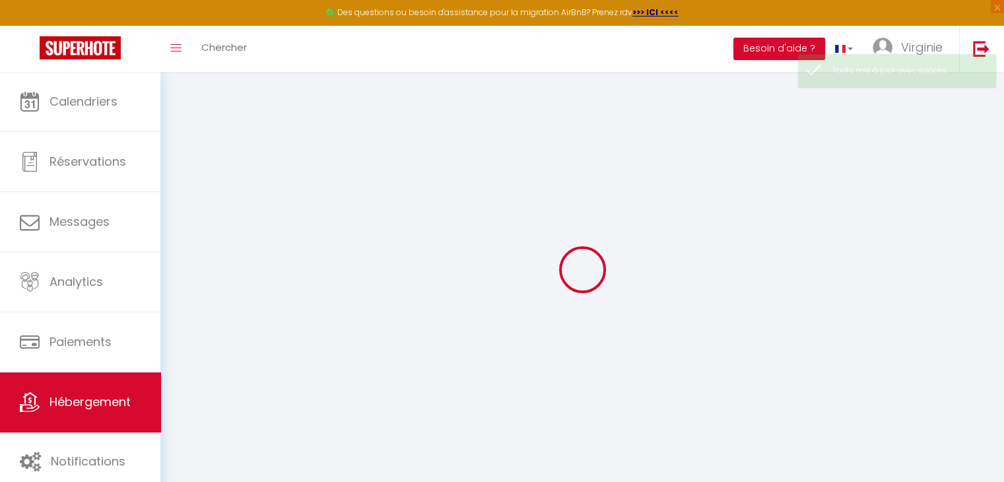
select select
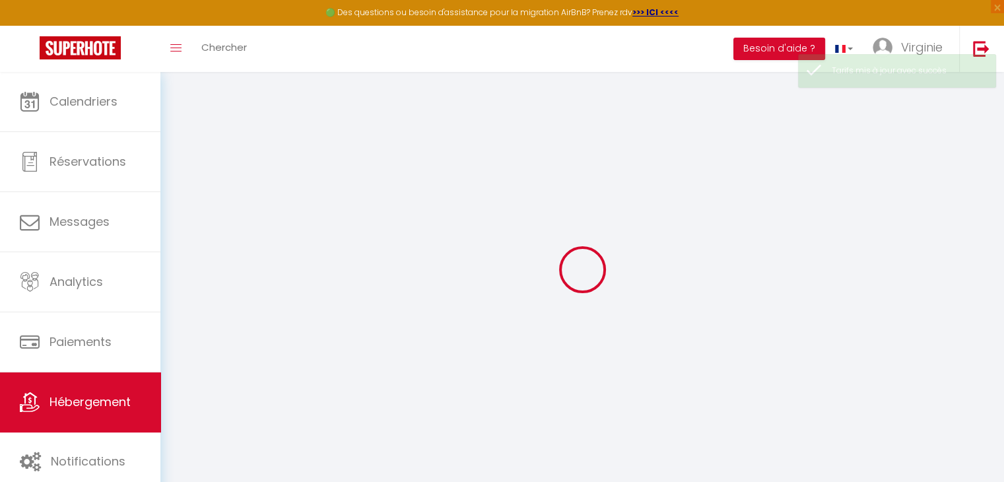
select select
checkbox input "false"
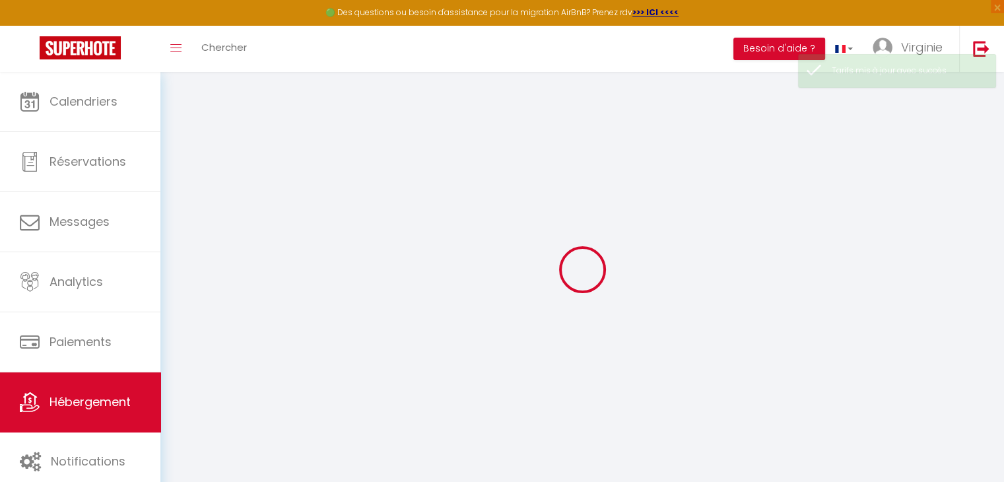
select select
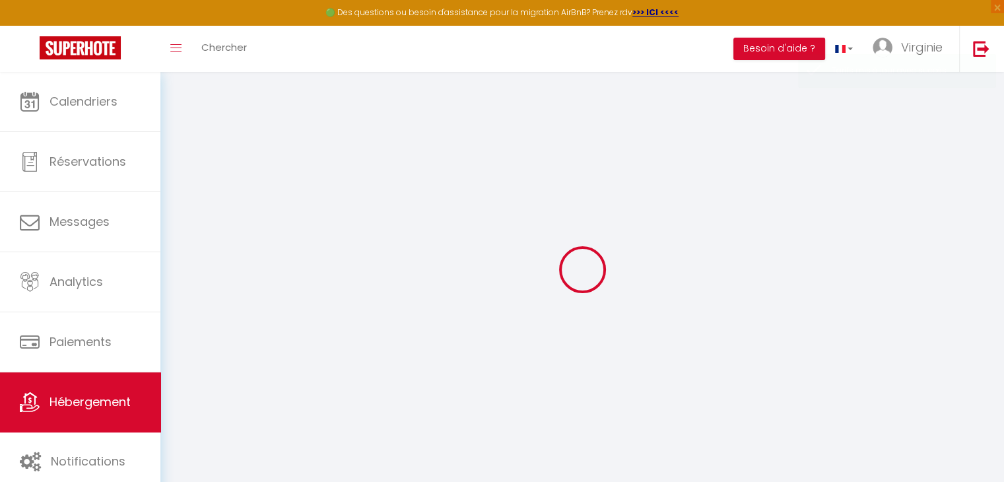
select select
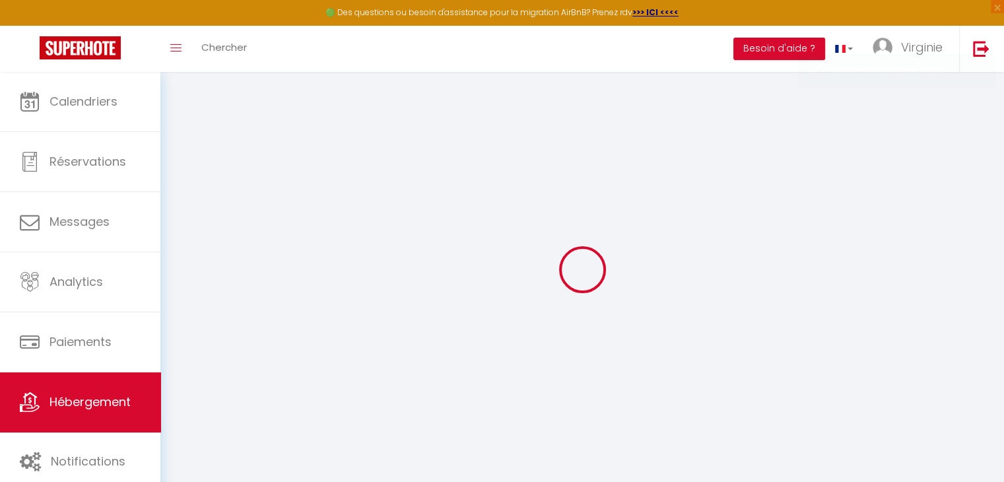
select select
checkbox input "false"
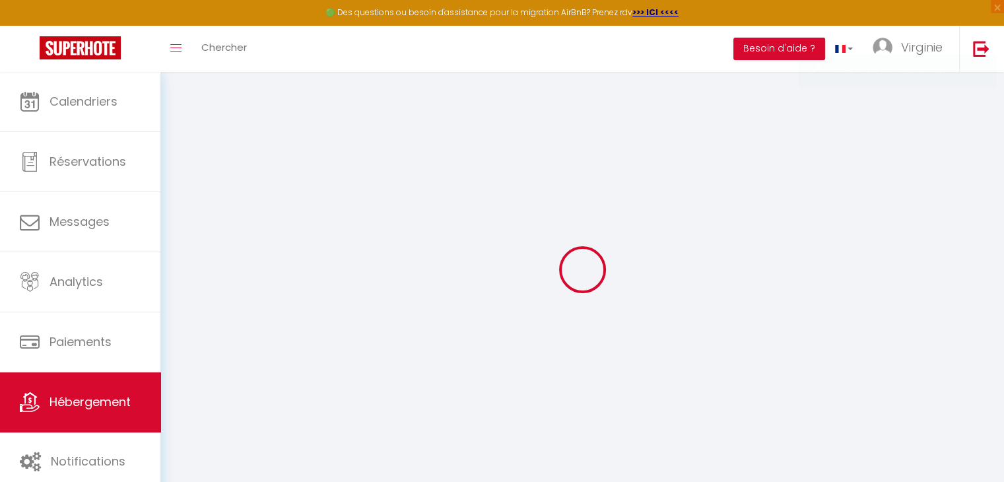
select select
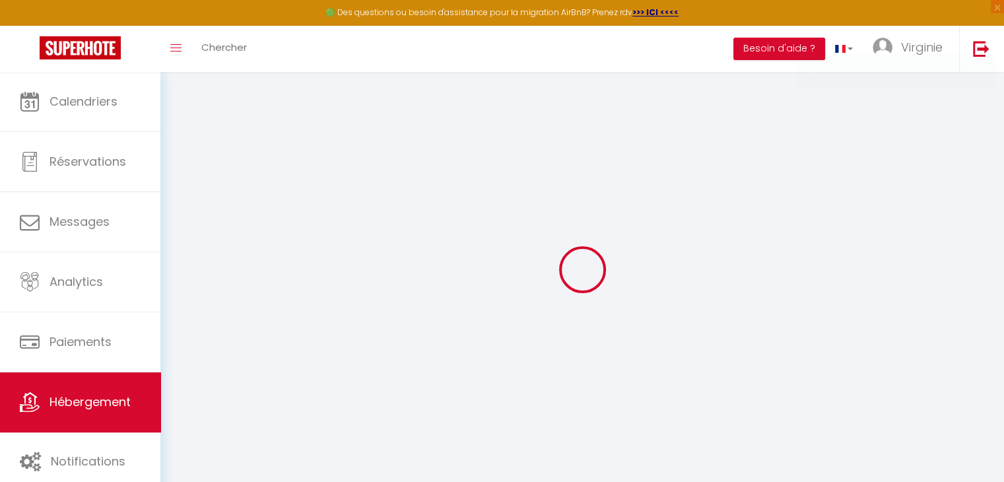
select select
checkbox input "false"
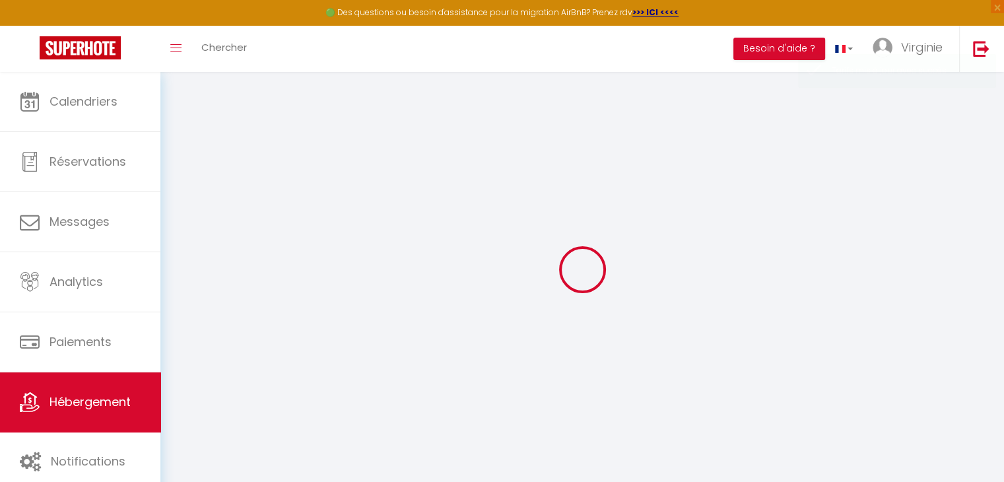
checkbox input "false"
select select
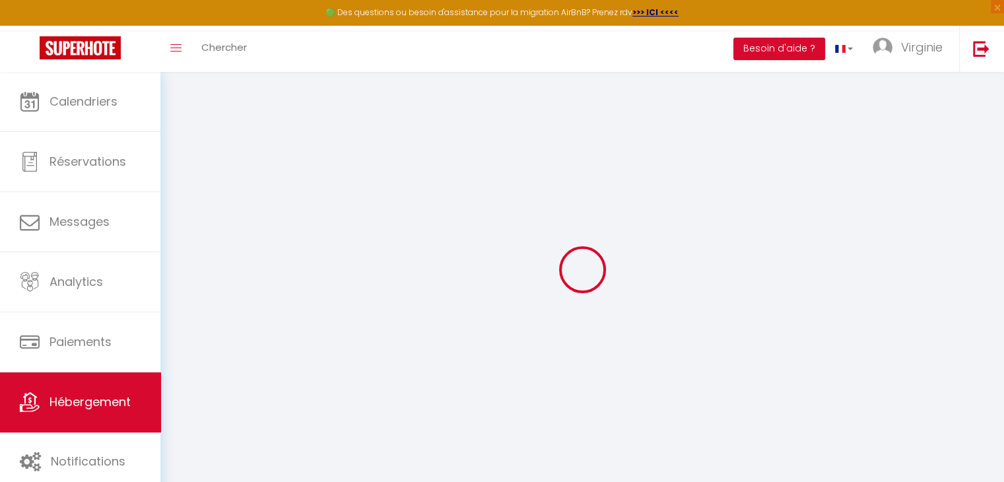
select select
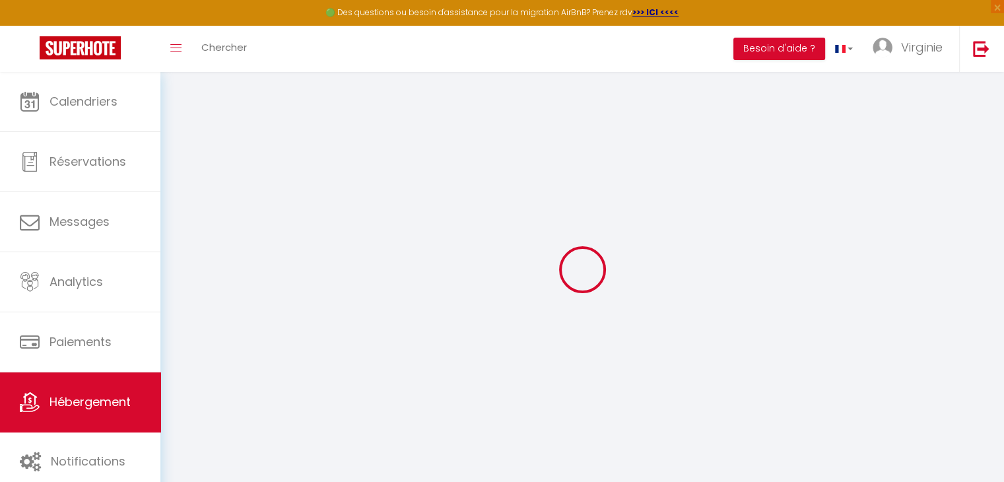
checkbox input "false"
select select
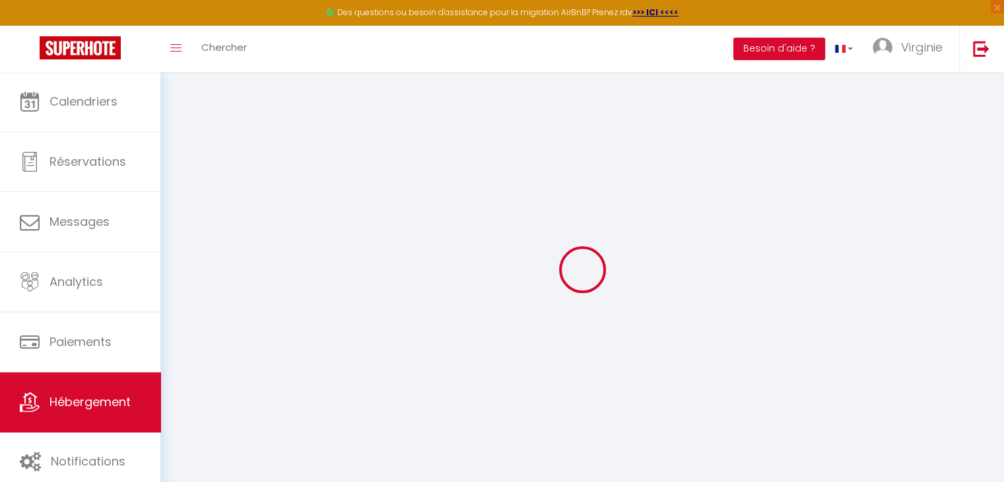
select select
type input "Le Loft d'Orsay"
type input "Virginie"
type input "Virginie Nicolas"
type input "[STREET_ADDRESS][PERSON_NAME]"
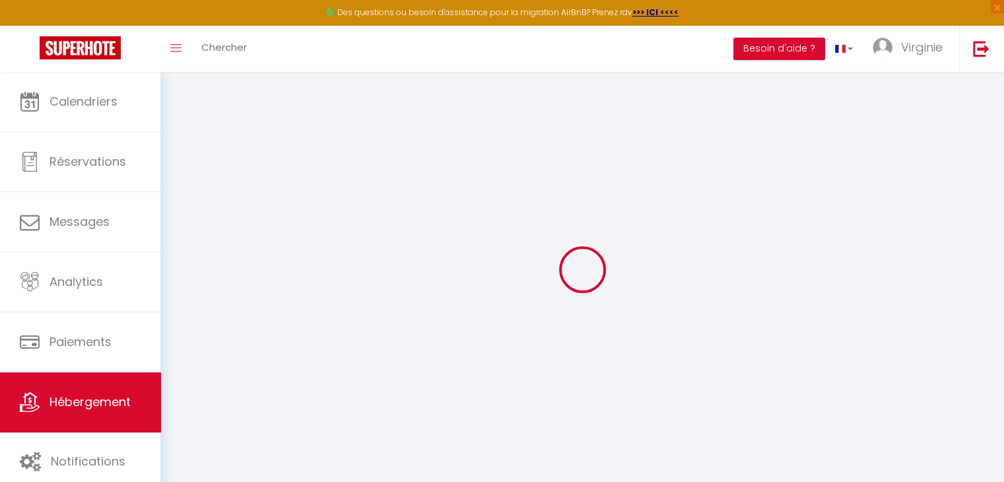
type input "91420"
type input "Morangis"
type input "60"
type input "30"
select select
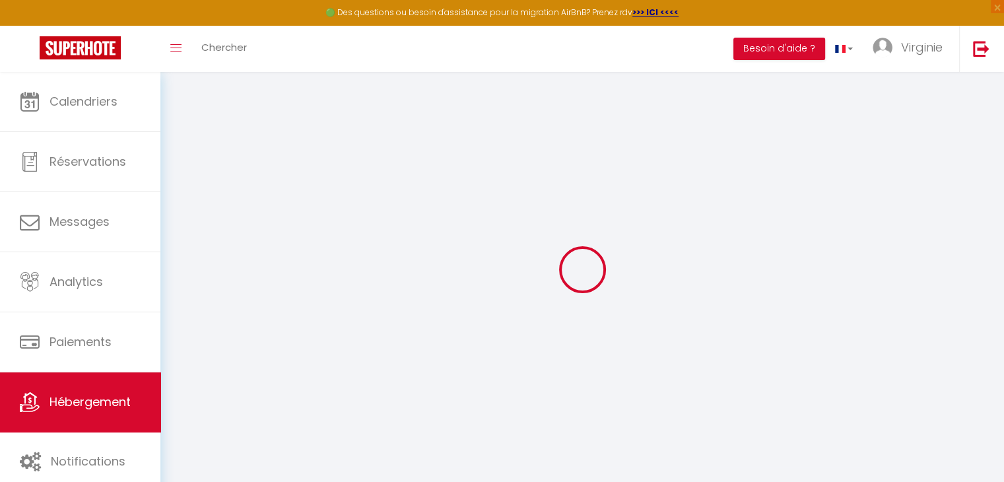
select select
type input "2 Rue Etienne Bauer"
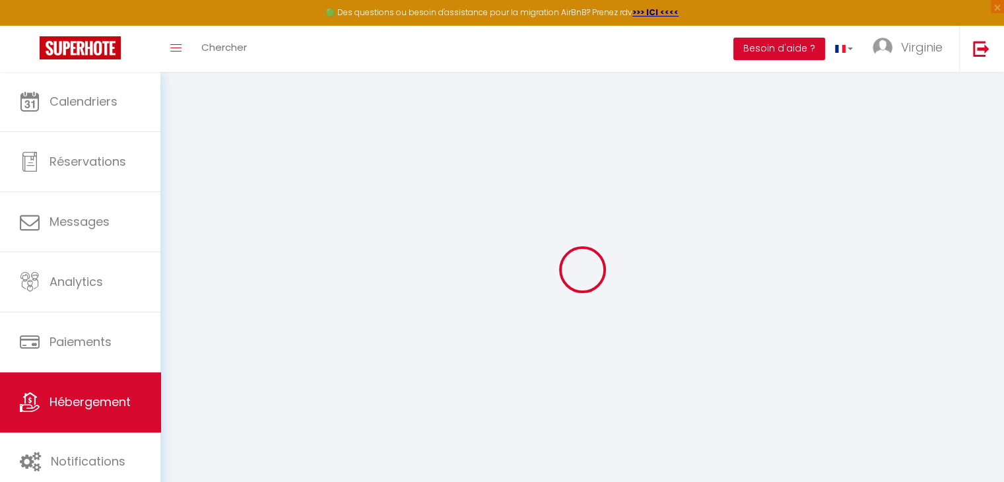
type input "91400"
type input "Orsay"
type input "[EMAIL_ADDRESS][DOMAIN_NAME]"
select select
checkbox input "false"
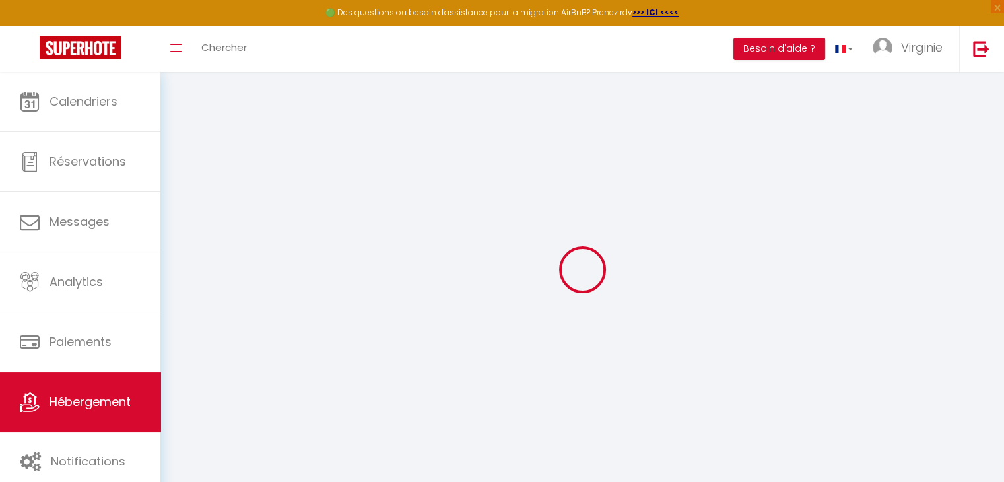
checkbox input "false"
type input "18"
type input "0"
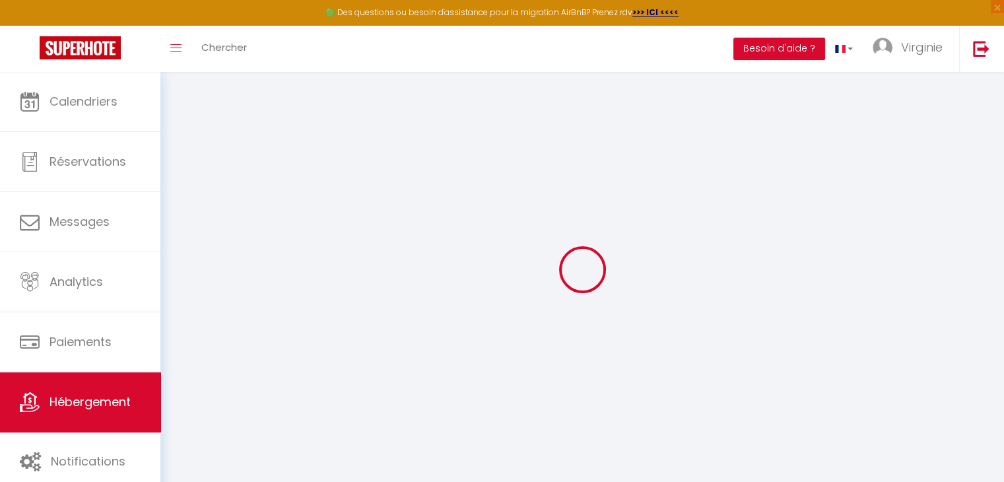
type input "0"
select select
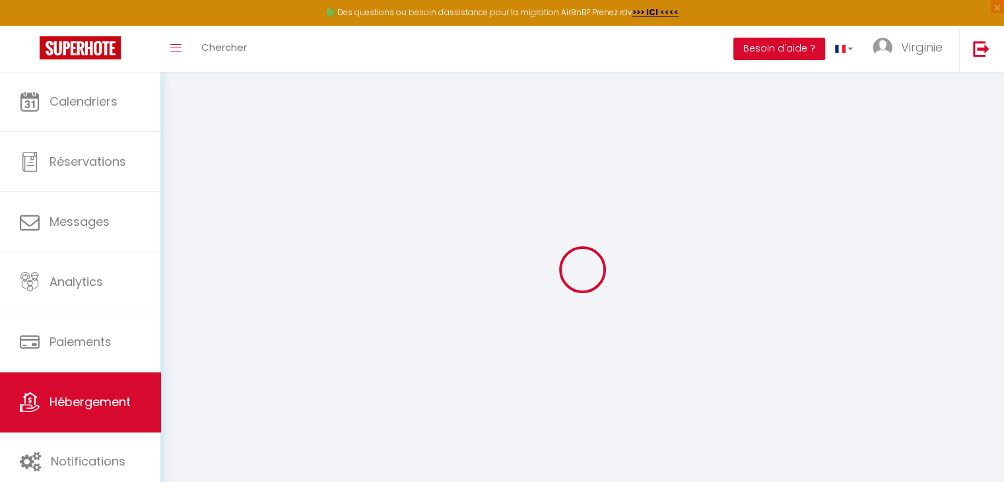
select select
checkbox input "false"
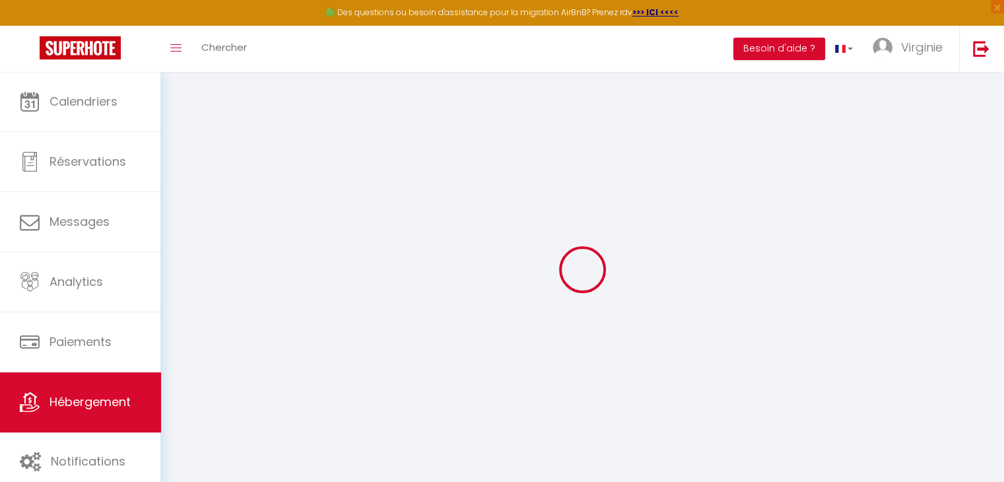
checkbox input "false"
select select
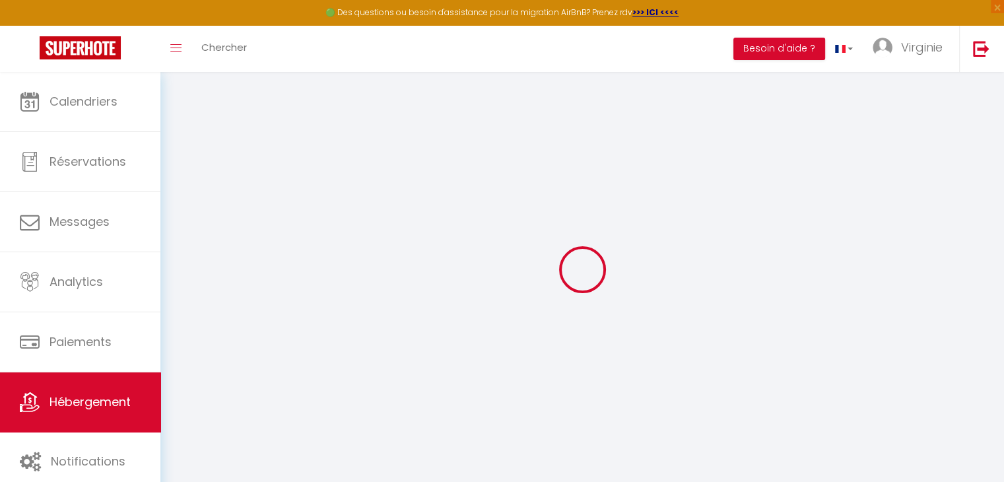
select select
checkbox input "false"
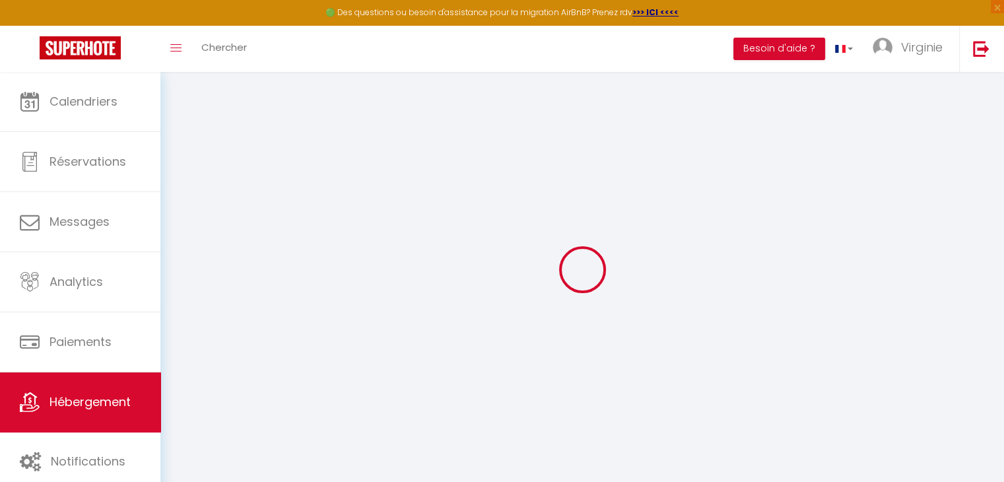
checkbox input "false"
select select
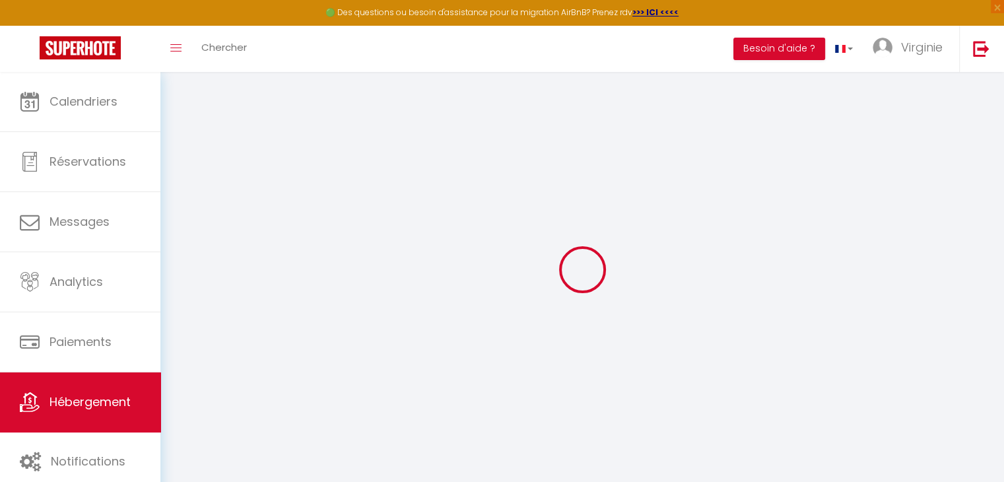
select select
checkbox input "false"
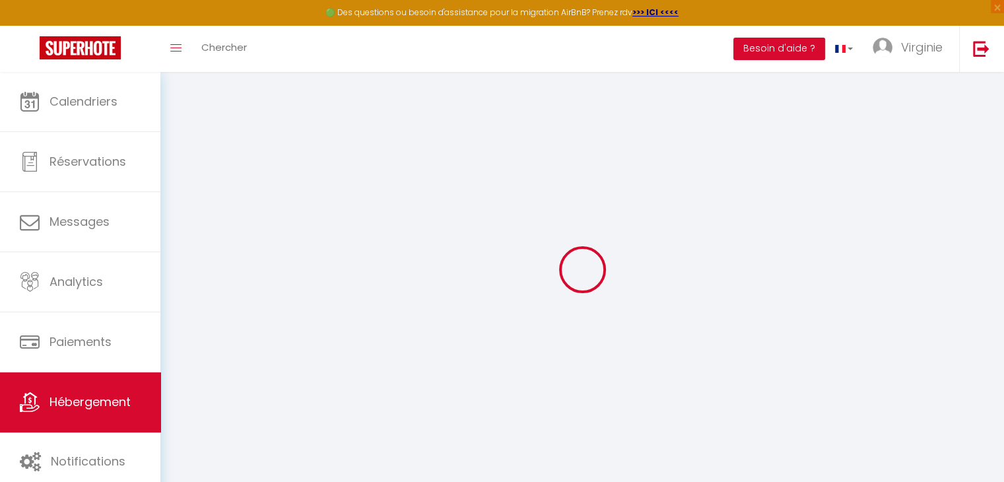
checkbox input "false"
select select
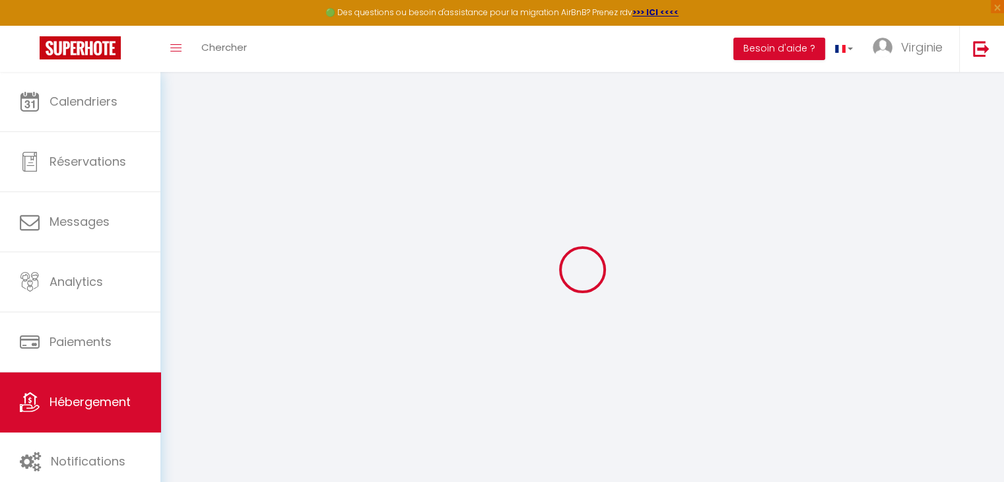
select select
checkbox input "false"
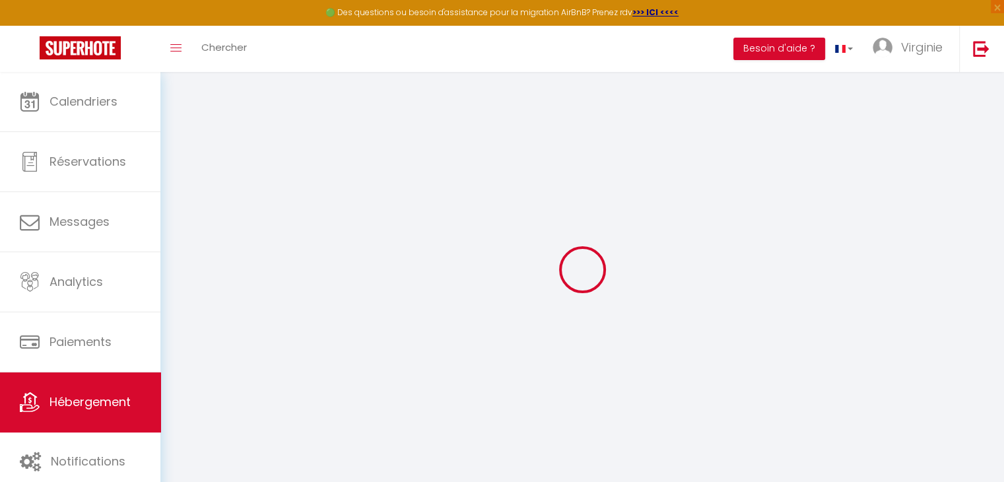
checkbox input "false"
select select
checkbox input "false"
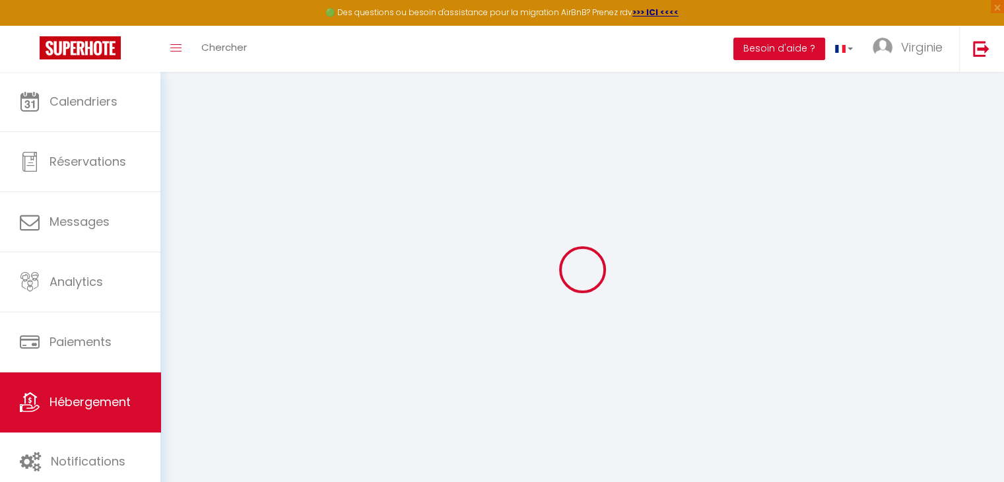
checkbox input "false"
select select "15:00"
select select "23:45"
select select "11:00"
select select "30"
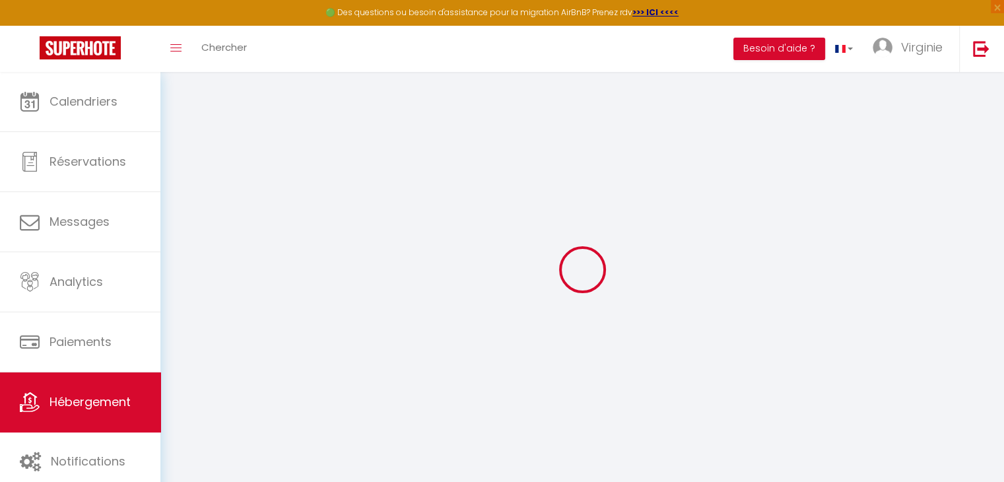
select select "120"
select select
checkbox input "false"
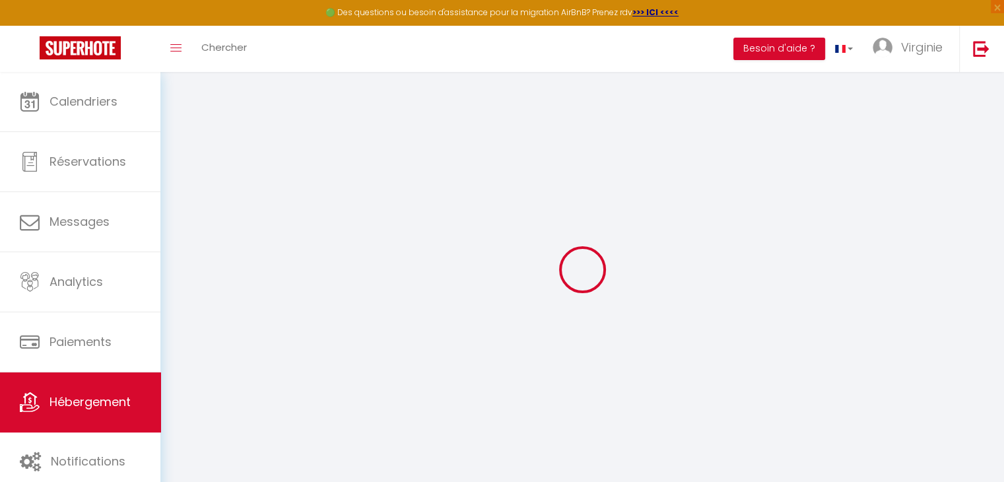
checkbox input "false"
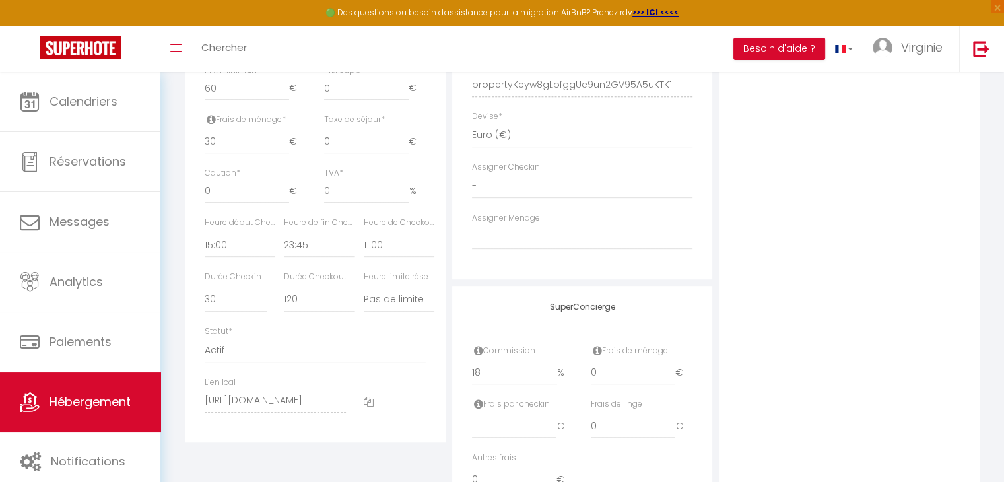
scroll to position [607, 0]
click at [490, 226] on label "Assigner Menage" at bounding box center [506, 219] width 68 height 13
click at [472, 248] on select "- Nissa Ridane" at bounding box center [582, 238] width 221 height 25
select select "52728"
click at [472, 235] on select "- Nissa Ridane" at bounding box center [582, 238] width 221 height 25
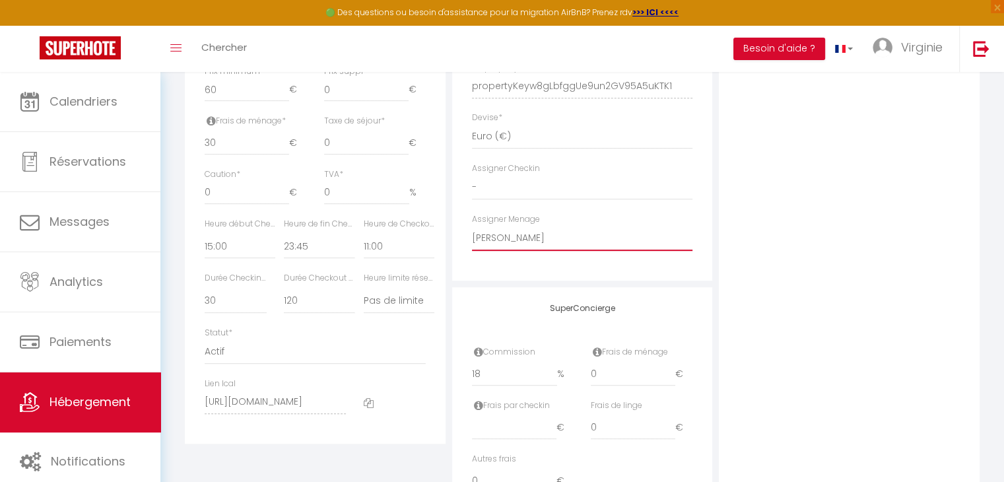
select select
checkbox input "false"
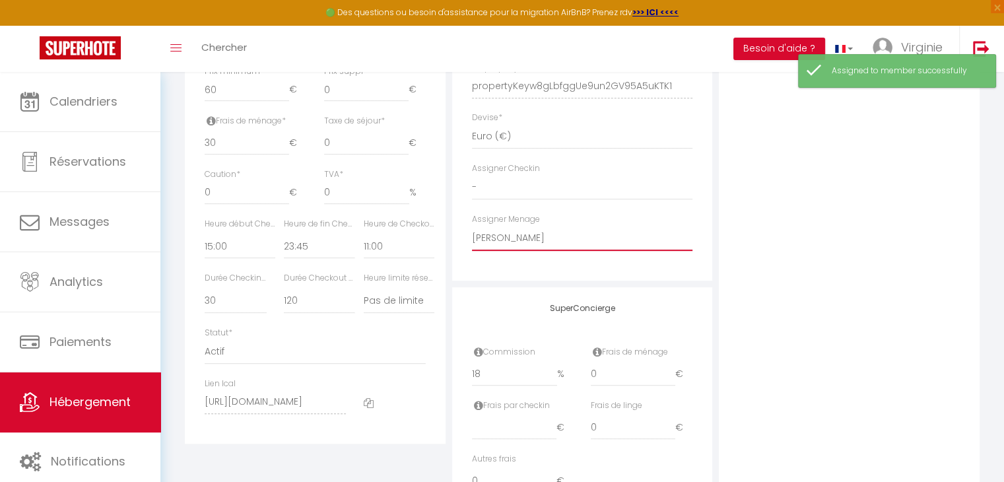
scroll to position [690, 0]
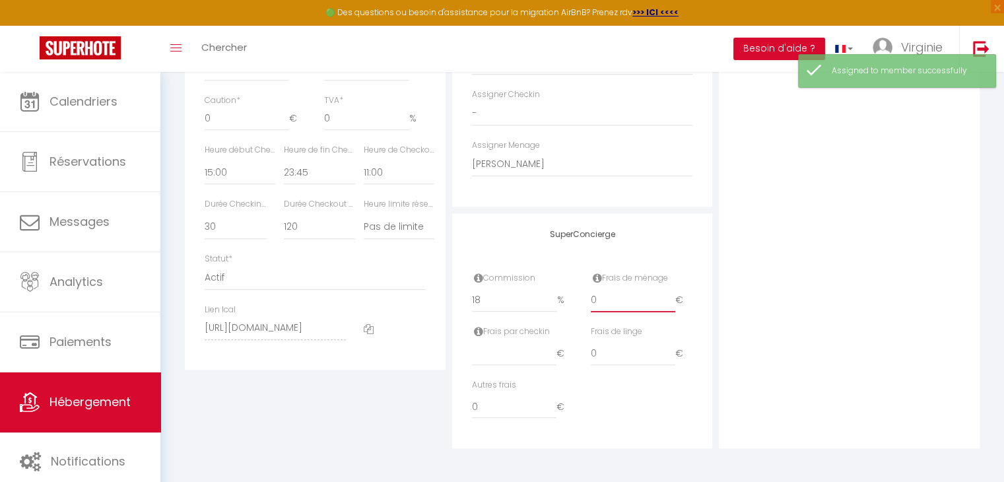
click at [638, 304] on input "0" at bounding box center [633, 300] width 84 height 24
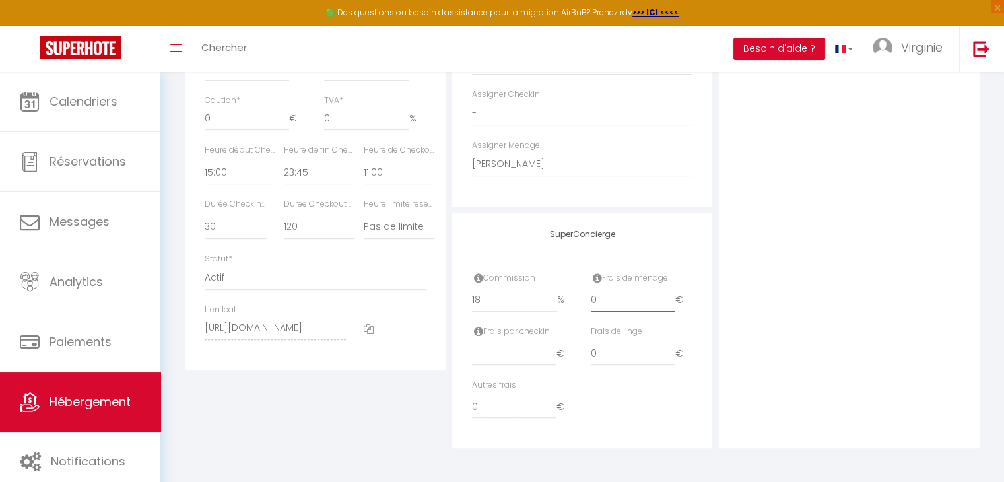
type input "03"
select select
checkbox input "false"
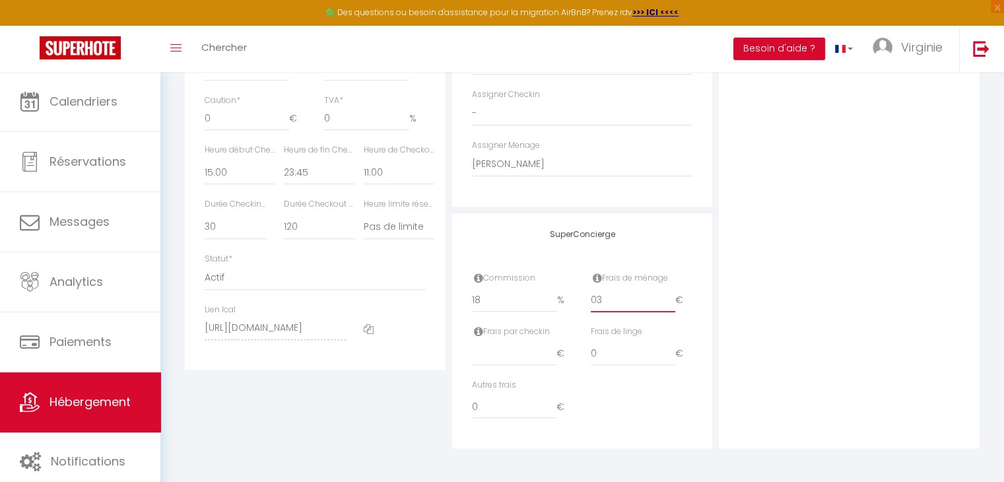
checkbox input "false"
type input "030"
select select
checkbox input "false"
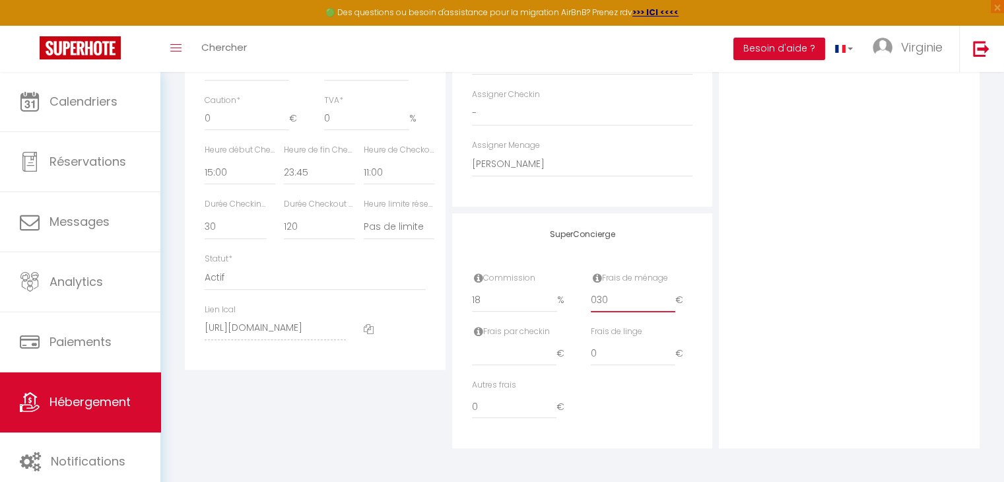
checkbox input "false"
click at [597, 300] on input "030" at bounding box center [633, 300] width 84 height 24
type input "30"
select select
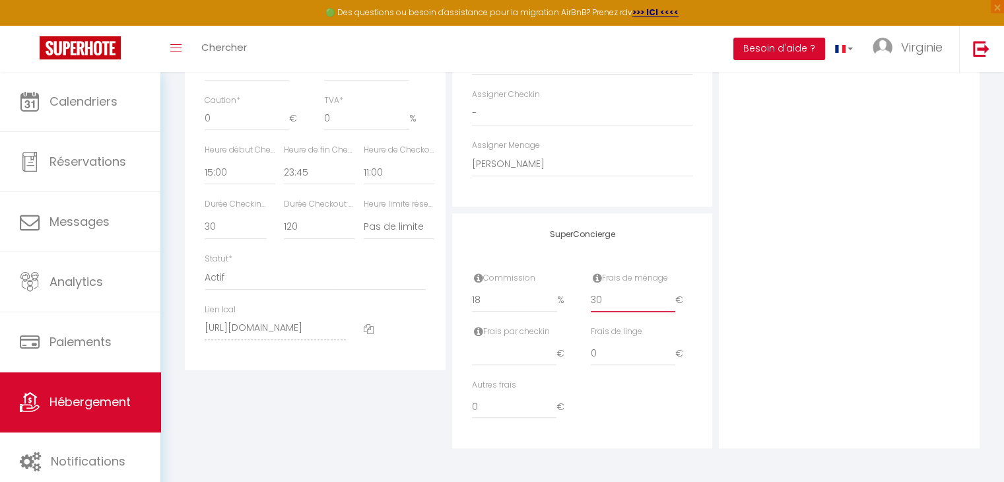
checkbox input "false"
type input "30"
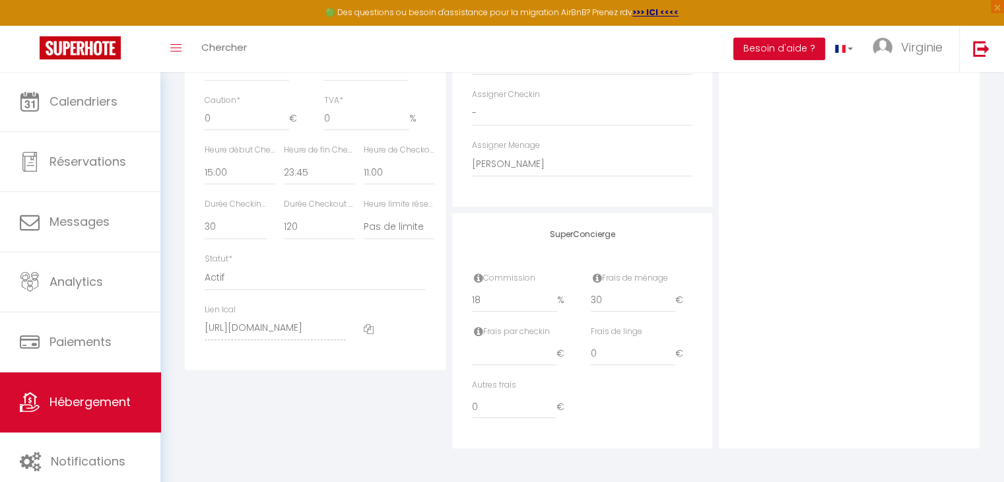
click at [821, 304] on div "Photo Photo Drag and drop a file here or click Ooops, something wrong appended.…" at bounding box center [849, 3] width 261 height 890
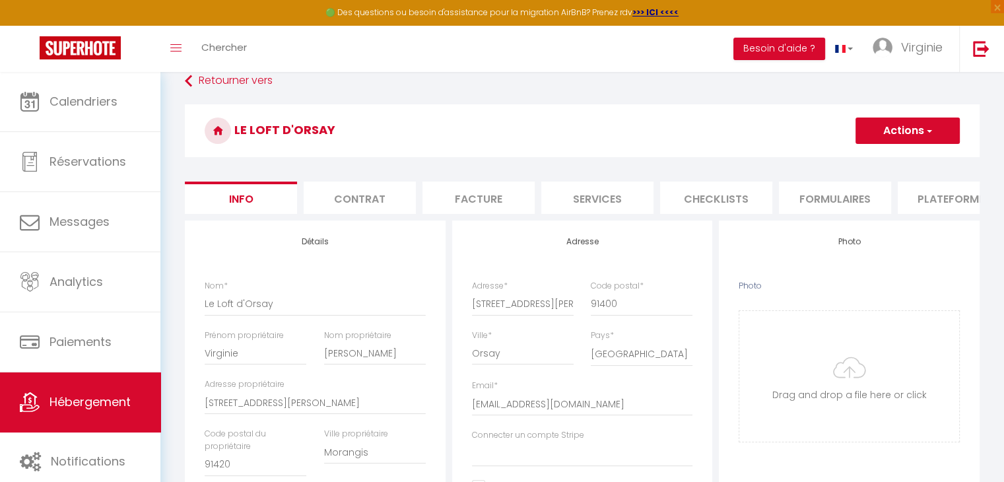
scroll to position [0, 0]
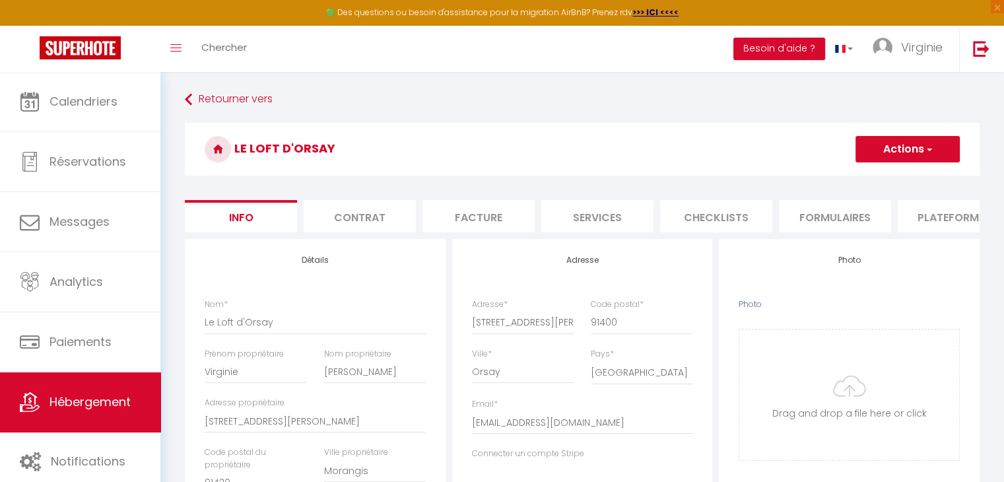
click at [333, 218] on li "Contrat" at bounding box center [360, 216] width 112 height 32
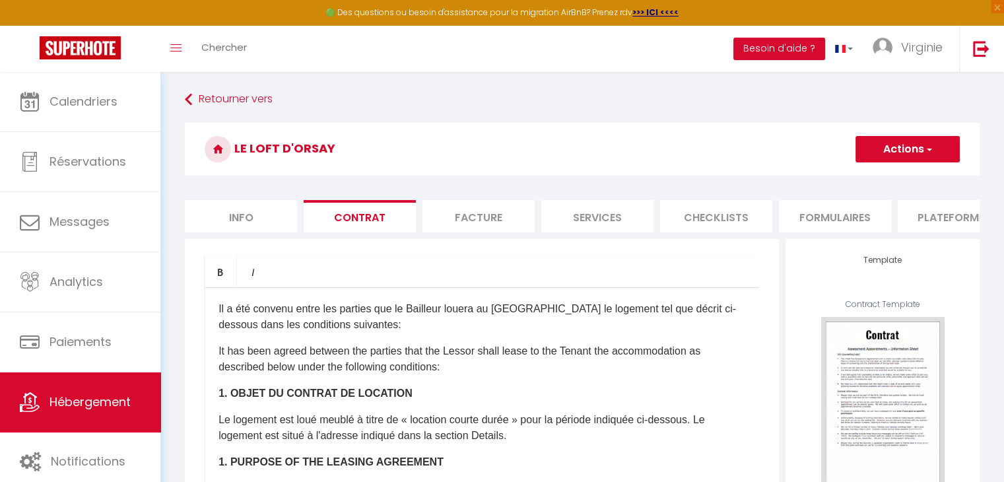
click at [468, 214] on li "Facture" at bounding box center [478, 216] width 112 height 32
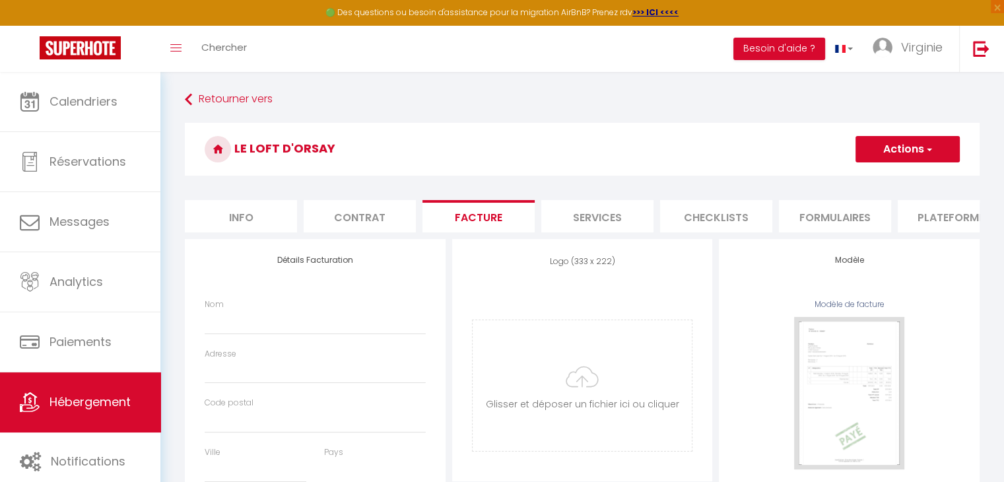
select select
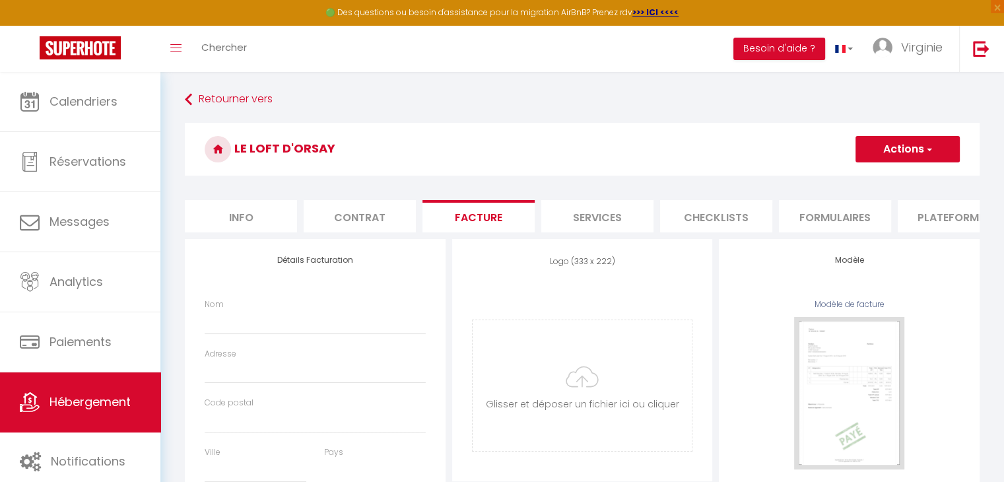
select select
click at [568, 224] on li "Services" at bounding box center [597, 216] width 112 height 32
select select
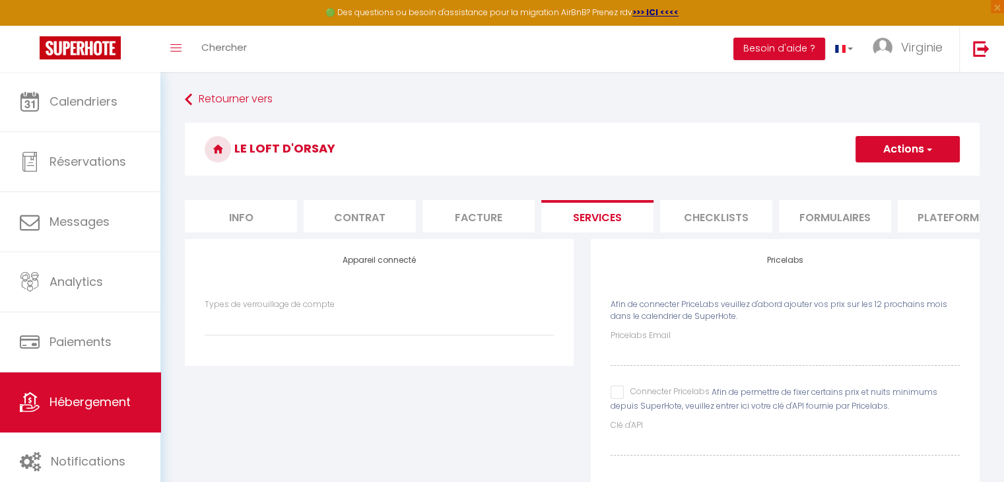
click at [706, 220] on li "Checklists" at bounding box center [716, 216] width 112 height 32
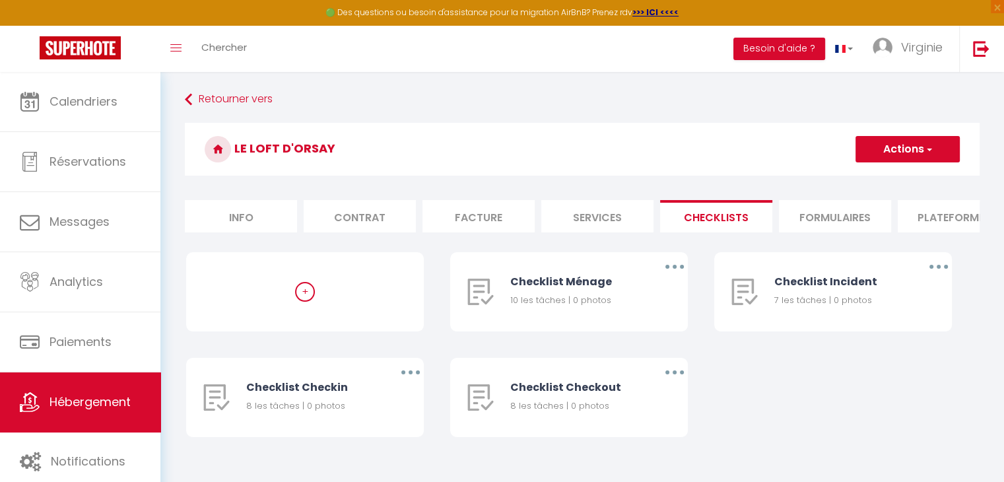
click at [862, 215] on li "Formulaires" at bounding box center [835, 216] width 112 height 32
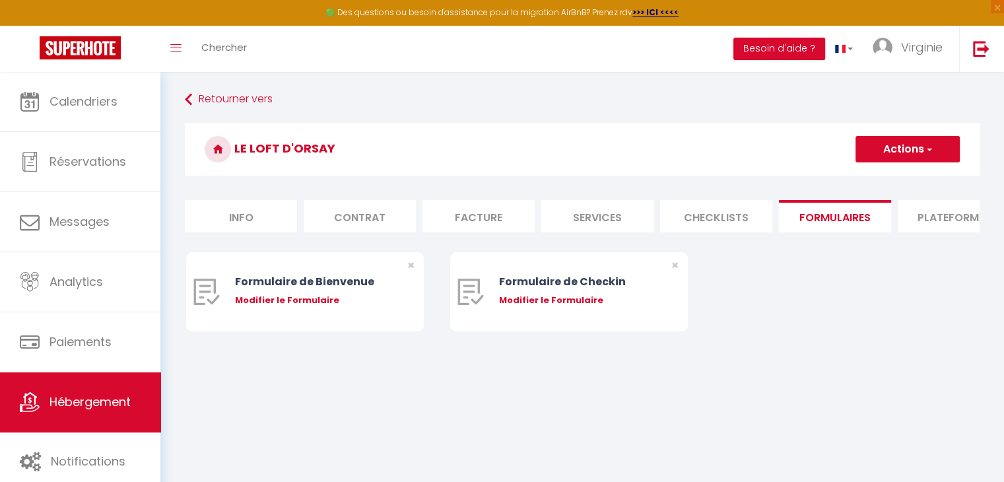
click at [929, 216] on li "Plateformes" at bounding box center [953, 216] width 112 height 32
select select
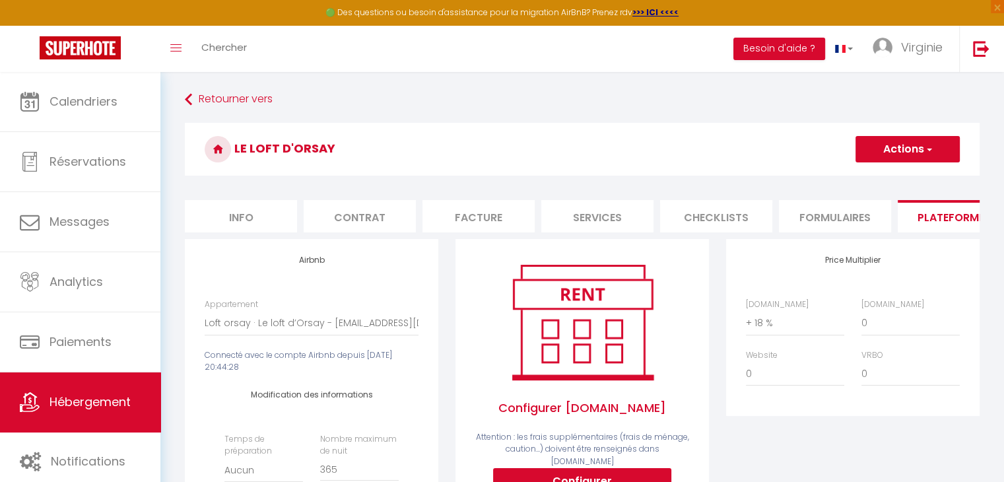
click at [828, 228] on li "Formulaires" at bounding box center [835, 216] width 112 height 32
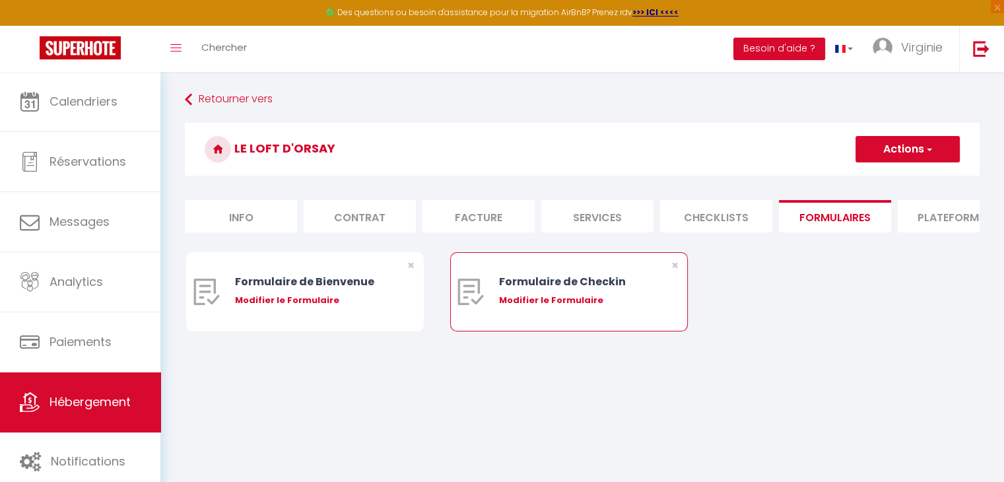
click at [522, 302] on div "Formulaire de Checkin Modifier le Formulaire" at bounding box center [579, 292] width 160 height 78
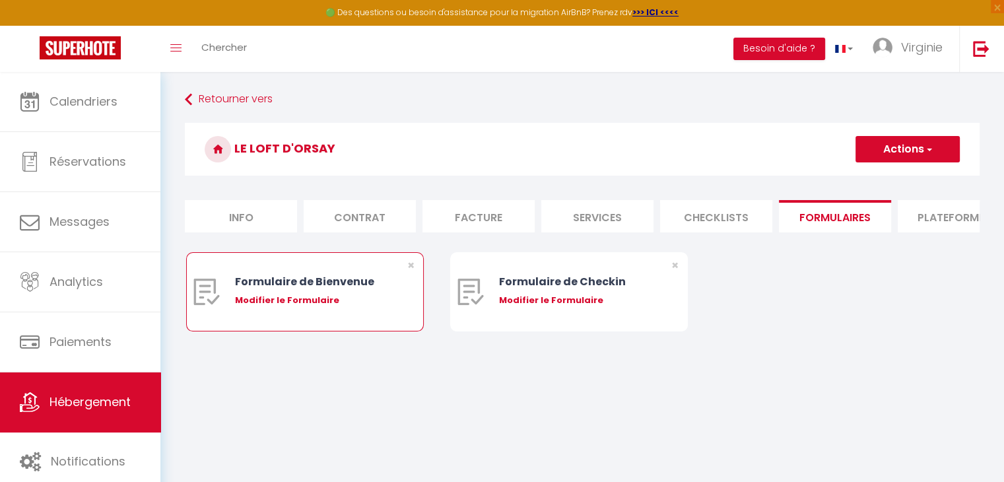
click at [298, 290] on div "Formulaire de Bienvenue" at bounding box center [315, 281] width 160 height 16
click at [298, 307] on div "Modifier le Formulaire" at bounding box center [315, 300] width 160 height 13
type input "Formulaire de Bienvenue"
type input "Afin de préparer au mieux votre arrivée et recevoir votre Guide de Bienvenue, j…"
select select "[object Object]"
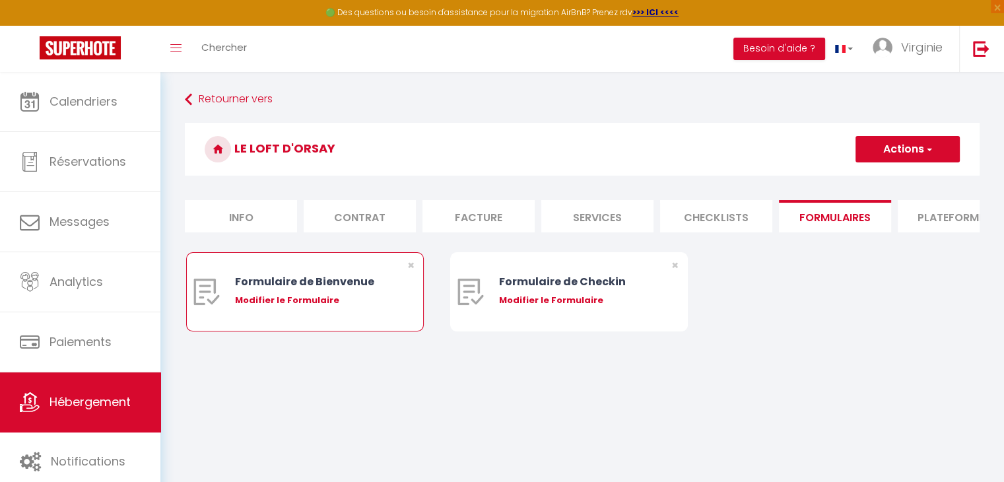
radio input "true"
type input "https://superhote.com/confirmation"
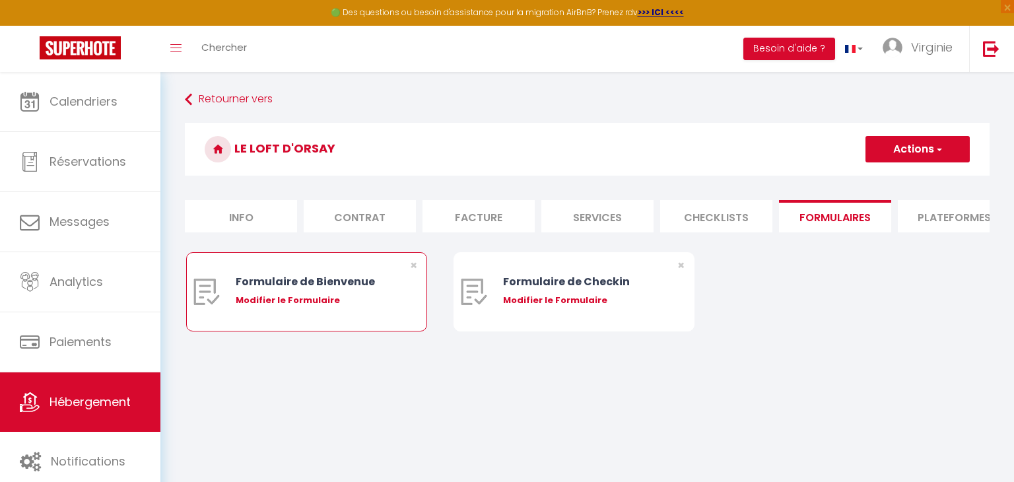
select select
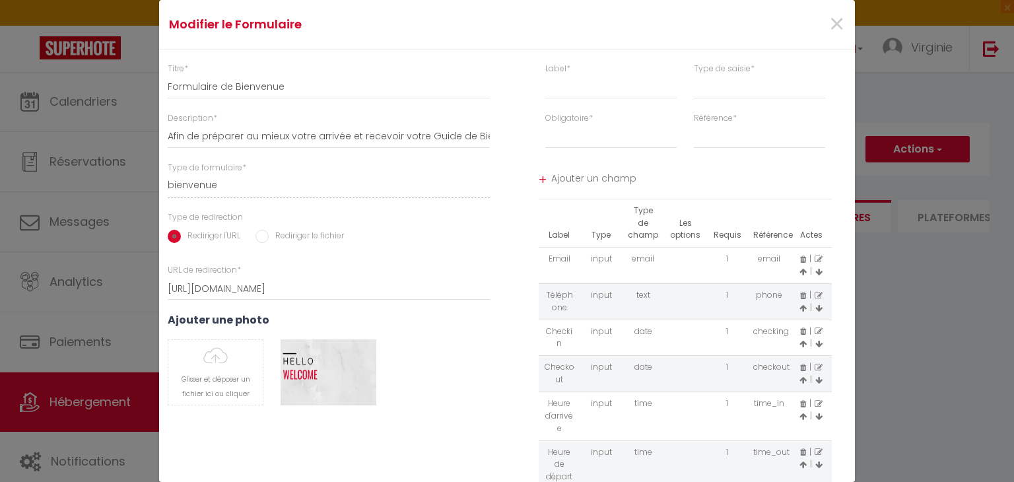
scroll to position [43, 0]
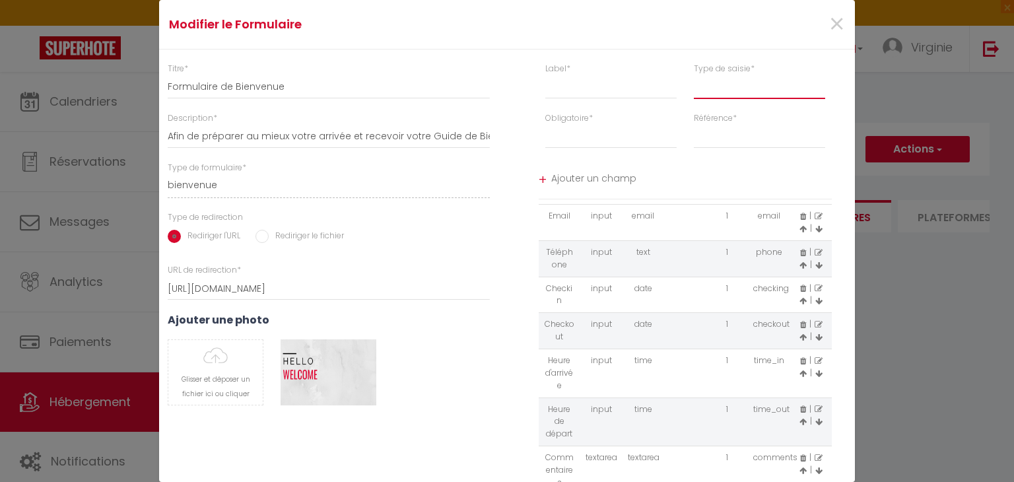
click at [734, 85] on select "input select textarea" at bounding box center [759, 87] width 131 height 24
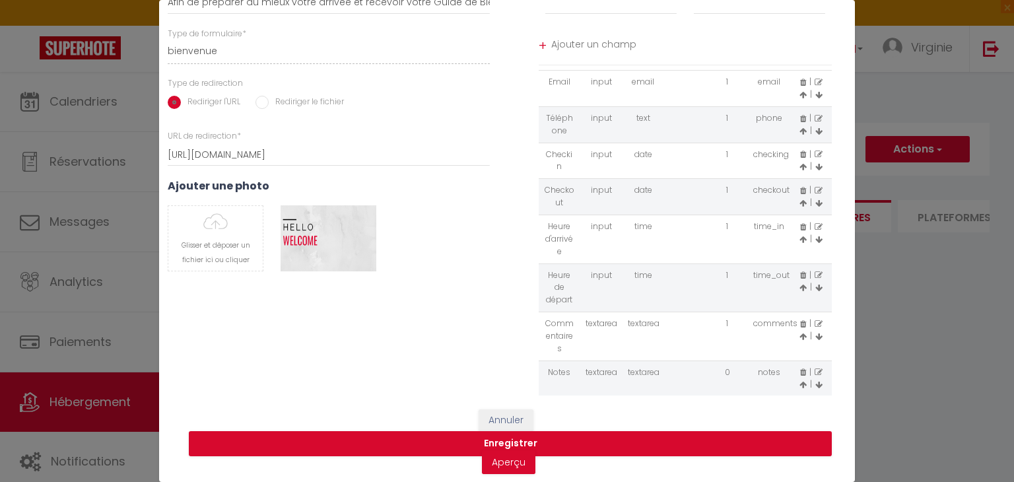
scroll to position [143, 0]
click at [496, 453] on link "Aperçu" at bounding box center [508, 462] width 53 height 24
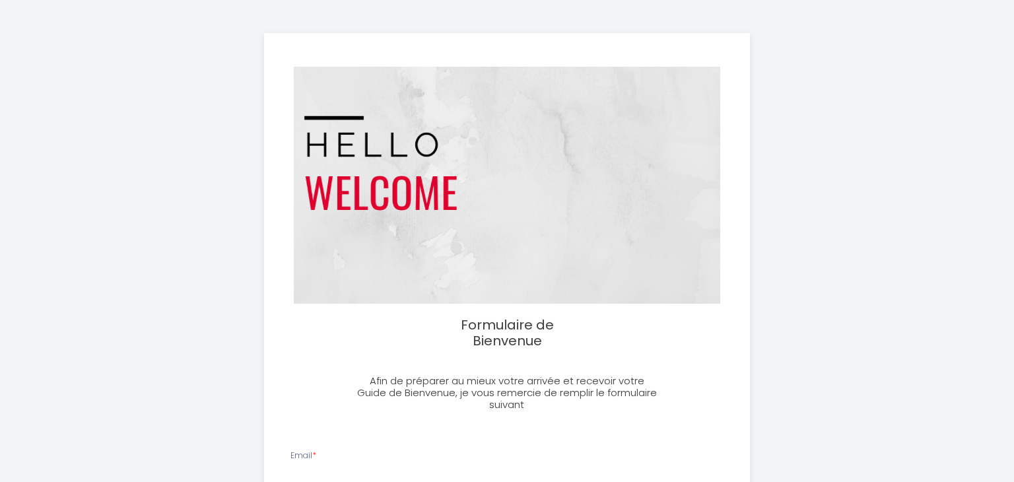
select select
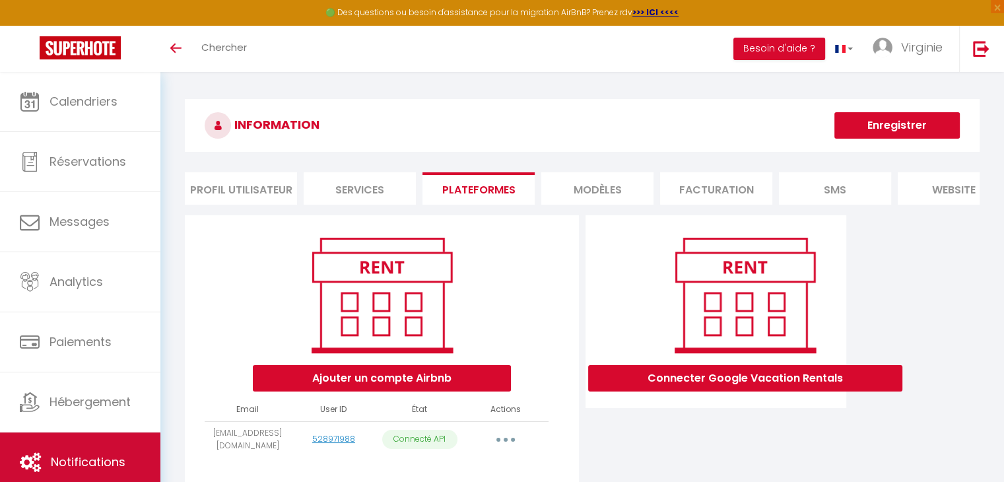
click at [84, 459] on span "Notifications" at bounding box center [88, 461] width 75 height 16
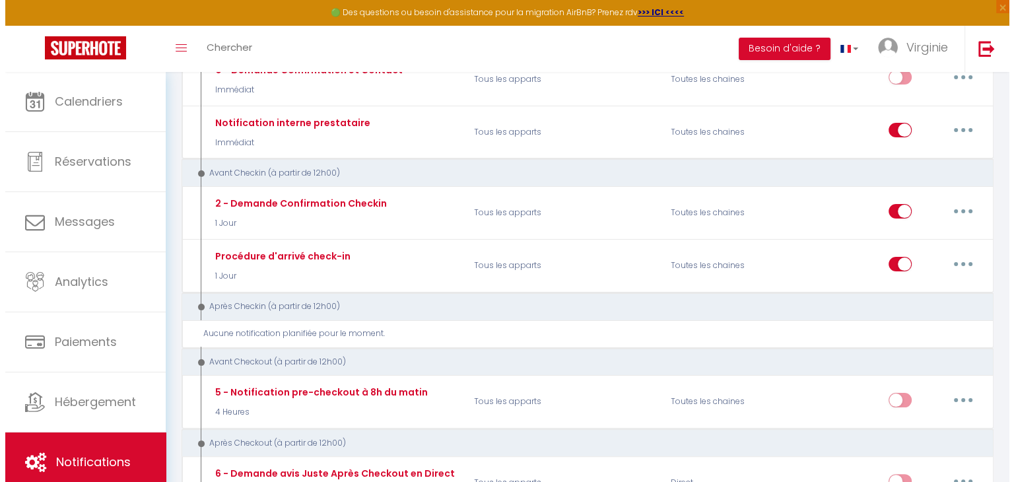
scroll to position [227, 0]
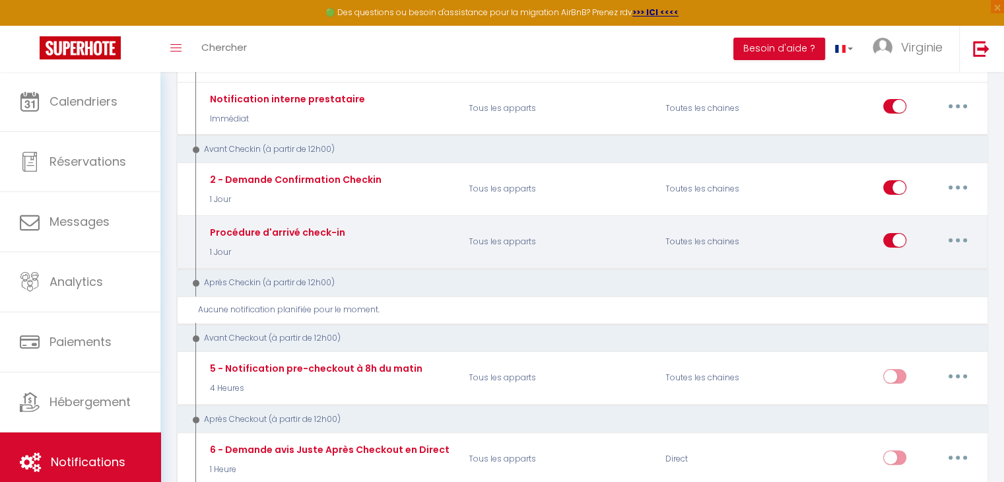
click at [953, 238] on button "button" at bounding box center [957, 240] width 37 height 21
click at [900, 267] on link "Editer" at bounding box center [923, 270] width 98 height 22
type input "Procédure d'arrivé check-in"
select select "1 Jour"
select select
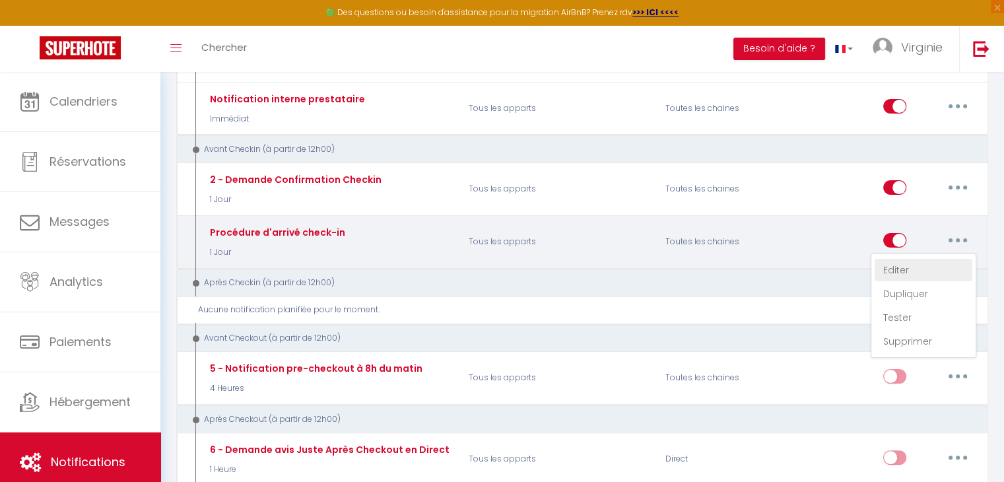
checkbox input "true"
checkbox input "false"
radio input "true"
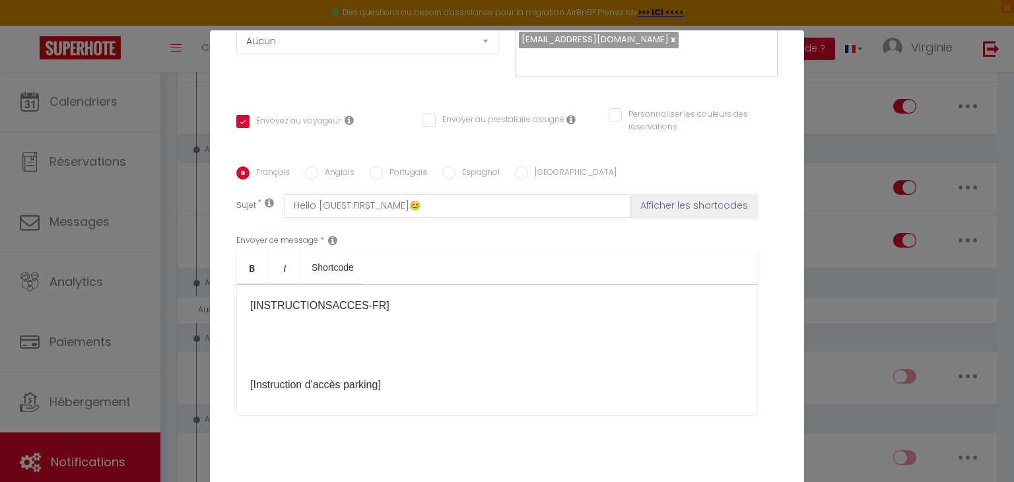
scroll to position [226, 0]
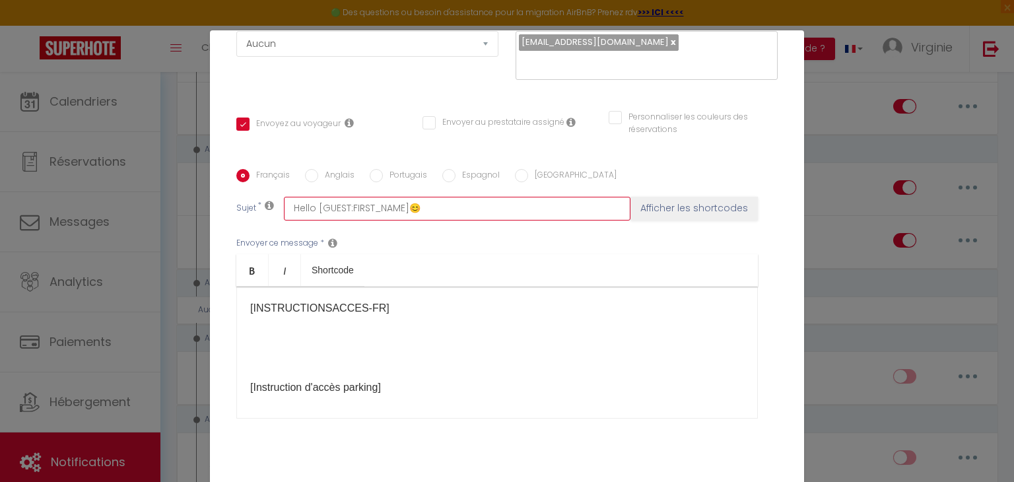
click at [472, 207] on input "Hello [GUEST:FIRST_NAME]😊" at bounding box center [457, 209] width 346 height 24
drag, startPoint x: 472, startPoint y: 207, endPoint x: 469, endPoint y: 185, distance: 22.1
click at [469, 185] on div "Français Anglais Portugais Espagnol Italien Sujet * Hello [GUEST:FIRST_NAME]😊 A…" at bounding box center [507, 302] width 548 height 266
type input "Hello [GUEST:FIRST_NAME]"
checkbox input "true"
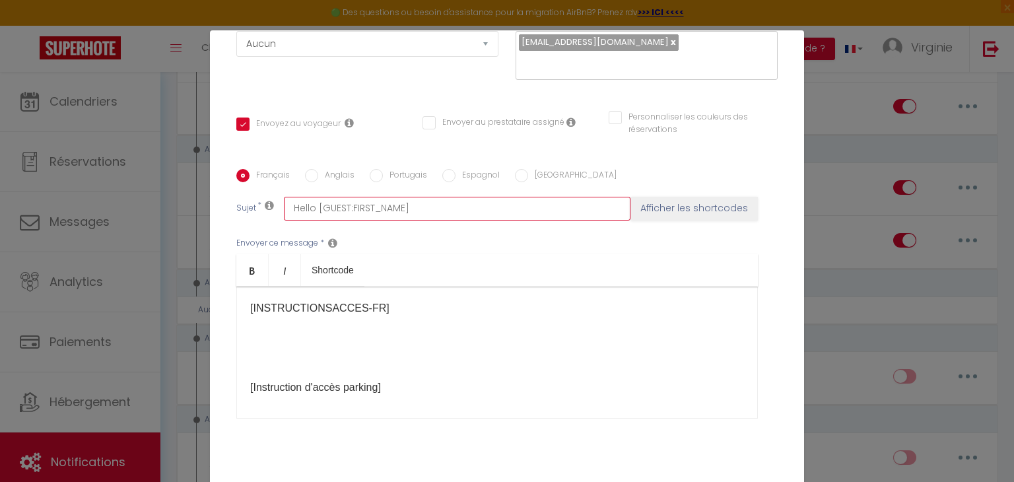
checkbox input "false"
type input "Hello [GUEST:FIRST_NAME]"
checkbox input "true"
checkbox input "false"
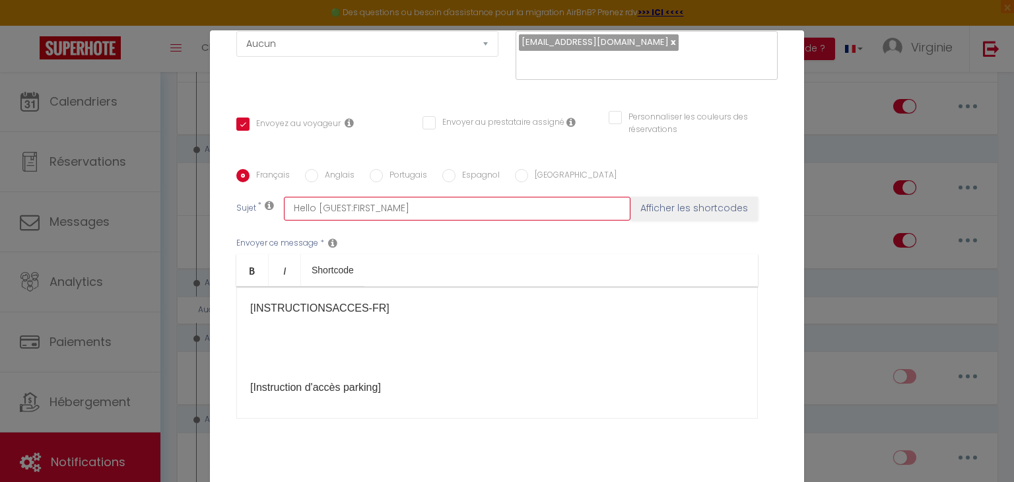
checkbox input "false"
type input "Hello [GUEST:FIRST_NAME] B"
checkbox input "true"
checkbox input "false"
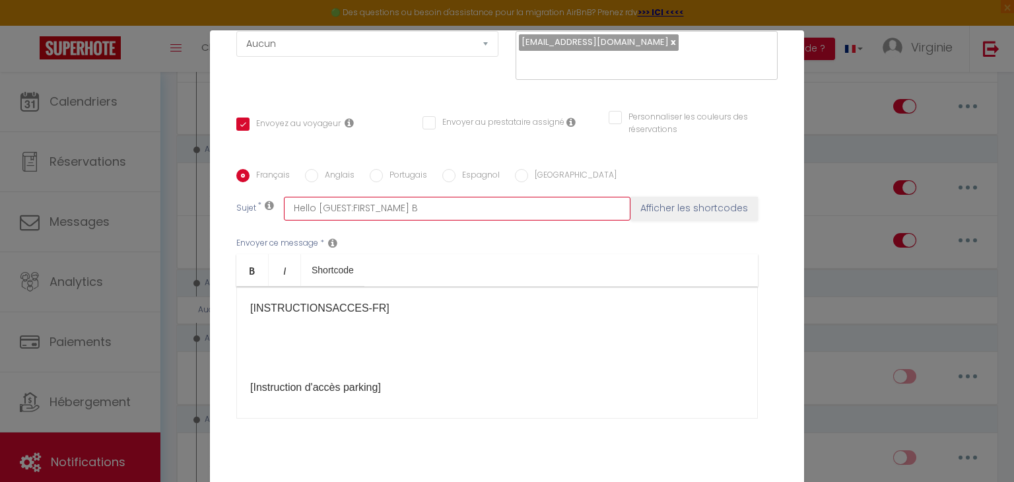
type input "Hello [GUEST:FIRST_NAME] [PERSON_NAME]"
checkbox input "true"
checkbox input "false"
type input "Hello [GUEST:FIRST_NAME] [PERSON_NAME]"
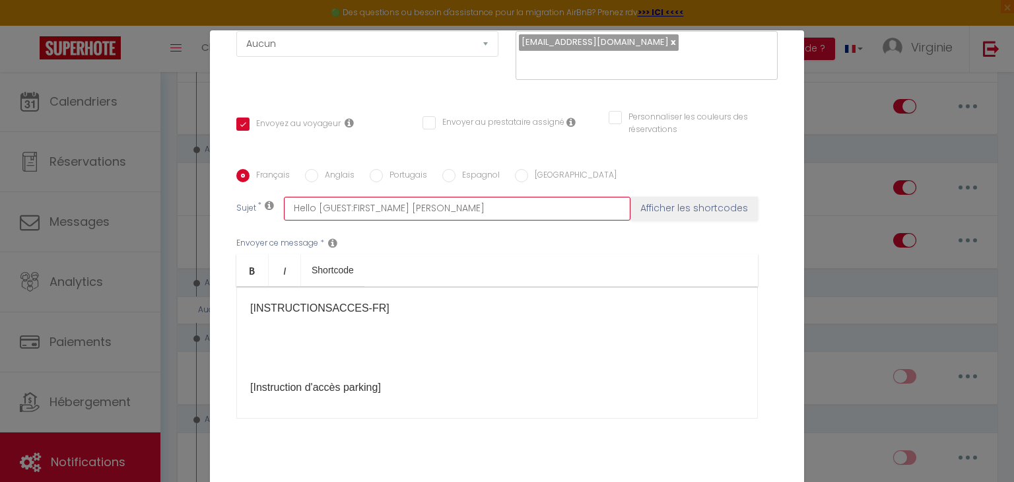
checkbox input "true"
checkbox input "false"
type input "Hello [GUEST:FIRST_NAME] [PERSON_NAME]"
checkbox input "true"
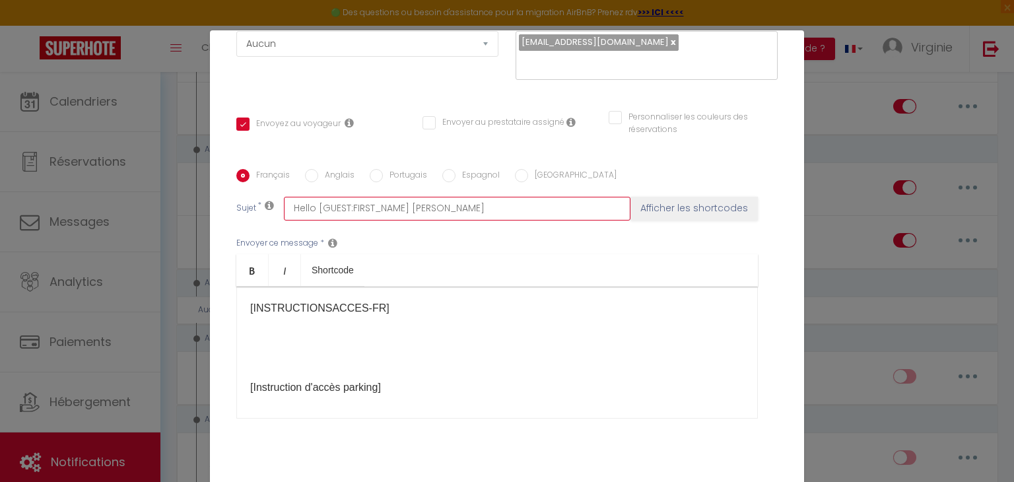
checkbox input "false"
type input "Hello [GUEST:FIRST_NAME] Bienv"
checkbox input "true"
checkbox input "false"
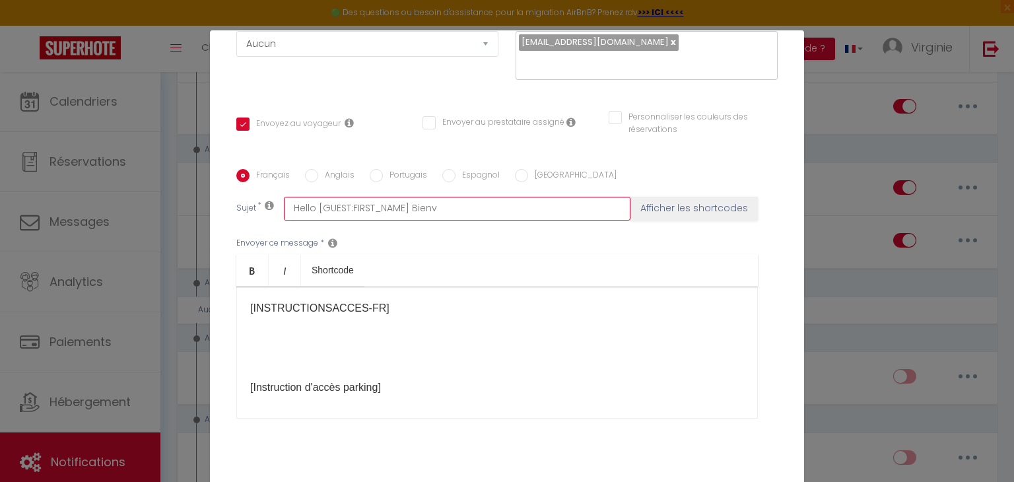
checkbox input "false"
type input "Hello [GUEST:FIRST_NAME] Bienve"
checkbox input "true"
checkbox input "false"
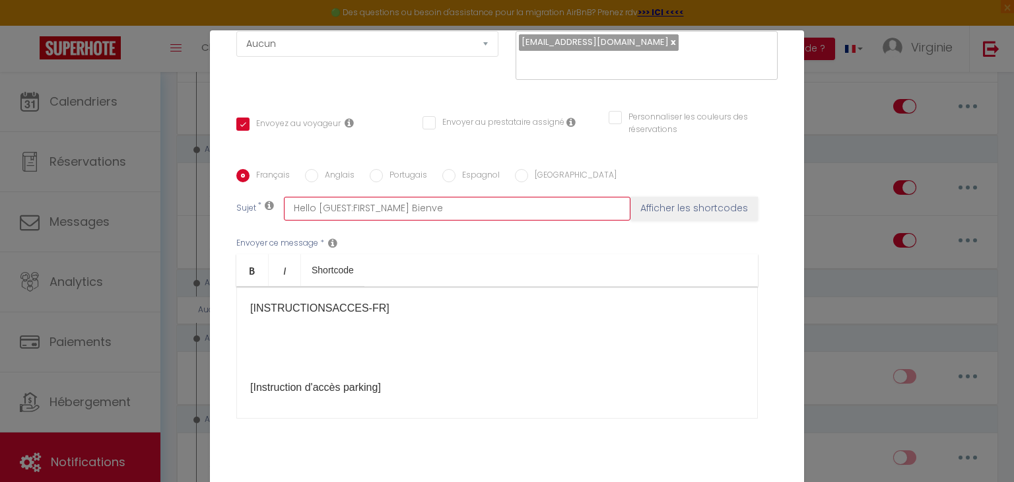
type input "Hello [GUEST:FIRST_NAME] [PERSON_NAME]"
checkbox input "true"
checkbox input "false"
type input "Hello [GUEST:FIRST_NAME] [PERSON_NAME]"
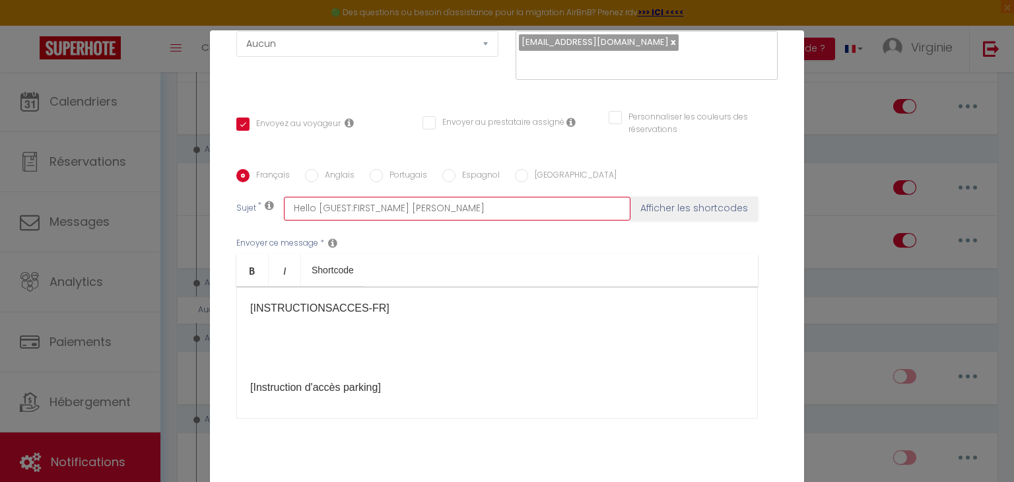
checkbox input "true"
checkbox input "false"
type input "Hello [GUEST:FIRST_NAME] Bienvenue"
checkbox input "true"
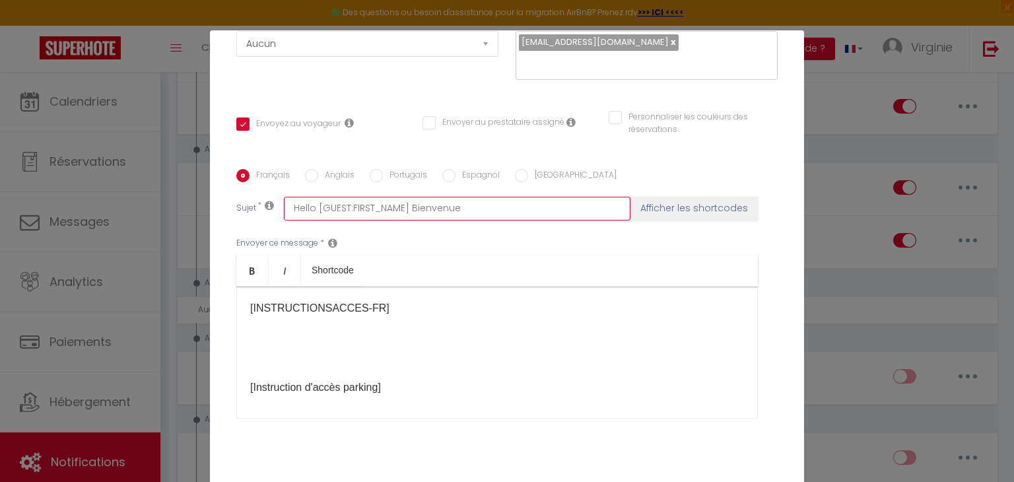
checkbox input "false"
type input "Hello [GUEST:FIRST_NAME] Bienvenue"
checkbox input "true"
checkbox input "false"
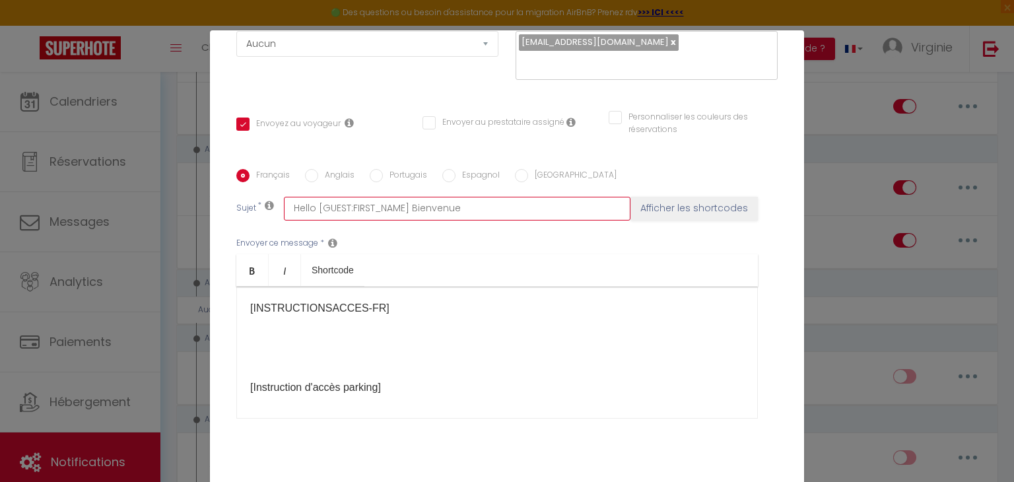
checkbox input "false"
type input "Hello [GUEST:FIRST_NAME] Bienvenue a"
checkbox input "true"
checkbox input "false"
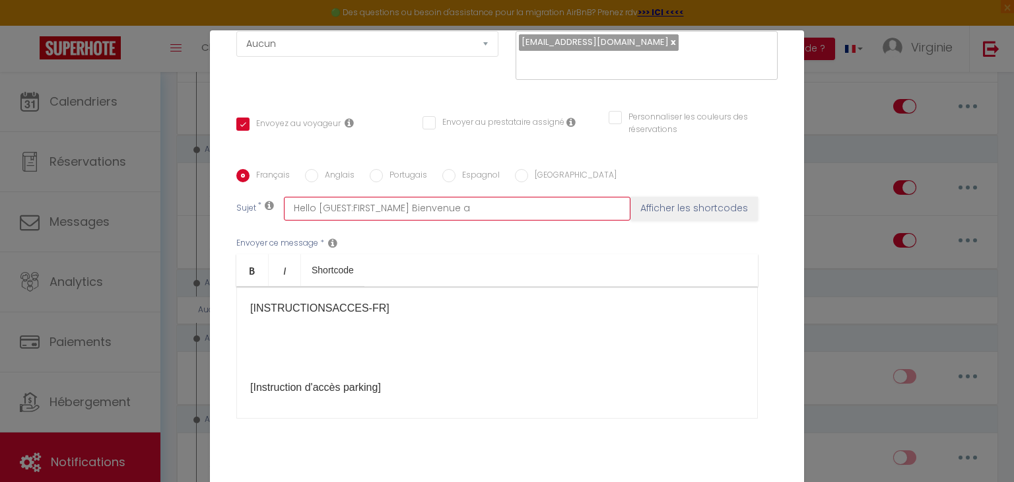
type input "Hello [GUEST:FIRST_NAME] Bienvenue au"
checkbox input "true"
checkbox input "false"
type input "Hello [GUEST:FIRST_NAME] Bienvenue au"
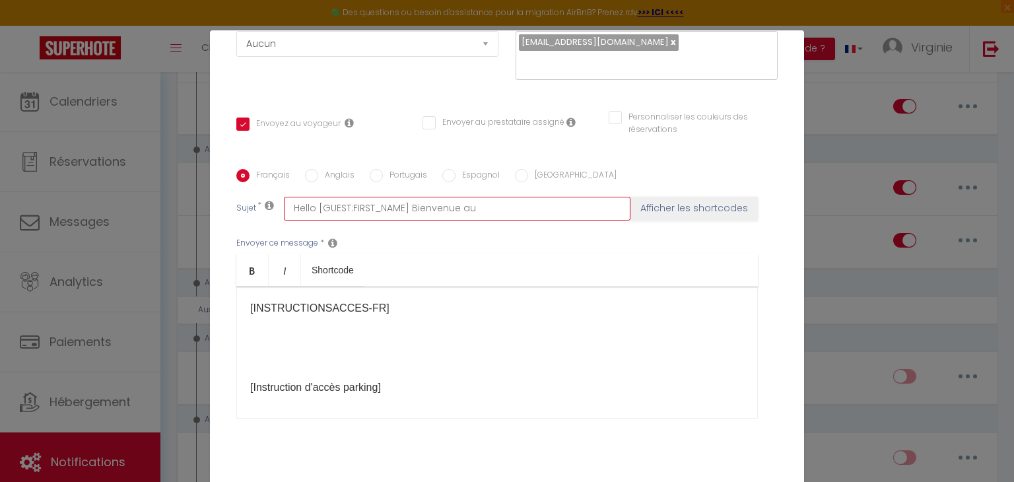
checkbox input "true"
checkbox input "false"
type input "Hello [GUEST:FIRST_NAME] Bienvenue au L"
checkbox input "true"
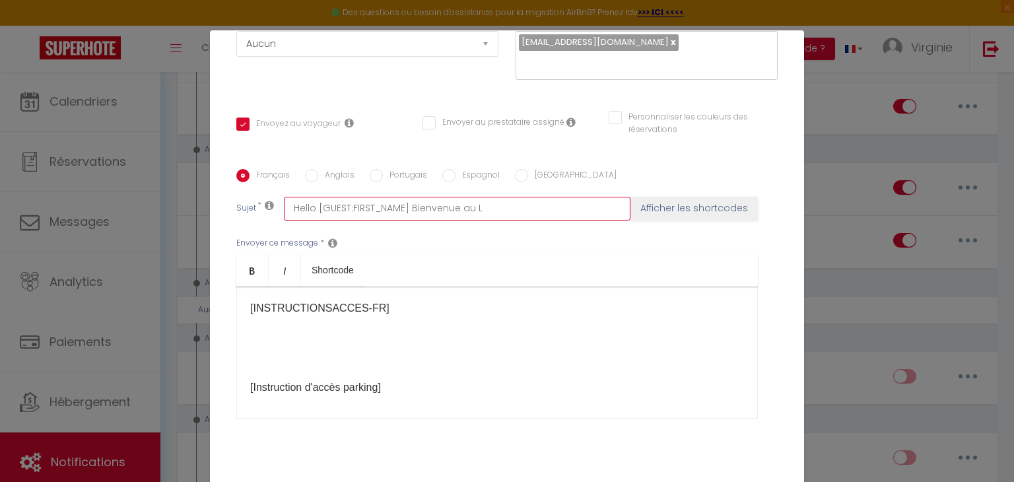
checkbox input "false"
type input "Hello [GUEST:FIRST_NAME] Bienvenue au Lo"
checkbox input "true"
checkbox input "false"
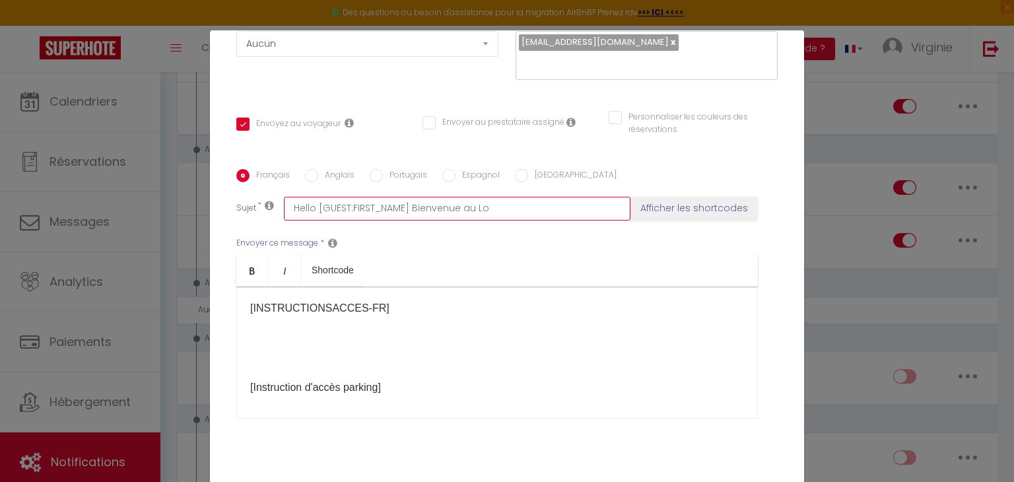
checkbox input "false"
type input "Hello [GUEST:FIRST_NAME] Bienvenue au Lof"
checkbox input "true"
checkbox input "false"
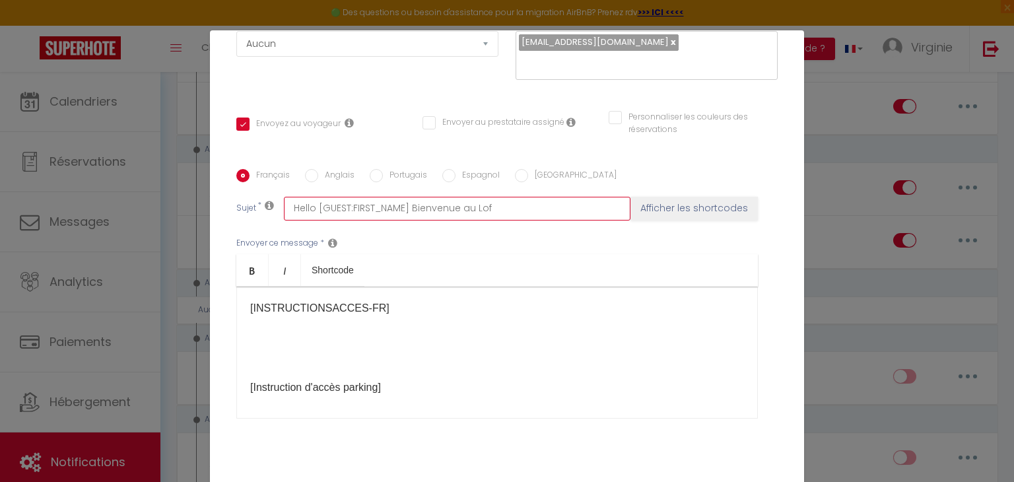
type input "Hello [GUEST:FIRST_NAME] Bienvenue au Loft"
checkbox input "true"
checkbox input "false"
type input "Hello [GUEST:FIRST_NAME] Bienvenue au Loft"
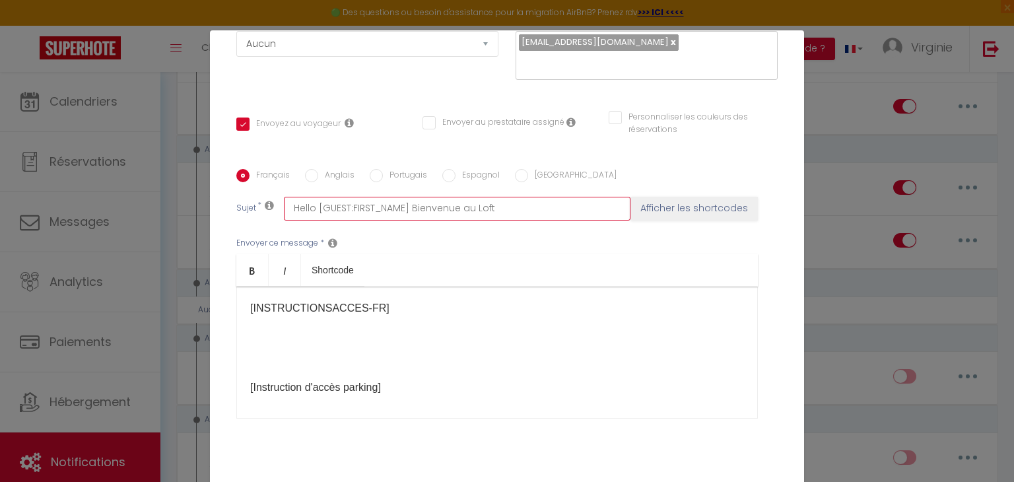
checkbox input "true"
checkbox input "false"
type input "Hello [GUEST:FIRST_NAME] Bienvenue au Loft d"
checkbox input "true"
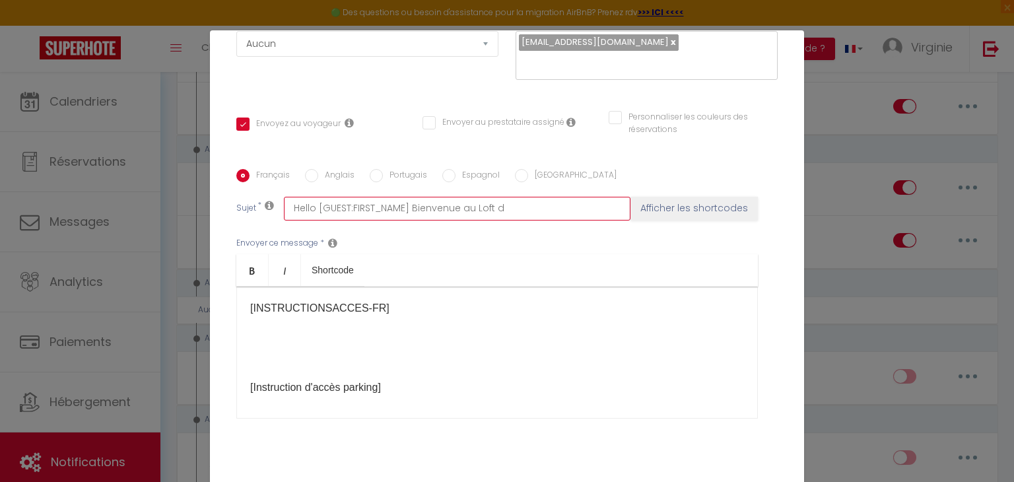
checkbox input "false"
type input "Hello [GUEST:FIRST_NAME] Bienvenue au Loft d'"
checkbox input "true"
checkbox input "false"
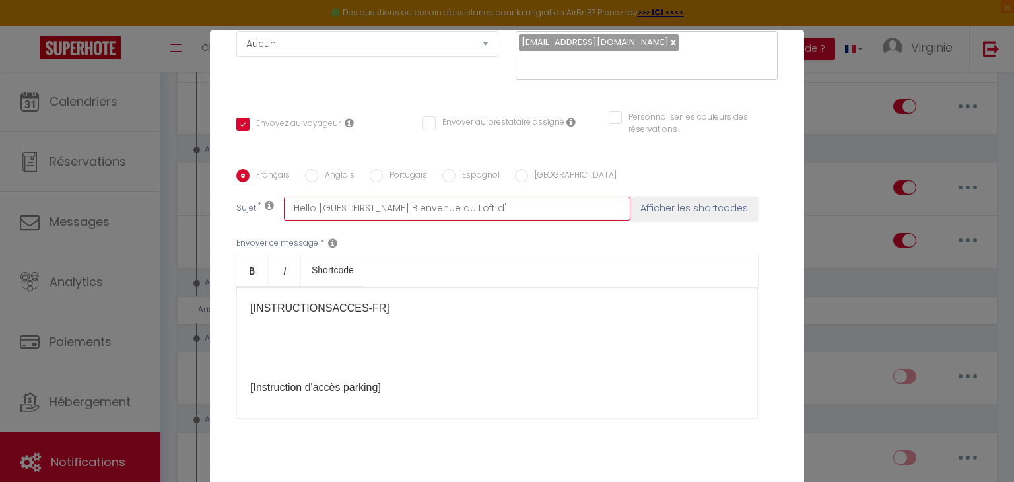
checkbox input "false"
type input "Hello [GUEST:FIRST_NAME] Bienvenue au Loft d'O"
checkbox input "true"
checkbox input "false"
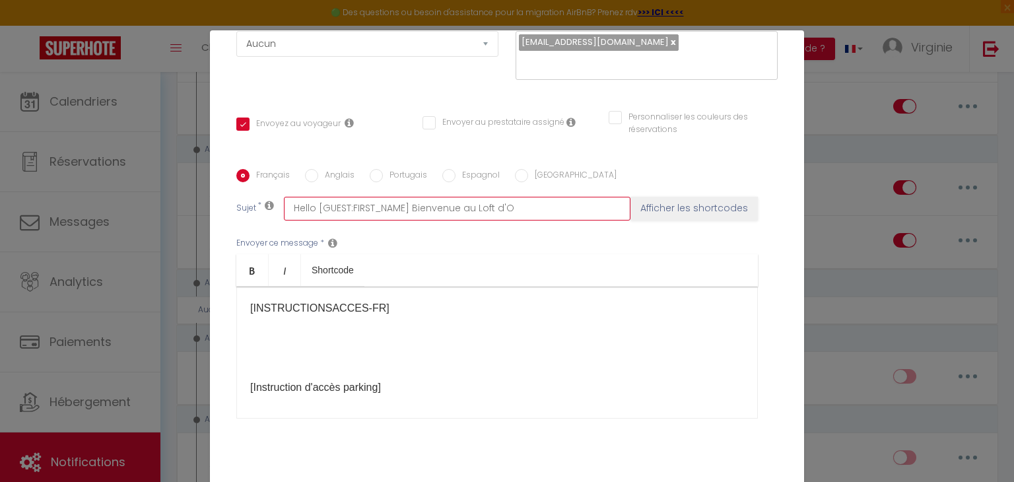
type input "Hello [GUEST:FIRST_NAME] Bienvenue au Loft d'Or"
checkbox input "true"
checkbox input "false"
type input "Hello [GUEST:FIRST_NAME] Bienvenue au Loft d'Ors"
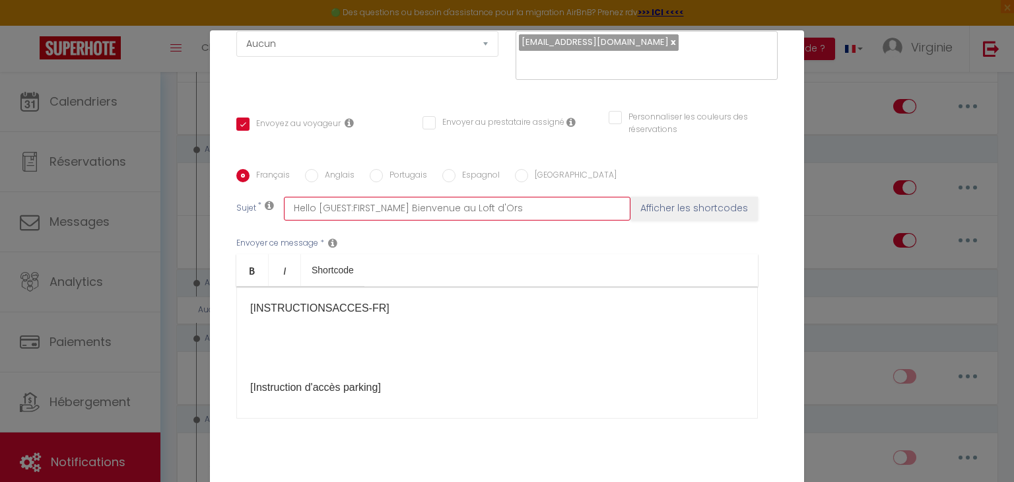
checkbox input "true"
checkbox input "false"
type input "Hello [GUEST:FIRST_NAME] Bienvenue au Loft d'Orsa"
checkbox input "true"
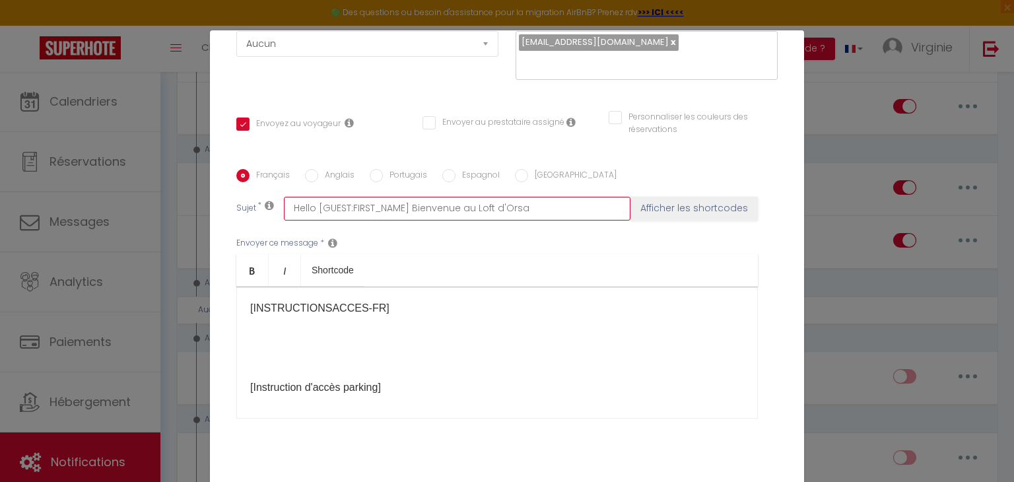
checkbox input "false"
type input "Hello [GUEST:FIRST_NAME] Bienvenue au Loft d'Orsay"
checkbox input "true"
checkbox input "false"
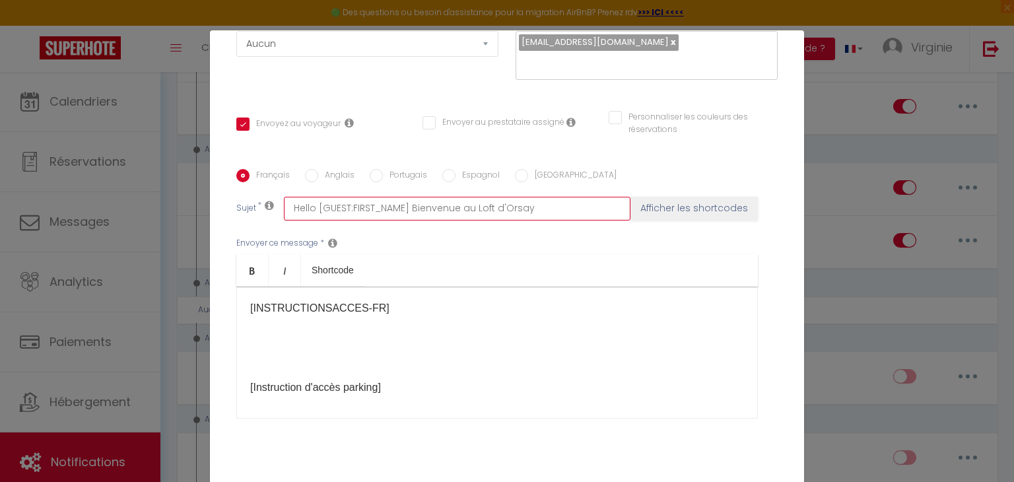
checkbox input "false"
type input "Hello [GUEST:FIRST_NAME] Bienvenue au Loft d'Orsay"
drag, startPoint x: 798, startPoint y: 229, endPoint x: 793, endPoint y: 244, distance: 16.3
click at [793, 244] on div "Modifier la notification × Titre * Procédure d'arrivé check-in Pour cet héberge…" at bounding box center [507, 241] width 1014 height 482
click at [709, 205] on button "Afficher les shortcodes" at bounding box center [693, 209] width 127 height 24
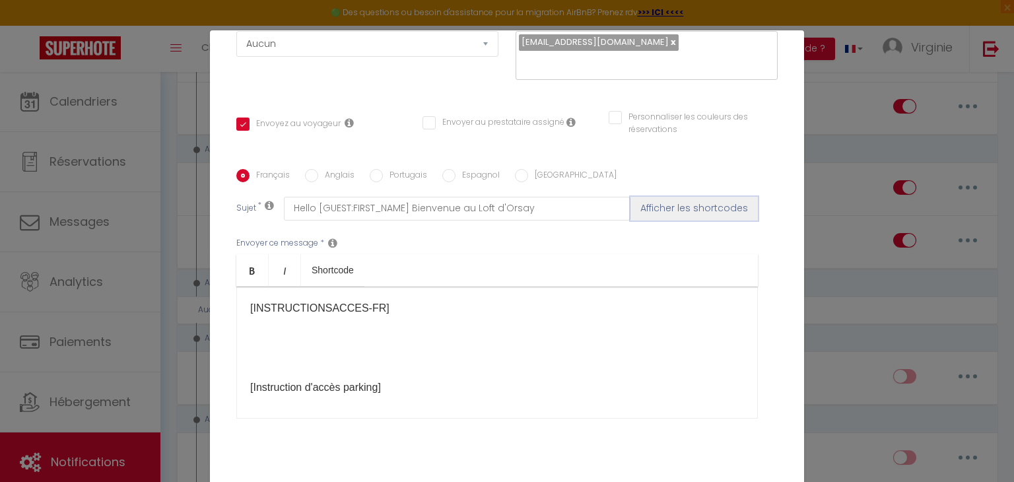
checkbox input "true"
checkbox input "false"
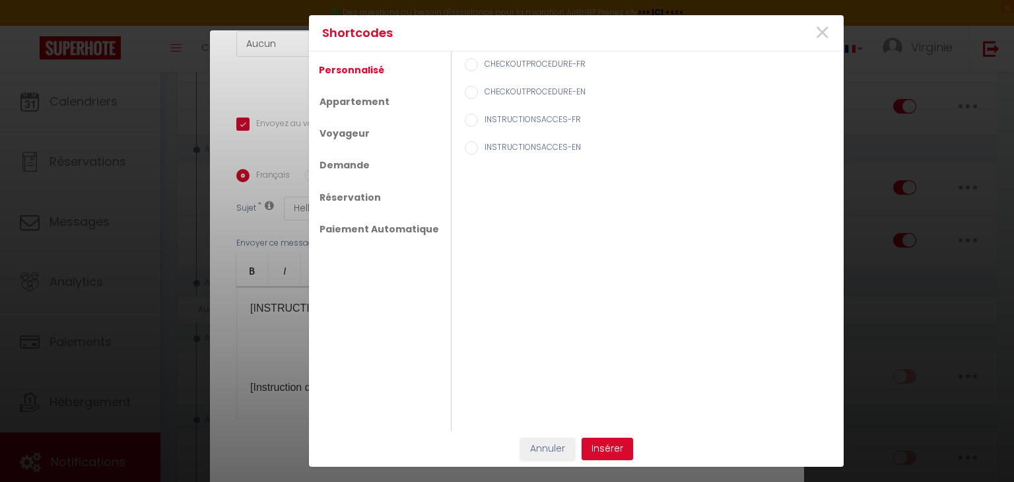
click at [536, 120] on label "INSTRUCTIONSACCES-FR" at bounding box center [529, 121] width 103 height 15
click at [478, 120] on input "INSTRUCTIONSACCES-FR" at bounding box center [471, 120] width 13 height 13
radio input "true"
click at [536, 120] on label "INSTRUCTIONSACCES-FR" at bounding box center [529, 121] width 103 height 15
click at [478, 120] on input "INSTRUCTIONSACCES-FR" at bounding box center [471, 120] width 13 height 13
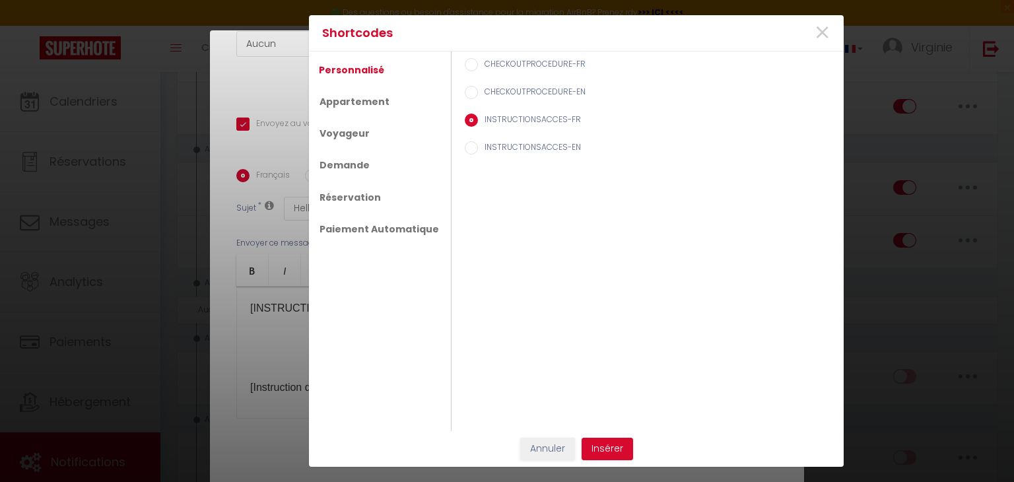
click at [465, 119] on input "INSTRUCTIONSACCES-FR" at bounding box center [471, 120] width 13 height 13
click at [816, 34] on span "×" at bounding box center [822, 33] width 16 height 40
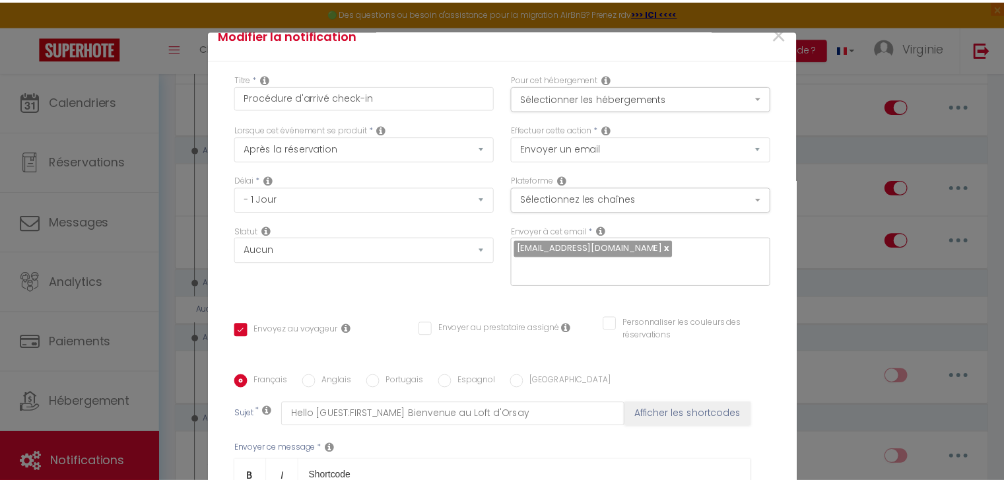
scroll to position [0, 0]
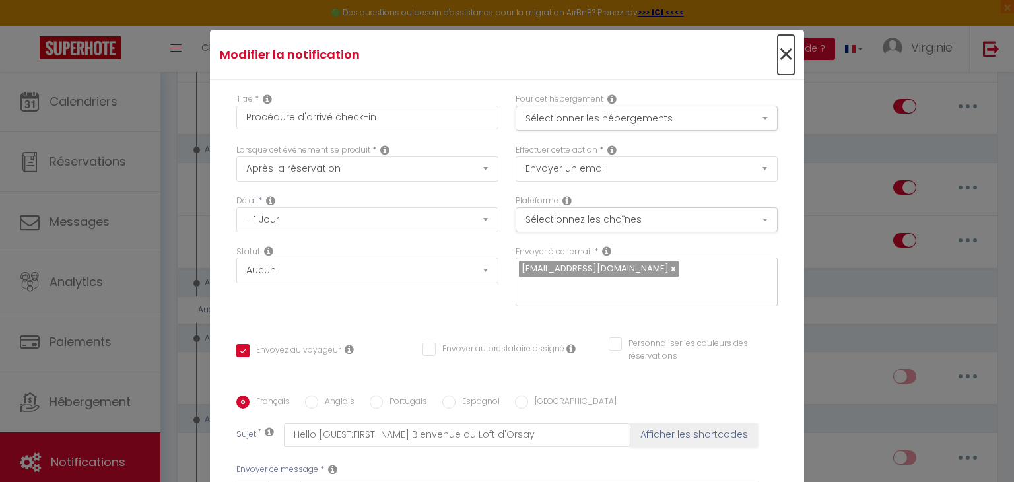
click at [777, 57] on span "×" at bounding box center [785, 55] width 16 height 40
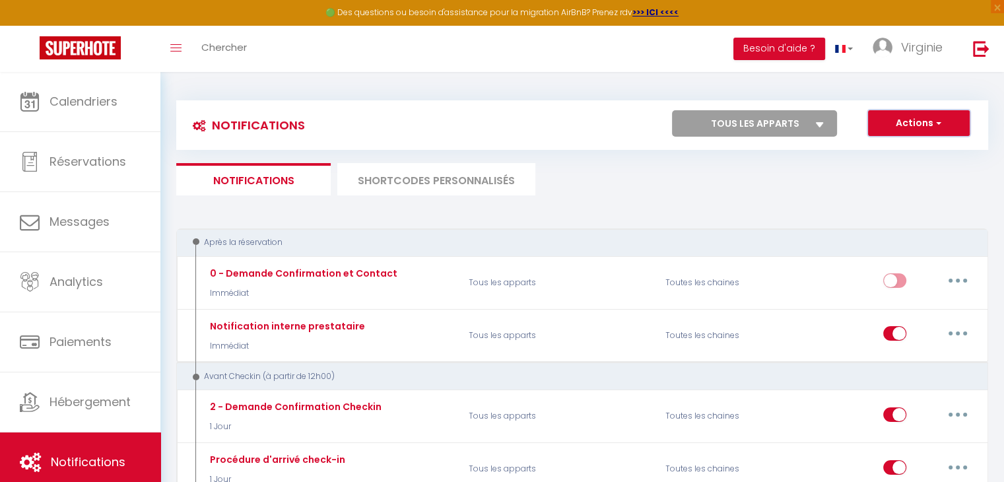
click at [911, 117] on button "Actions" at bounding box center [919, 123] width 102 height 26
click at [500, 178] on li "SHORTCODES PERSONNALISÉS" at bounding box center [436, 179] width 198 height 32
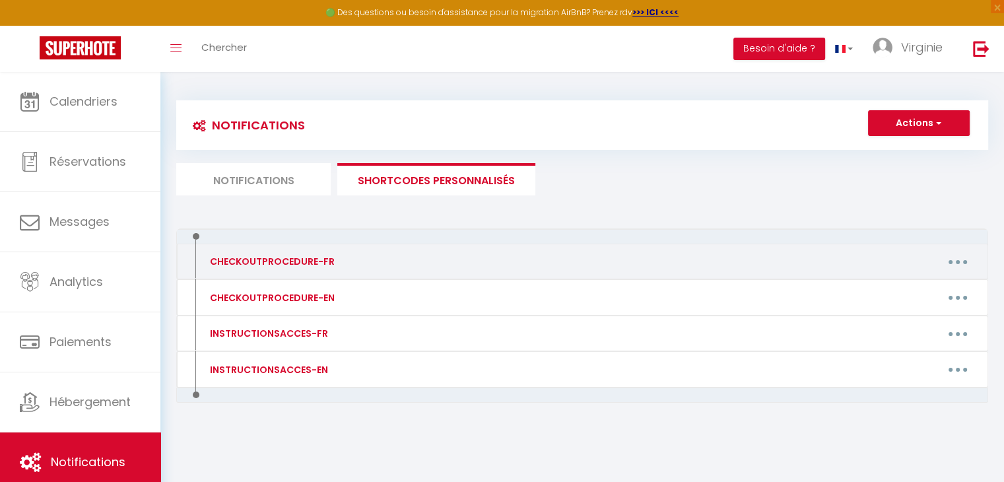
click at [342, 263] on div "CHECKOUTPROCEDURE-FR" at bounding box center [296, 261] width 197 height 21
click at [950, 259] on button "button" at bounding box center [957, 261] width 37 height 21
click at [890, 293] on link "Editer" at bounding box center [923, 291] width 98 height 22
type input "CHECKOUTPROCEDURE-FR"
type textarea "1 - Faire la vaisselle et jeter les poubelles 2 - A 11h00 maximum, fermer à clé…"
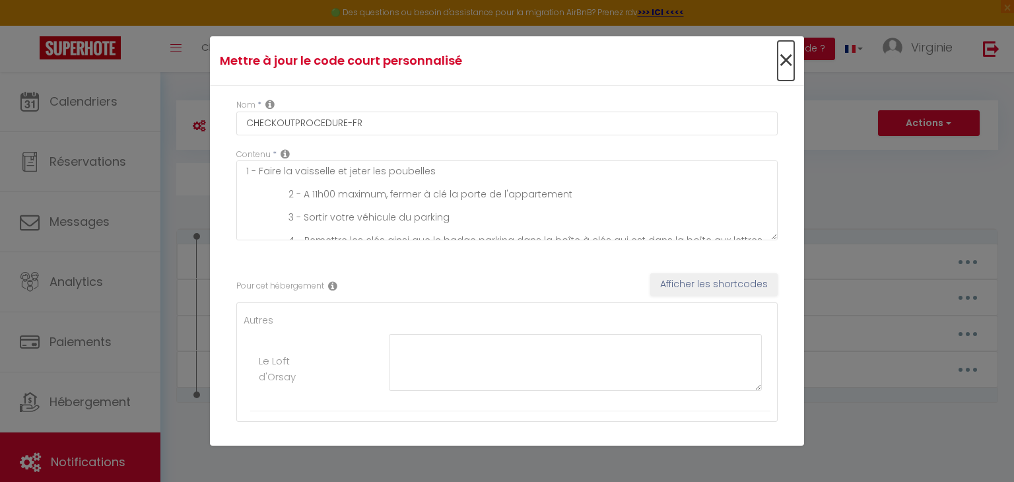
click at [777, 59] on span "×" at bounding box center [785, 61] width 16 height 40
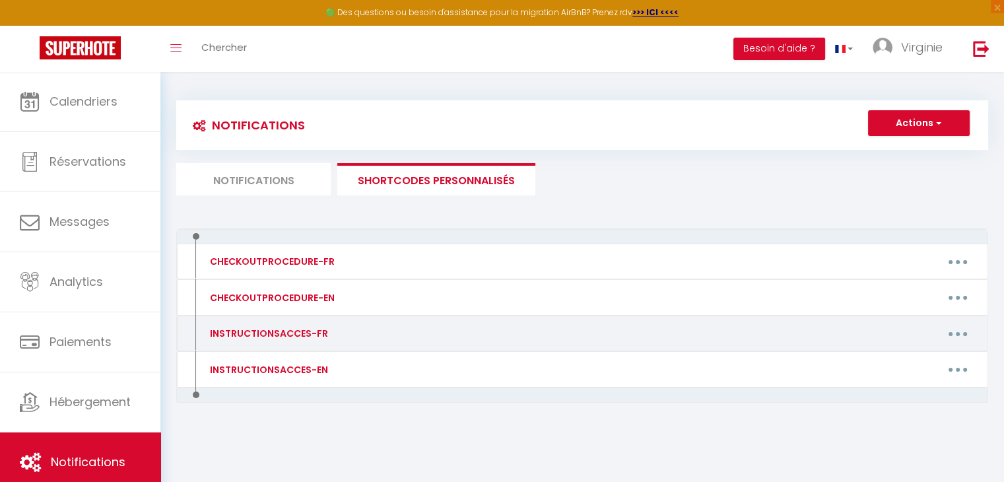
click at [359, 325] on div "INSTRUCTIONSACCES-FR" at bounding box center [296, 333] width 197 height 21
click at [953, 333] on button "button" at bounding box center [957, 333] width 37 height 21
click at [899, 361] on link "Editer" at bounding box center [923, 363] width 98 height 22
type input "INSTRUCTIONSACCES-FR"
type textarea "Il ne vous reste plus qu’à venir avec vos valises, en effet tout est fourni dan…"
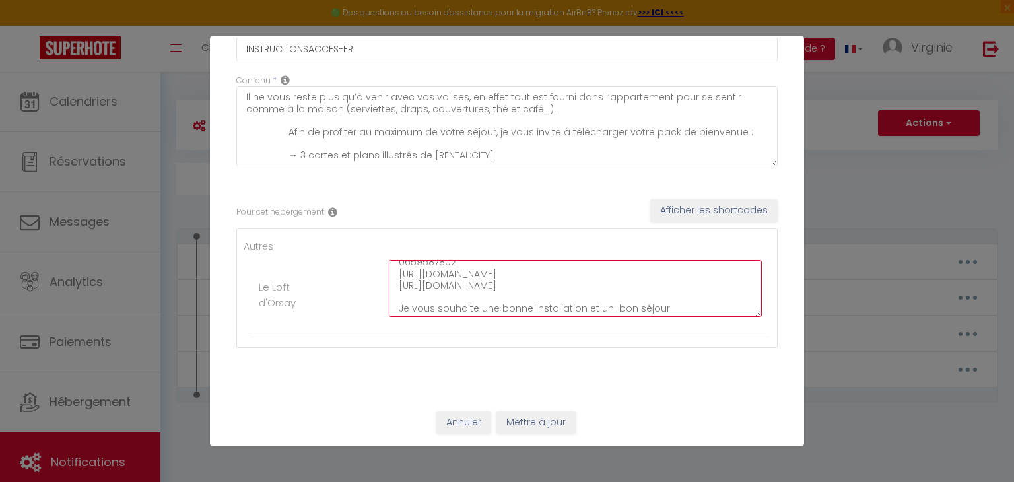
scroll to position [219, 0]
click at [573, 307] on textarea "Bonjour [GUEST:FIRST_NAME],j'espère que vous allez bien Je suis impatiente de v…" at bounding box center [575, 288] width 373 height 57
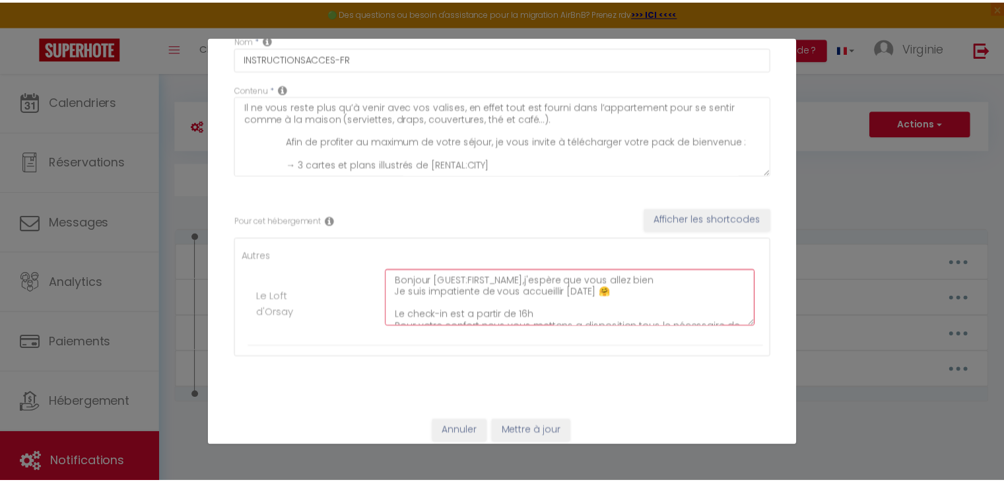
scroll to position [74, 0]
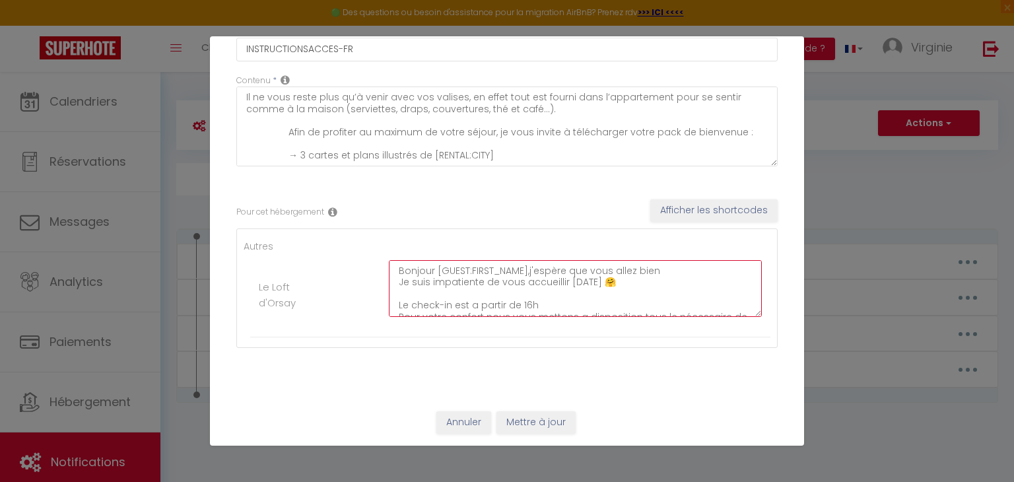
type textarea "Bonjour [GUEST:FIRST_NAME],j'espère que vous allez bien Je suis impatiente de v…"
click at [524, 420] on button "Mettre à jour" at bounding box center [535, 422] width 79 height 22
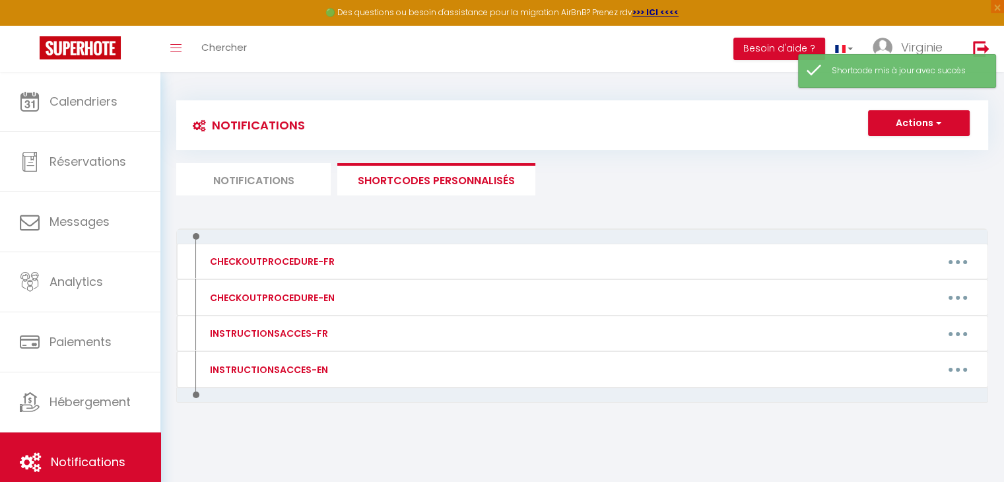
click at [295, 190] on li "Notifications" at bounding box center [253, 179] width 154 height 32
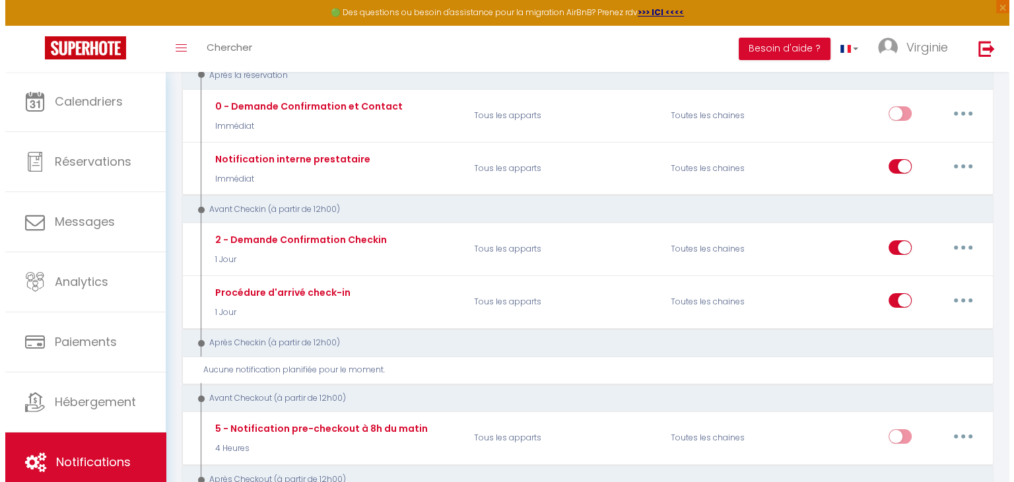
scroll to position [170, 0]
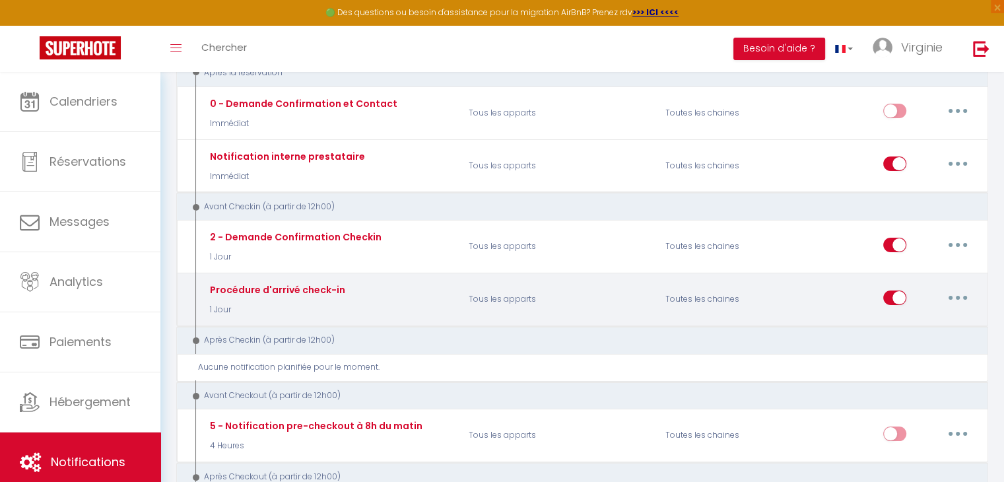
click at [956, 296] on icon "button" at bounding box center [958, 298] width 4 height 4
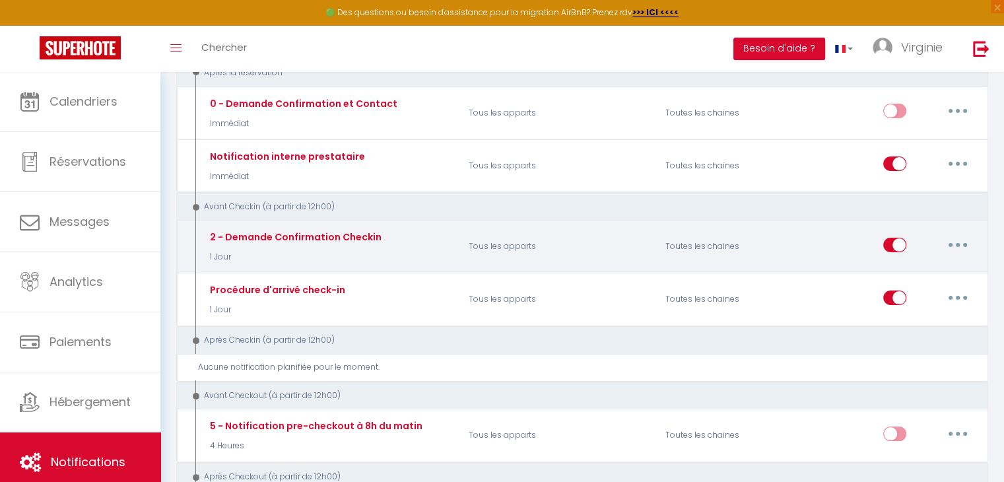
click at [887, 238] on input "checkbox" at bounding box center [894, 248] width 23 height 20
checkbox input "false"
checkbox input "true"
checkbox input "false"
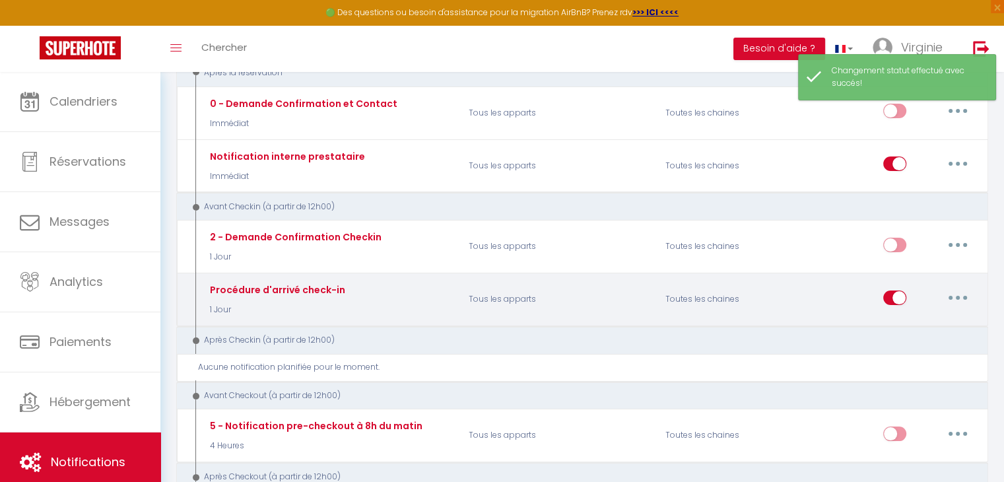
click at [955, 296] on button "button" at bounding box center [957, 297] width 37 height 21
click at [891, 325] on link "Editer" at bounding box center [923, 327] width 98 height 22
checkbox input "true"
checkbox input "false"
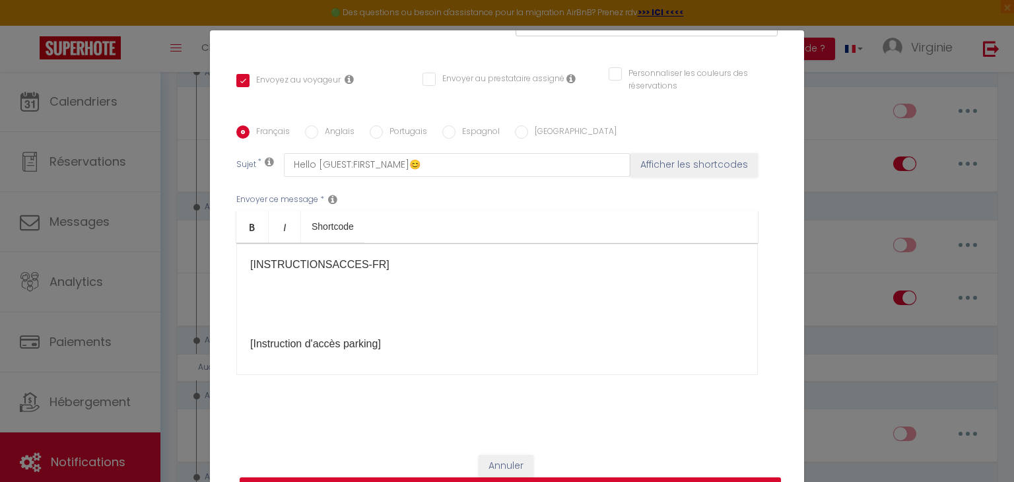
scroll to position [243, 0]
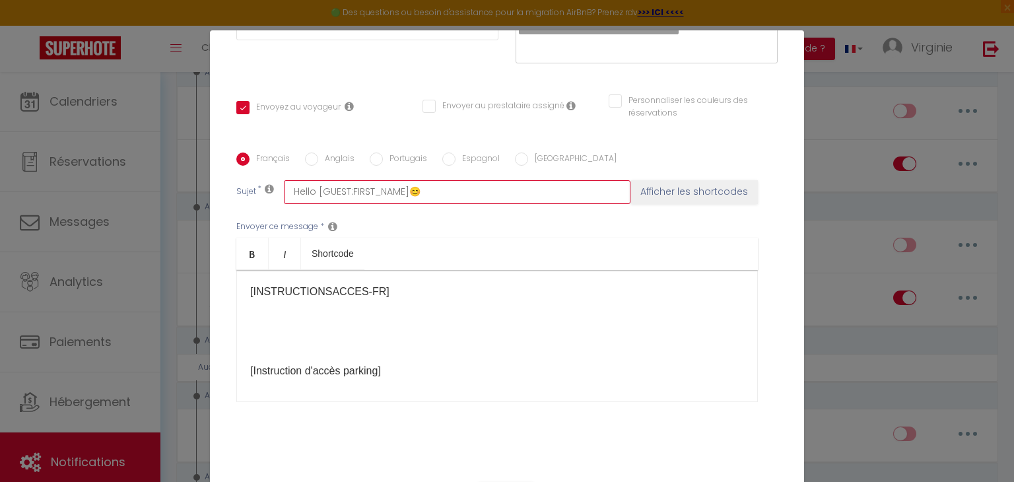
click at [436, 196] on input "Hello [GUEST:FIRST_NAME]😊" at bounding box center [457, 192] width 346 height 24
type input "Hello [GUEST:FIRST_NAME]😊I"
checkbox input "true"
checkbox input "false"
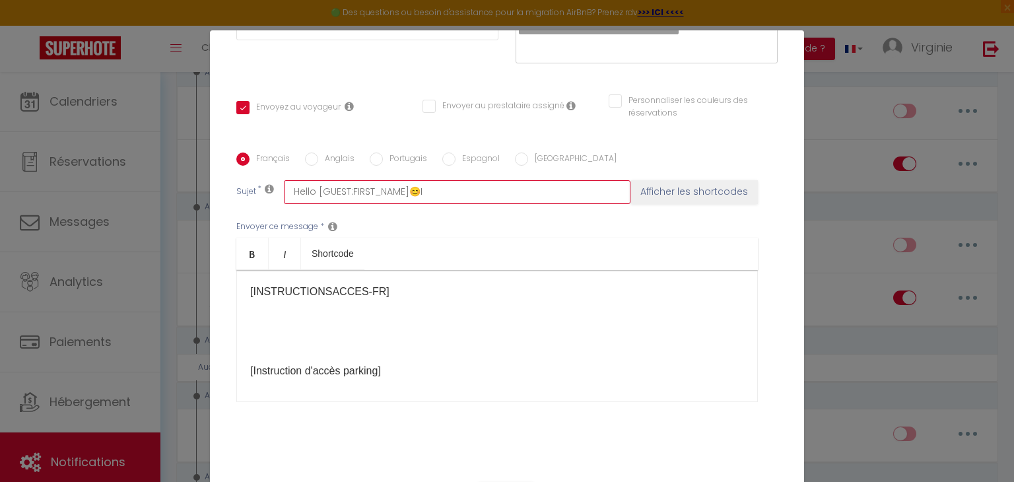
type input "Hello [GUEST:FIRST_NAME]😊In"
checkbox input "true"
checkbox input "false"
type input "Hello [GUEST:FIRST_NAME]😊I"
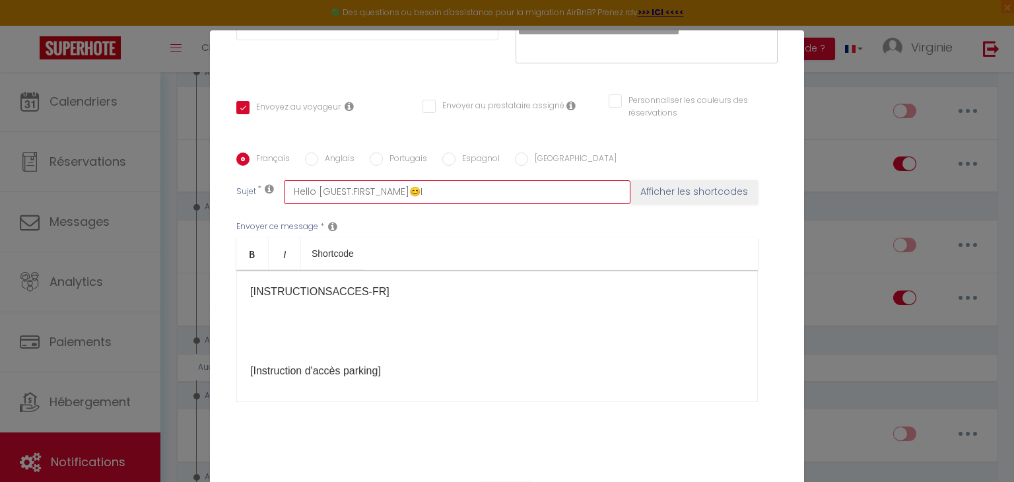
checkbox input "true"
checkbox input "false"
type input "Hello [GUEST:FIRST_NAME]😊"
checkbox input "true"
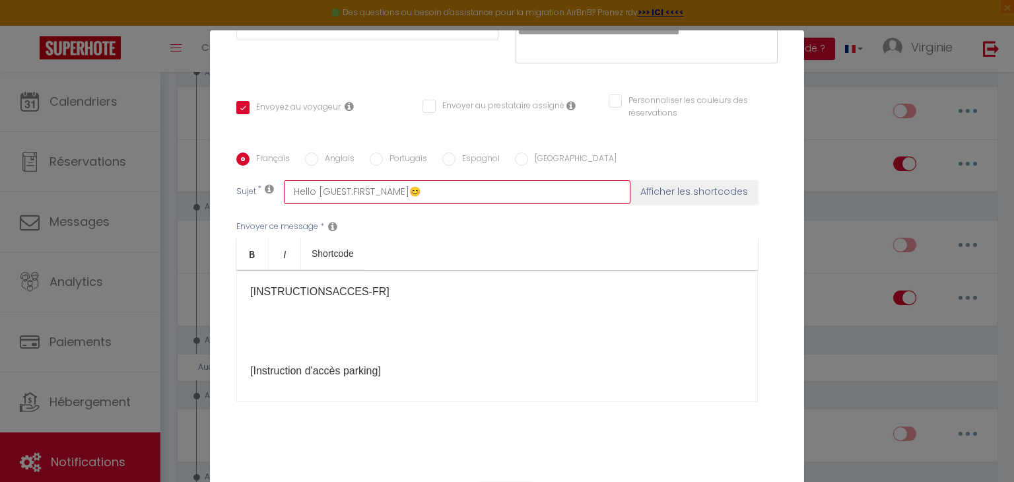
checkbox input "false"
type input "Hello [GUEST:FIRST_NAME]"
checkbox input "true"
checkbox input "false"
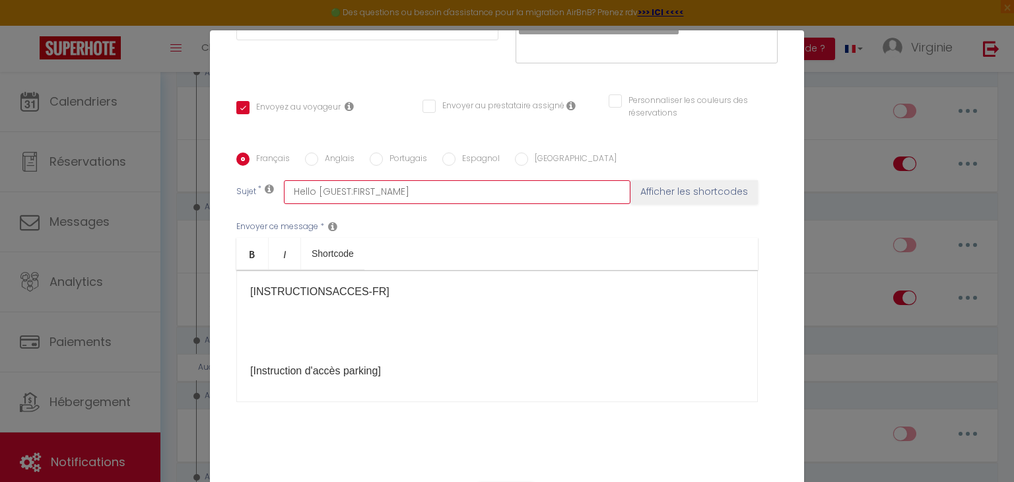
checkbox input "false"
type input "Hello [GUEST:FIRST_NAME]"
checkbox input "true"
checkbox input "false"
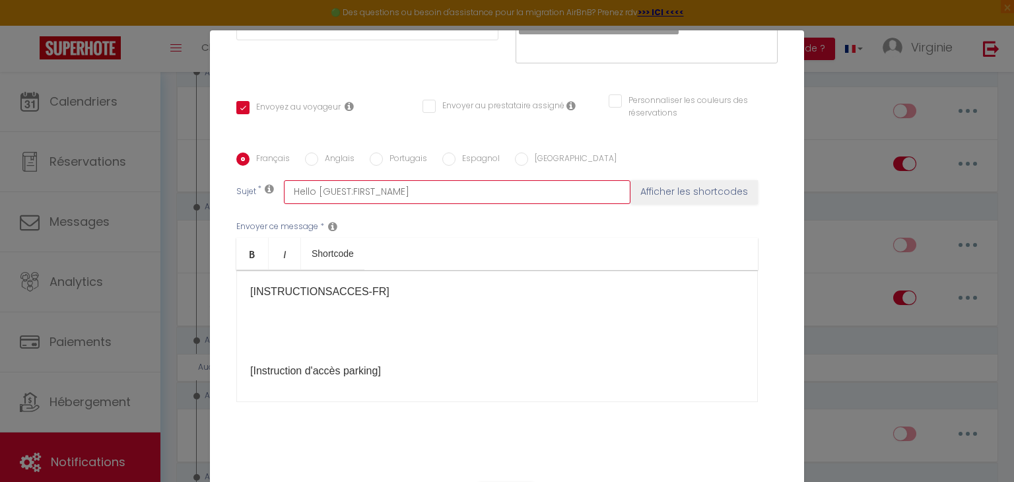
type input "Hello [GUEST:FIRST_NAME] q"
checkbox input "true"
checkbox input "false"
type input "Hello [GUEST:FIRST_NAME] qu"
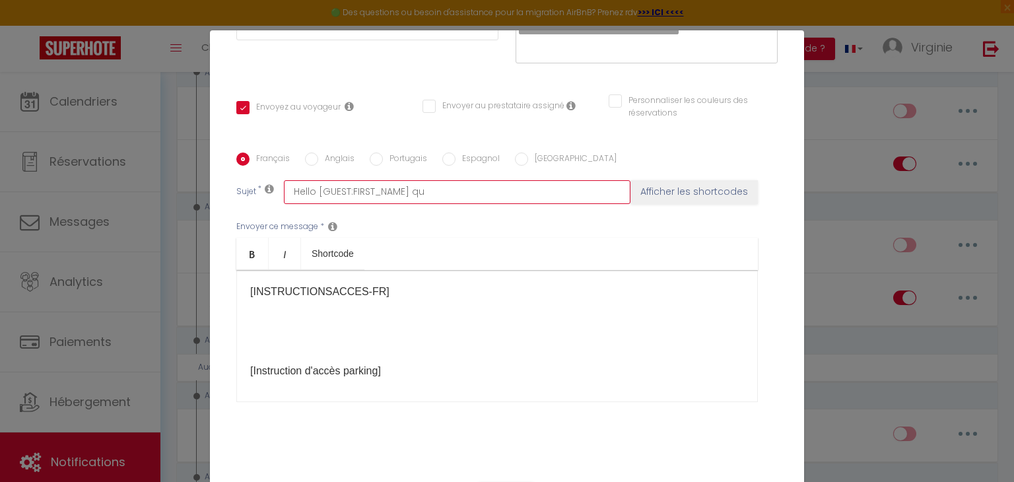
checkbox input "true"
checkbox input "false"
type input "Hello [GUEST:FIRST_NAME] q"
checkbox input "true"
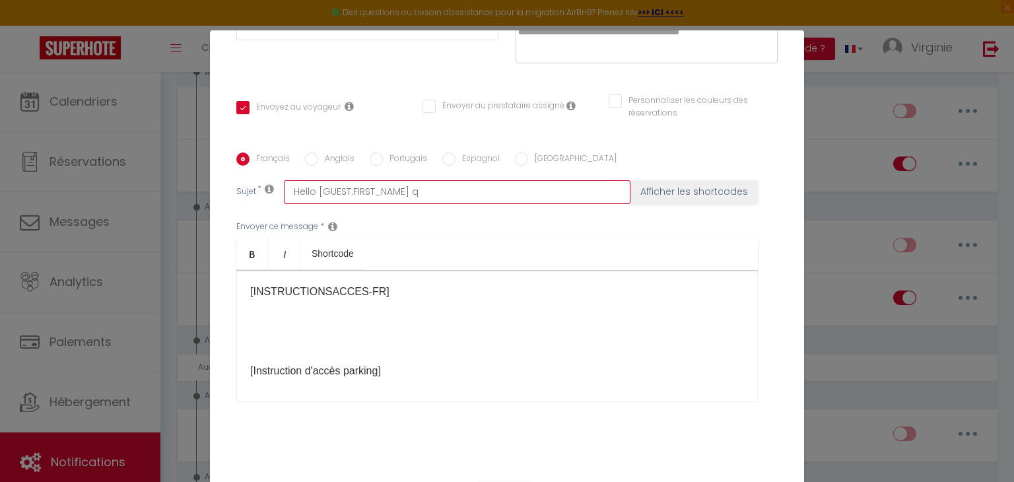
checkbox input "false"
type input "Hello [GUEST:FIRST_NAME]"
checkbox input "true"
checkbox input "false"
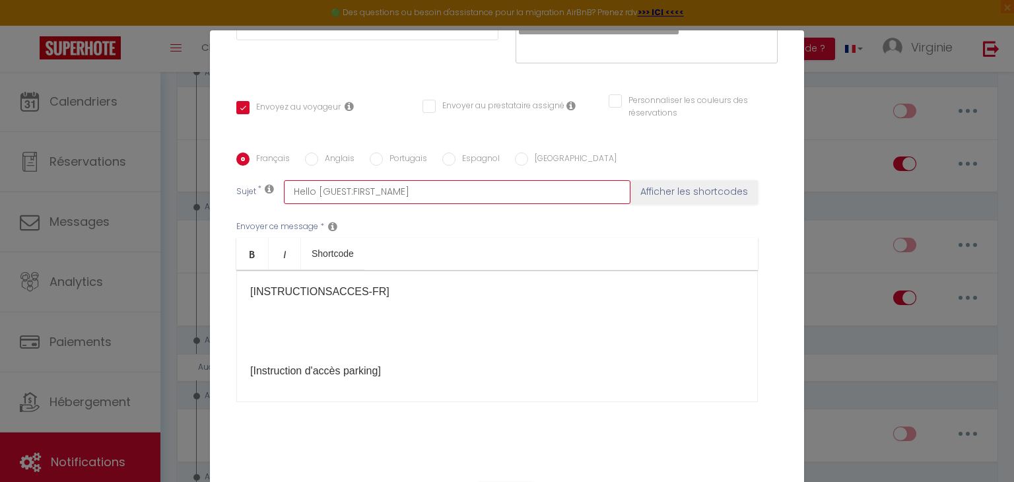
checkbox input "false"
type input "Hello [GUEST:FIRST_NAME] j"
checkbox input "true"
checkbox input "false"
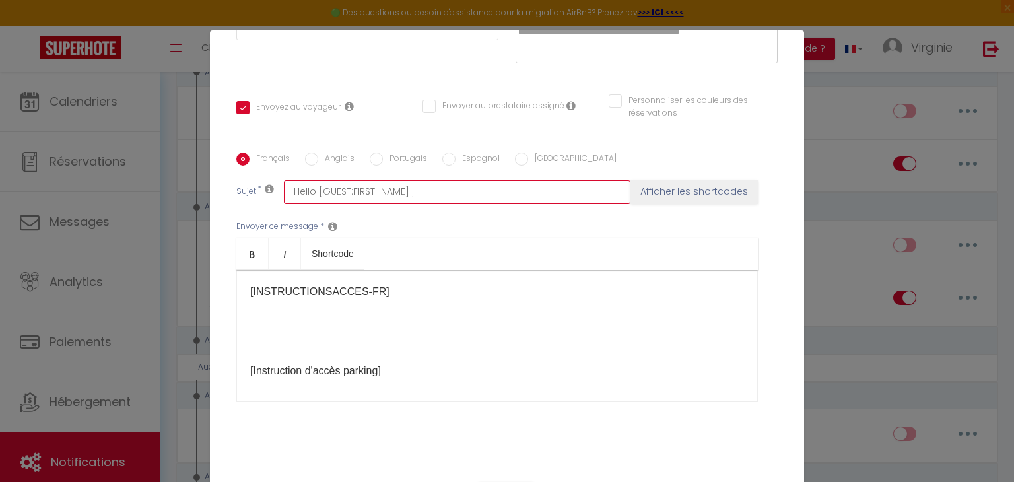
type input "Hello [GUEST:FIRST_NAME] [PERSON_NAME]"
checkbox input "true"
checkbox input "false"
type input "Hello [GUEST:FIRST_NAME] [PERSON_NAME]"
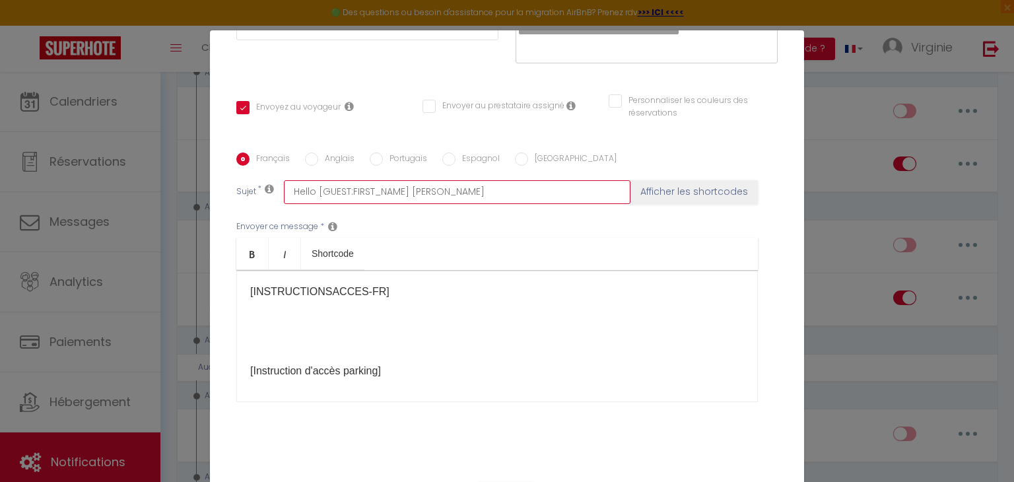
checkbox input "true"
checkbox input "false"
type input "Hello [GUEST:FIRST_NAME] [PERSON_NAME]"
checkbox input "true"
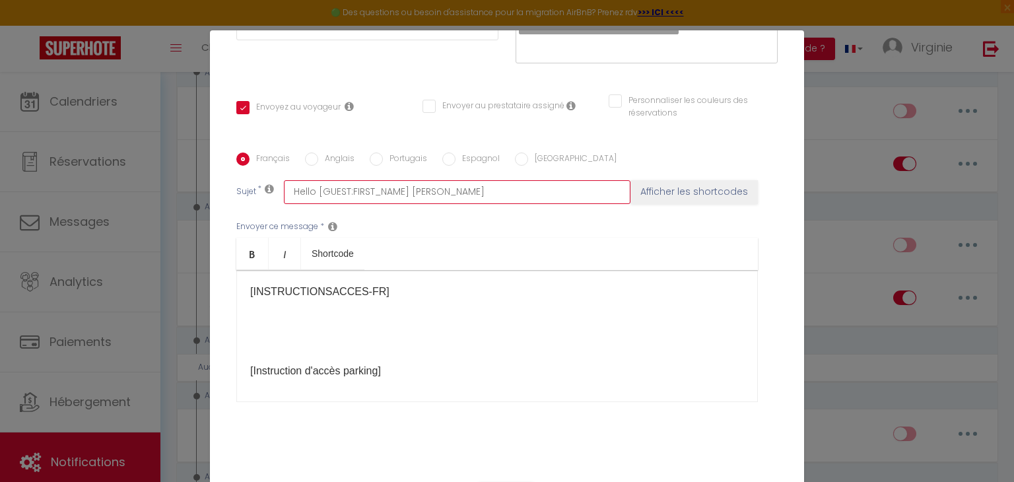
checkbox input "false"
type input "Hello [GUEST:FIRST_NAME] je vo"
checkbox input "true"
checkbox input "false"
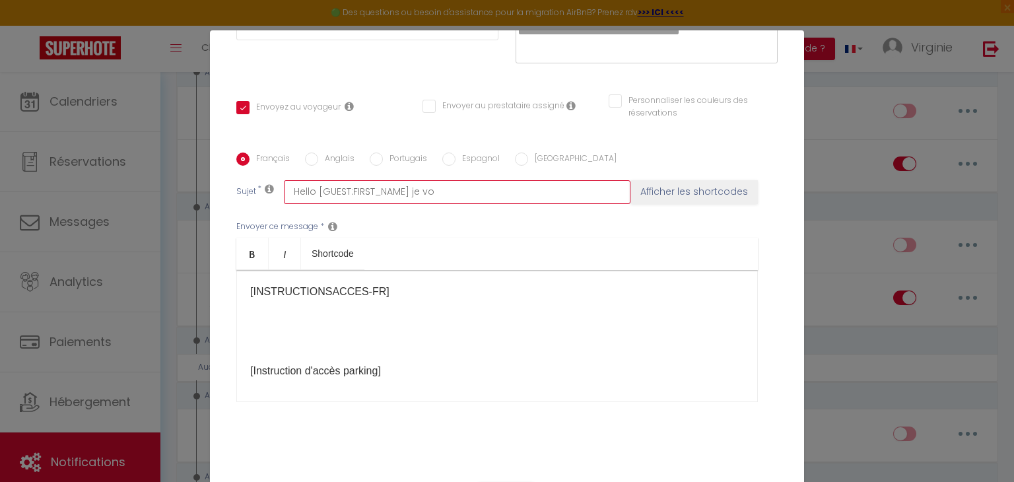
checkbox input "false"
type input "Hello [GUEST:FIRST_NAME] je vou"
checkbox input "true"
checkbox input "false"
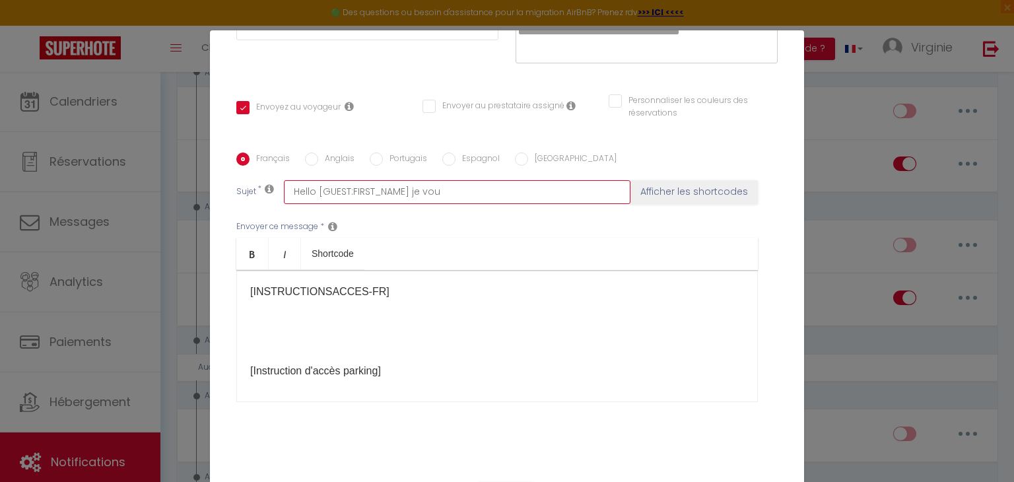
type input "Hello [GUEST:FIRST_NAME] je vous"
checkbox input "true"
checkbox input "false"
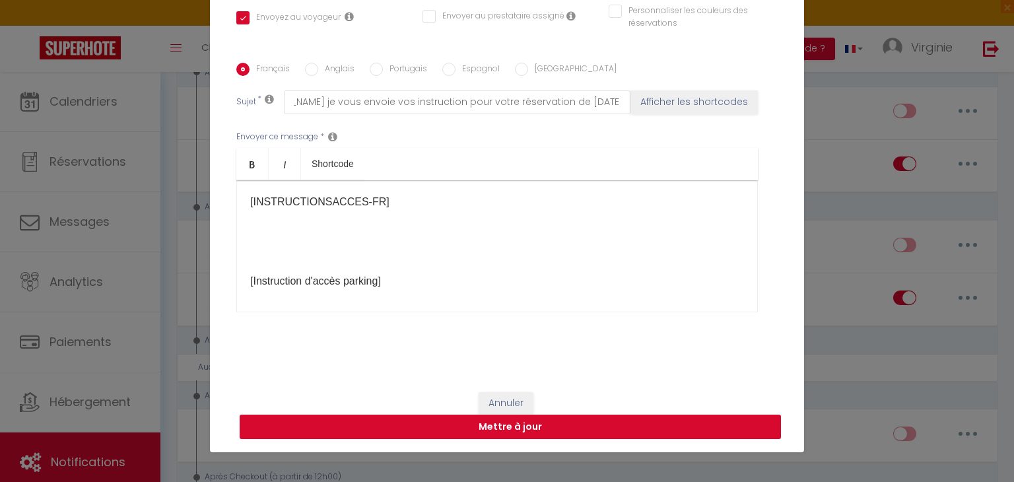
scroll to position [0, 0]
click at [610, 431] on button "Mettre à jour" at bounding box center [510, 426] width 541 height 25
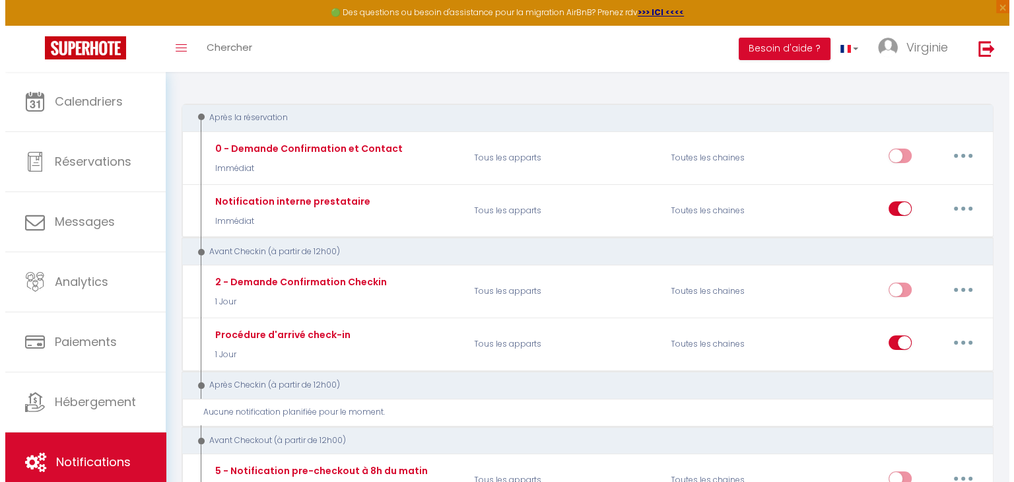
scroll to position [188, 0]
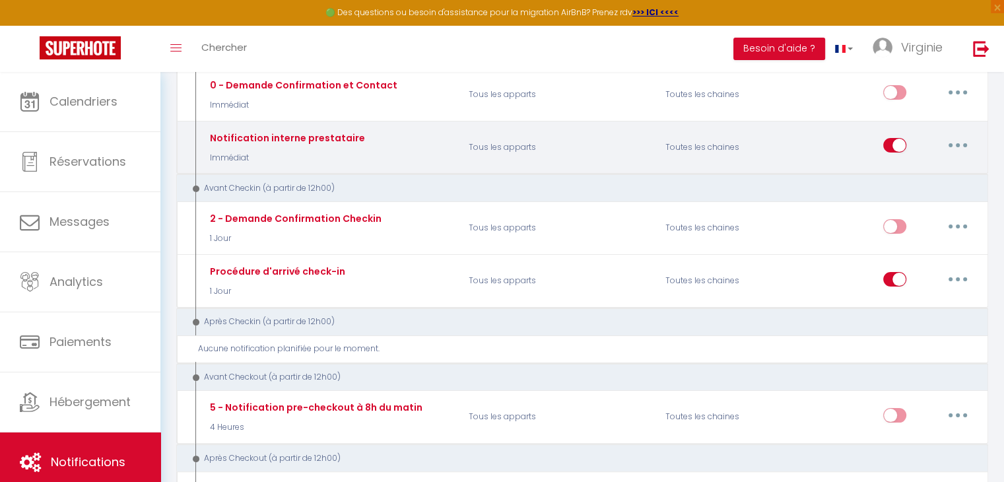
click at [951, 143] on button "button" at bounding box center [957, 145] width 37 height 21
click at [891, 174] on link "Editer" at bounding box center [923, 175] width 98 height 22
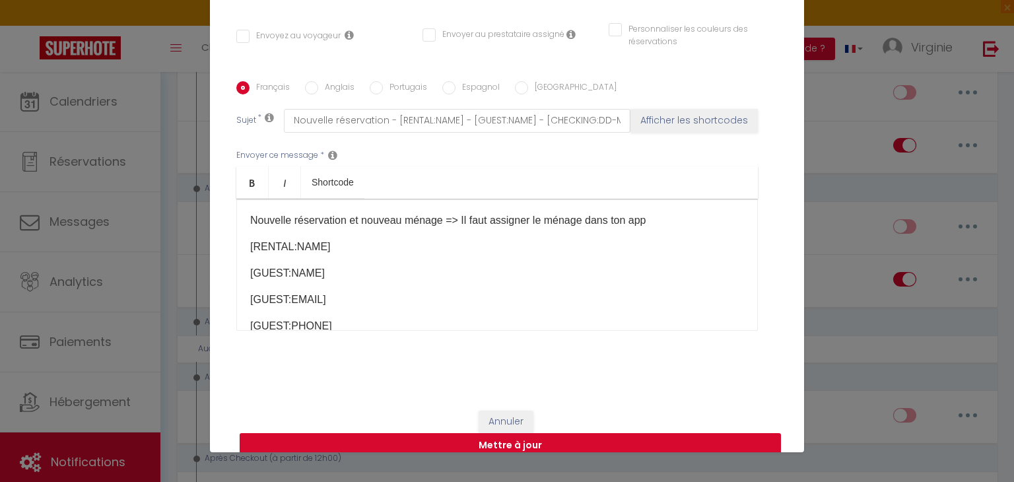
click at [536, 433] on button "Mettre à jour" at bounding box center [510, 445] width 541 height 25
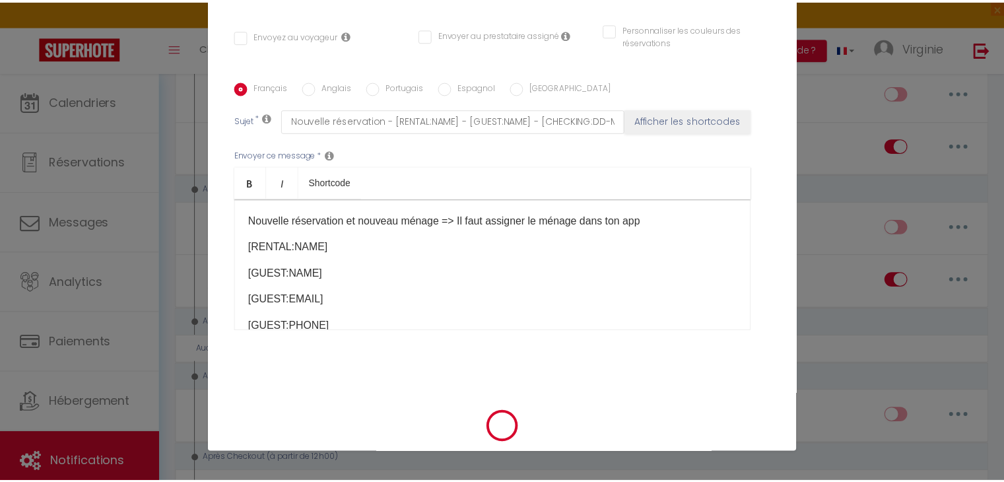
scroll to position [241, 0]
